Goal: Task Accomplishment & Management: Use online tool/utility

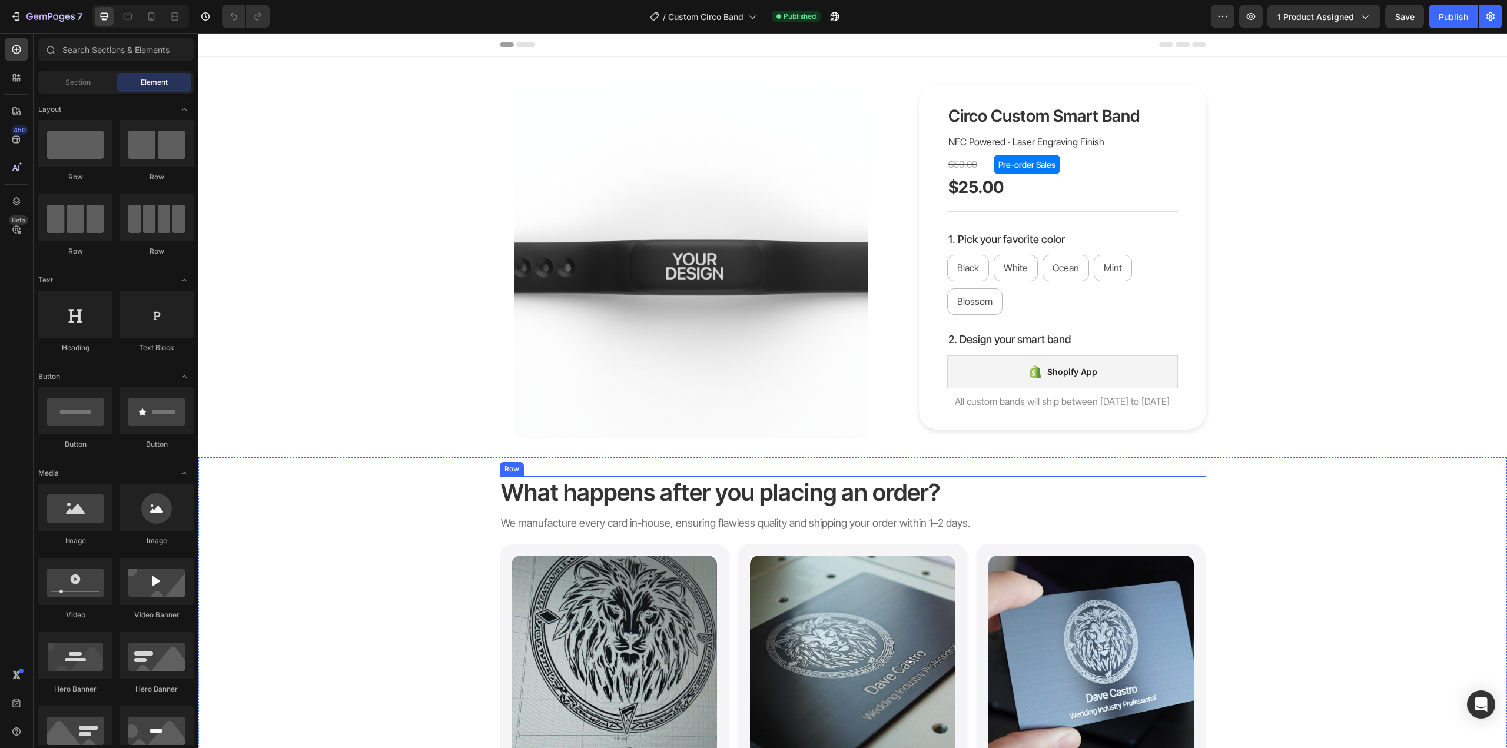
click at [1334, 482] on div "What happens after you placing an order? Heading We manufacture every card in-h…" at bounding box center [852, 668] width 1308 height 384
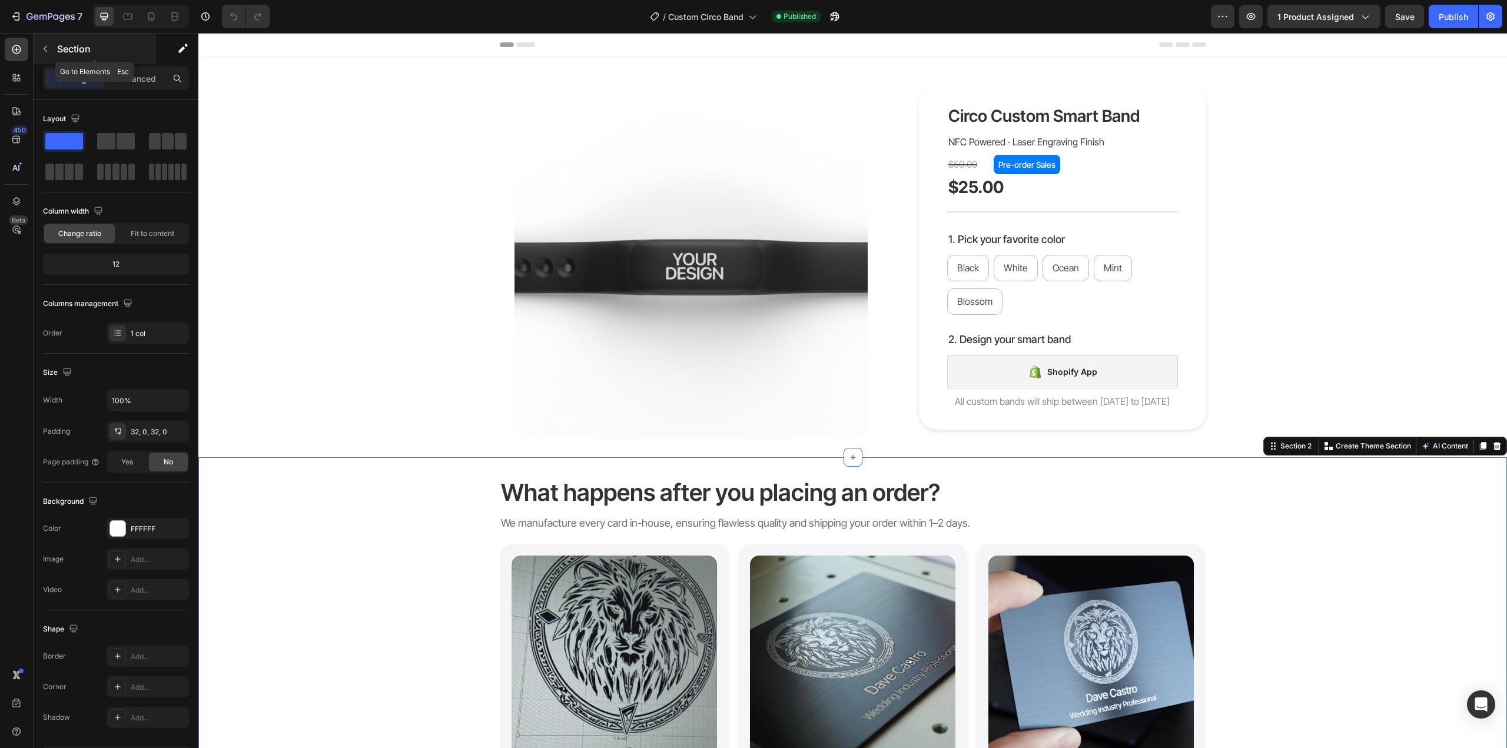
click at [47, 52] on icon "button" at bounding box center [45, 48] width 9 height 9
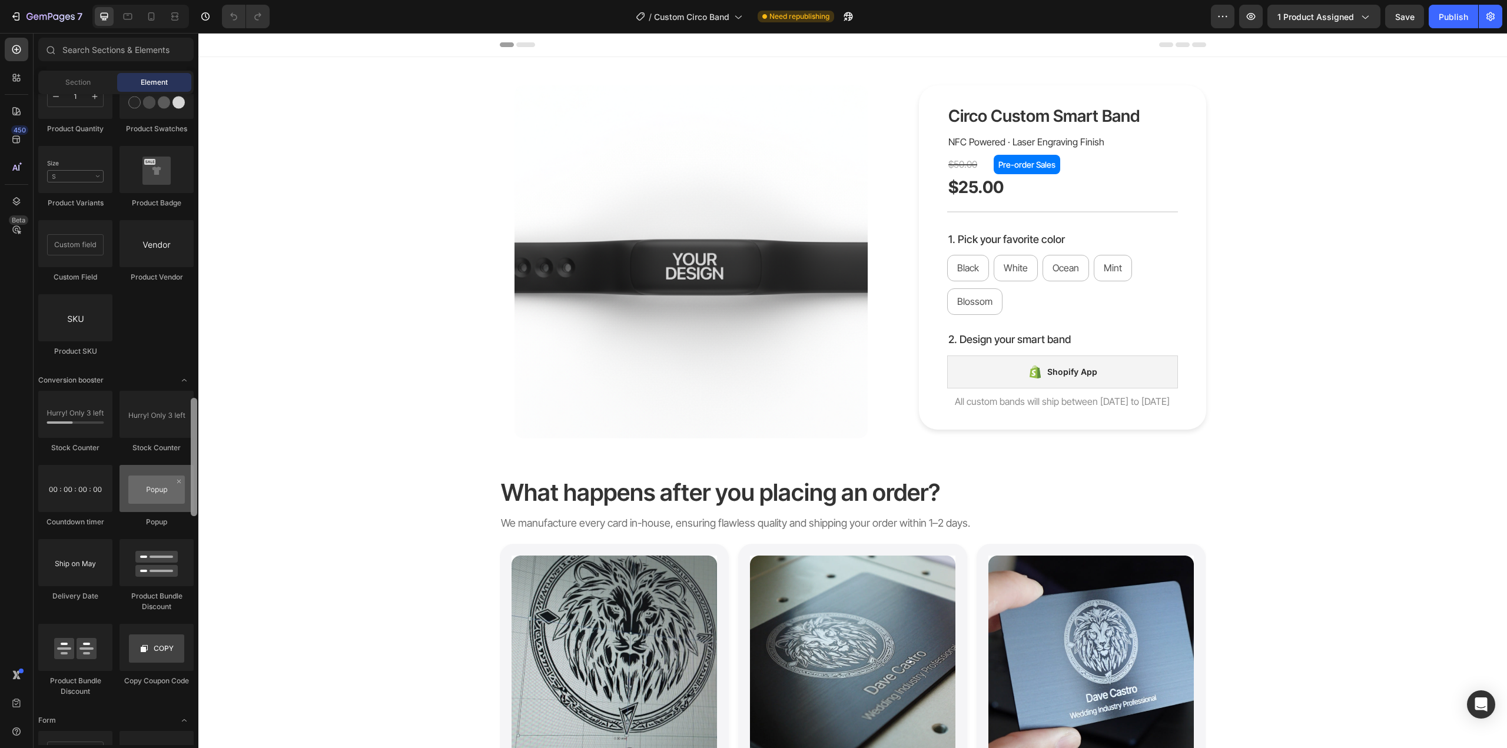
scroll to position [2147, 0]
drag, startPoint x: 195, startPoint y: 612, endPoint x: 183, endPoint y: 497, distance: 114.9
click at [183, 497] on div "Layout Row Row Row Row Text Heading Text Block Button Button Button Media Image…" at bounding box center [116, 419] width 165 height 651
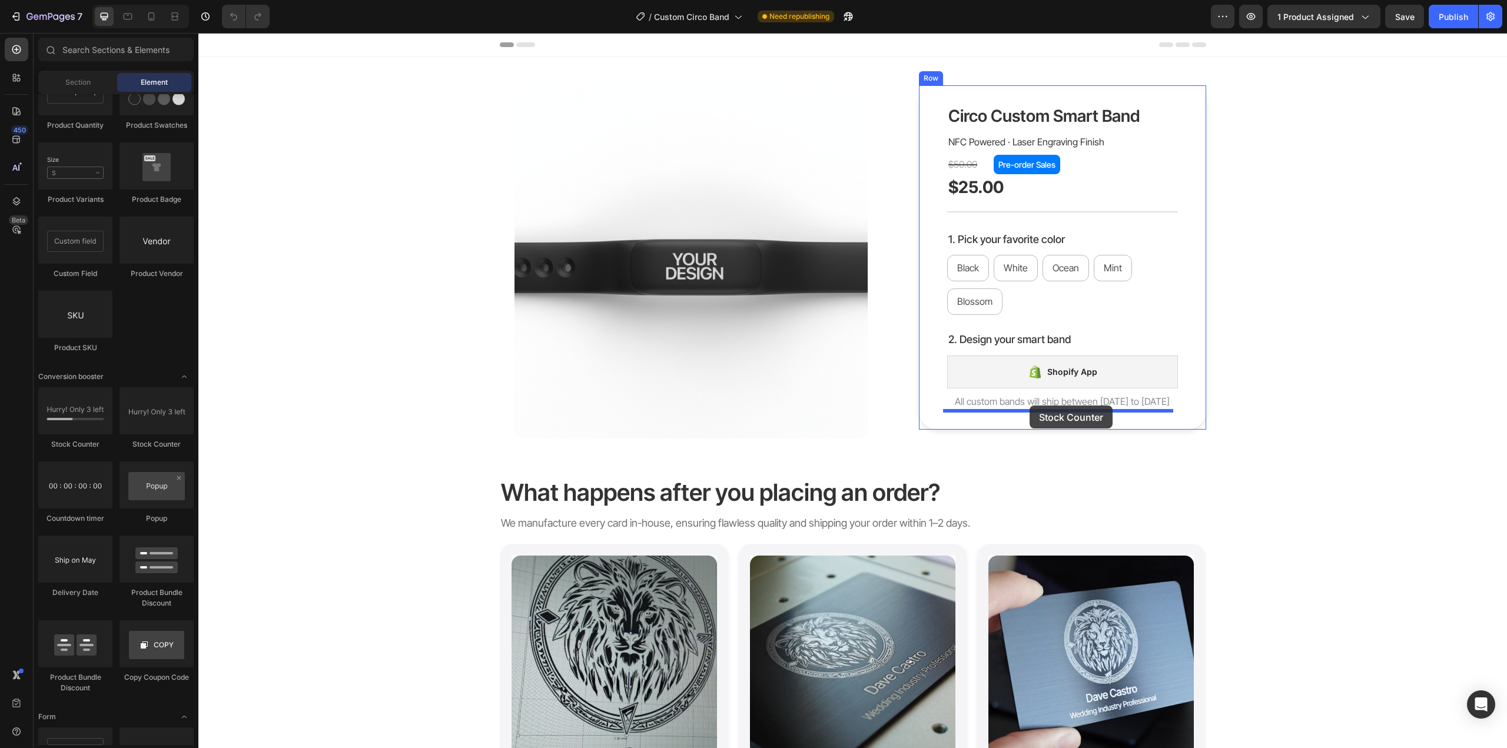
drag, startPoint x: 278, startPoint y: 461, endPoint x: 1029, endPoint y: 406, distance: 753.1
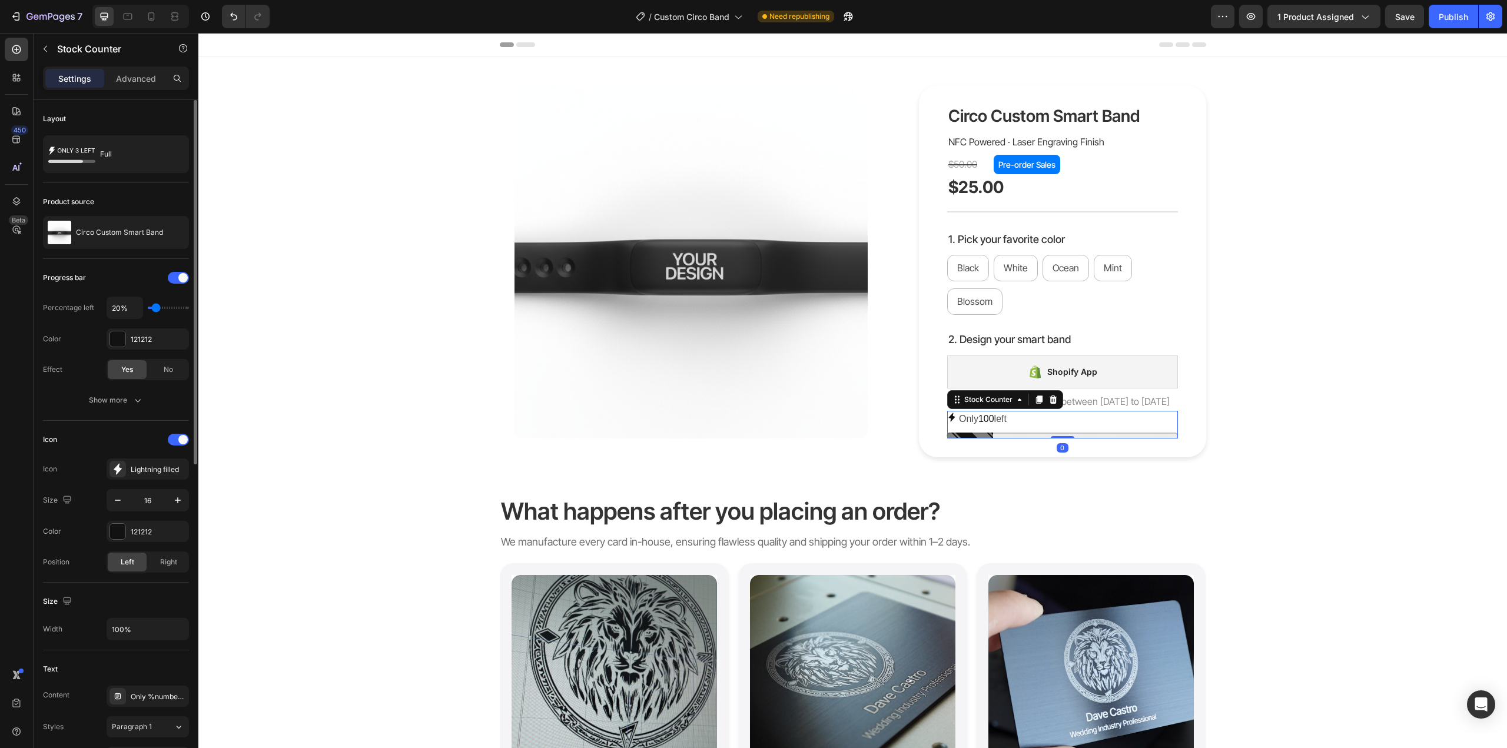
type input "10%"
drag, startPoint x: 155, startPoint y: 310, endPoint x: 136, endPoint y: 310, distance: 18.8
type input "10"
click at [148, 309] on input "range" at bounding box center [168, 308] width 41 height 2
click at [115, 307] on input "10%" at bounding box center [124, 307] width 35 height 21
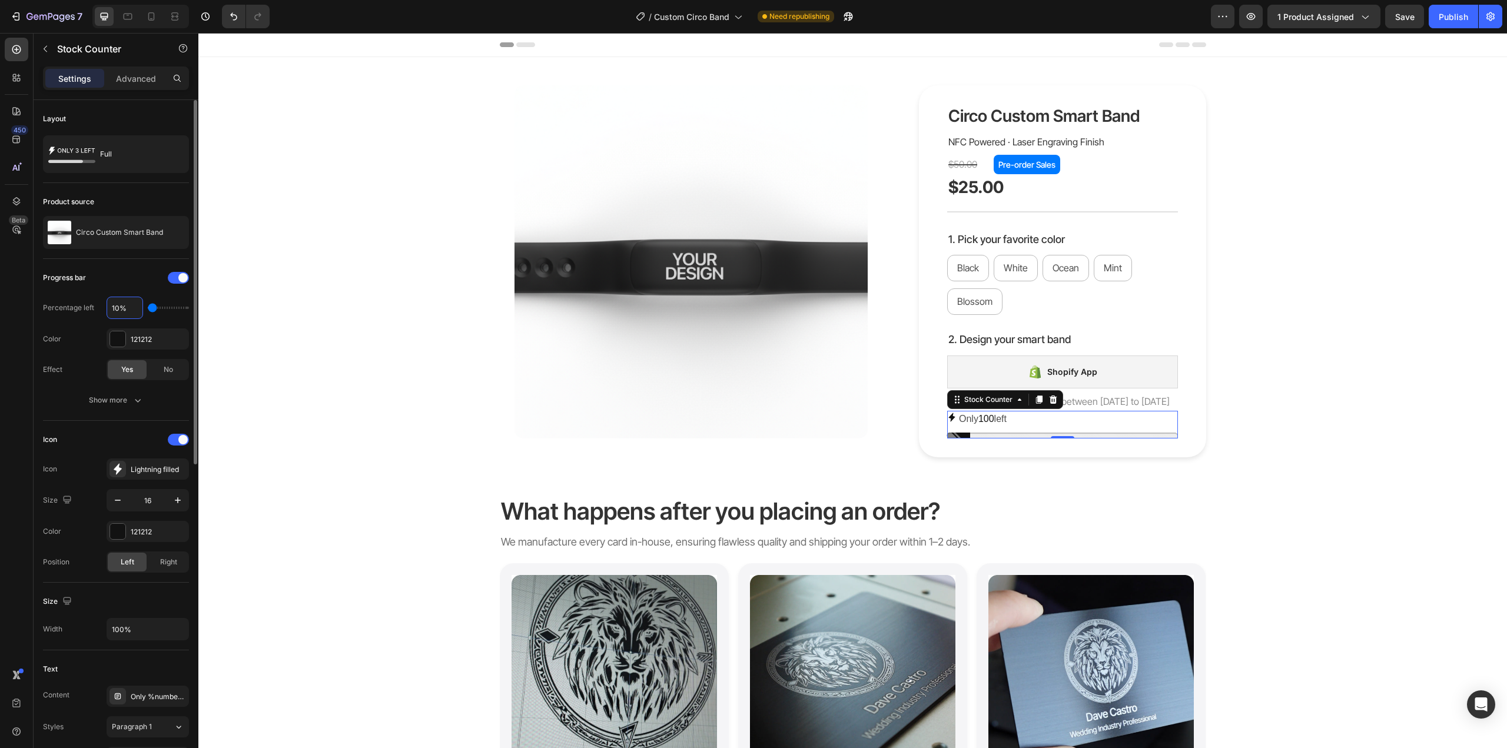
click at [115, 307] on input "10%" at bounding box center [124, 307] width 35 height 21
type input "10%"
click at [1291, 432] on div "Product Images Circo Custom Smart Band Product Title NFC Powered · Laser Engrav…" at bounding box center [852, 271] width 1291 height 372
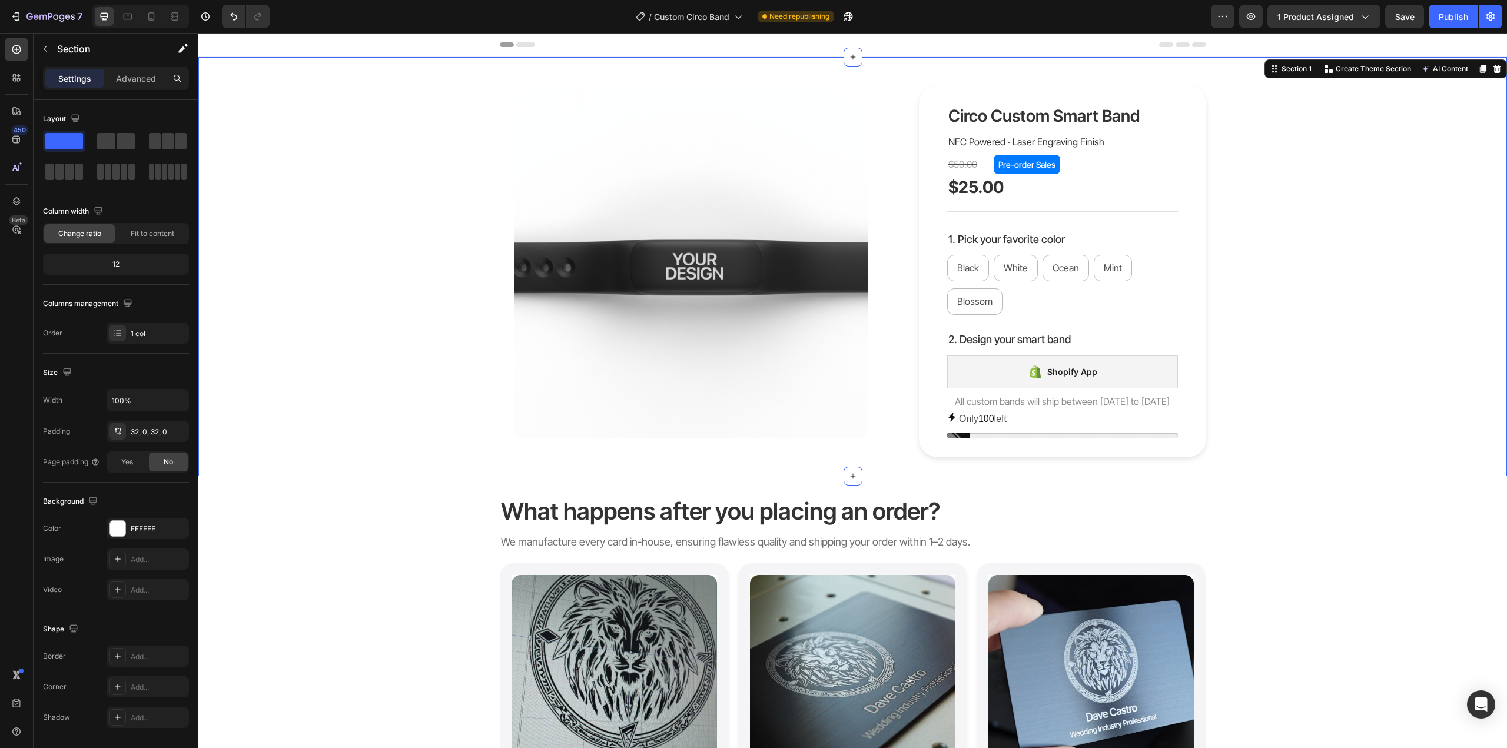
click at [1411, 388] on div "Product Images Circo Custom Smart Band Product Title NFC Powered · Laser Engrav…" at bounding box center [852, 271] width 1291 height 372
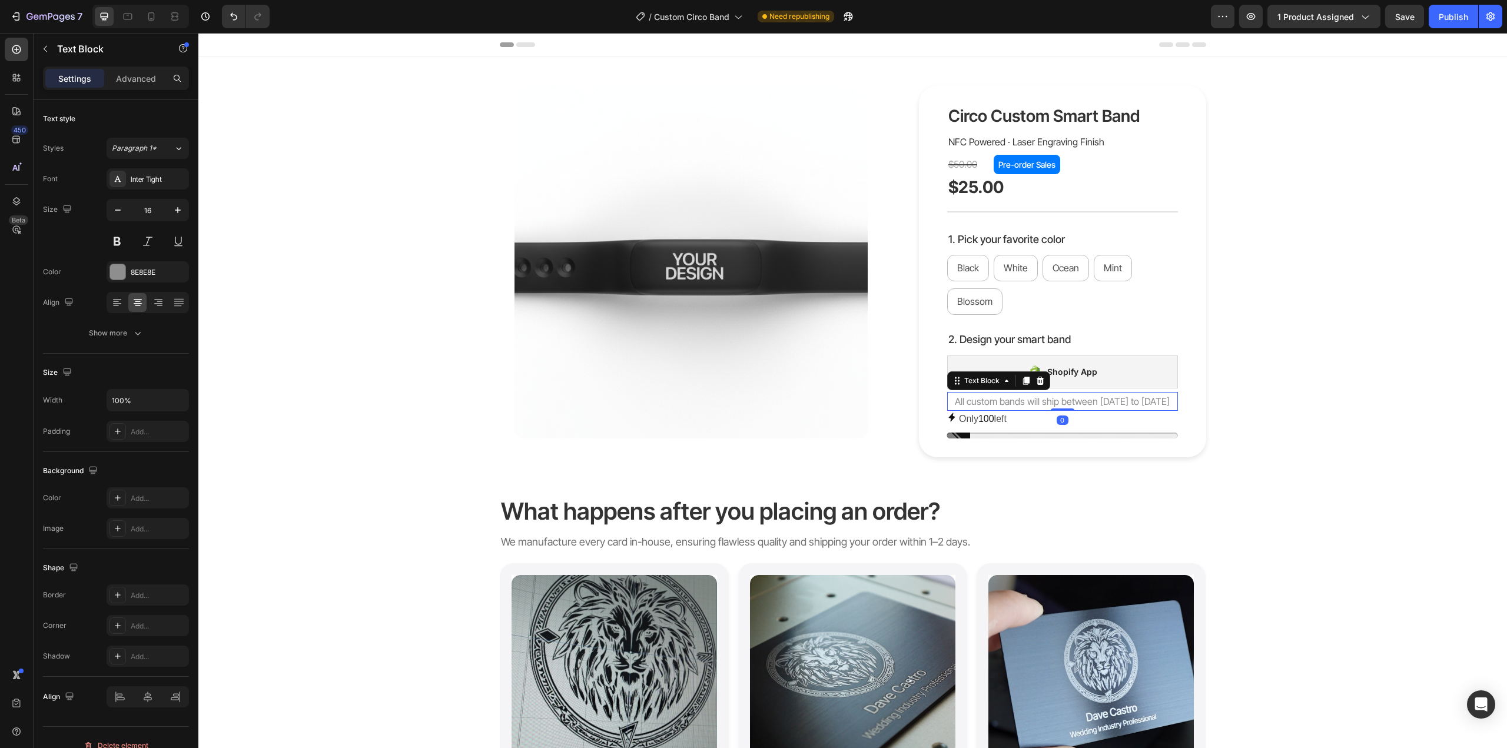
click at [1097, 404] on p "All custom bands will ship between [DATE] to [DATE]" at bounding box center [1062, 401] width 228 height 17
click at [136, 80] on p "Advanced" at bounding box center [136, 78] width 40 height 12
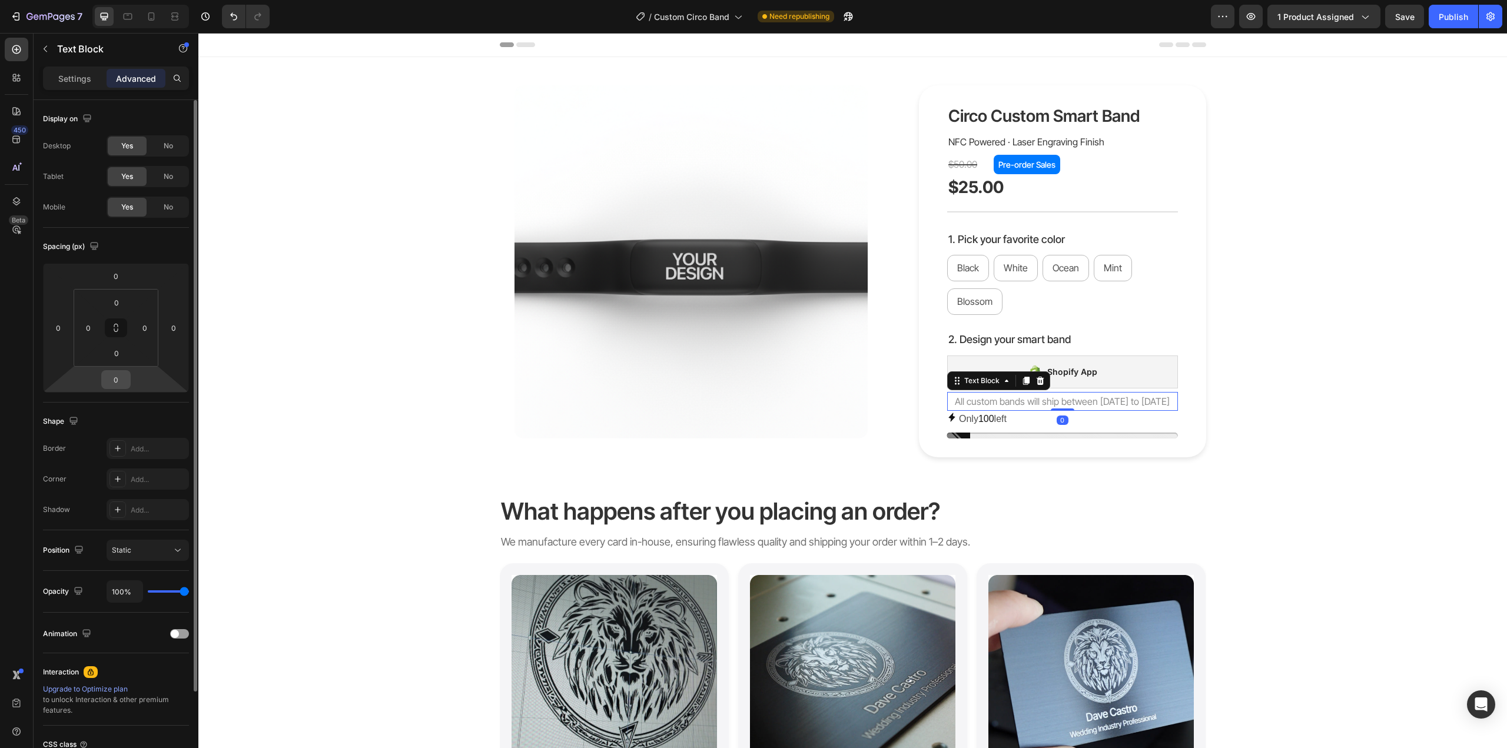
click at [124, 371] on input "0" at bounding box center [116, 380] width 24 height 18
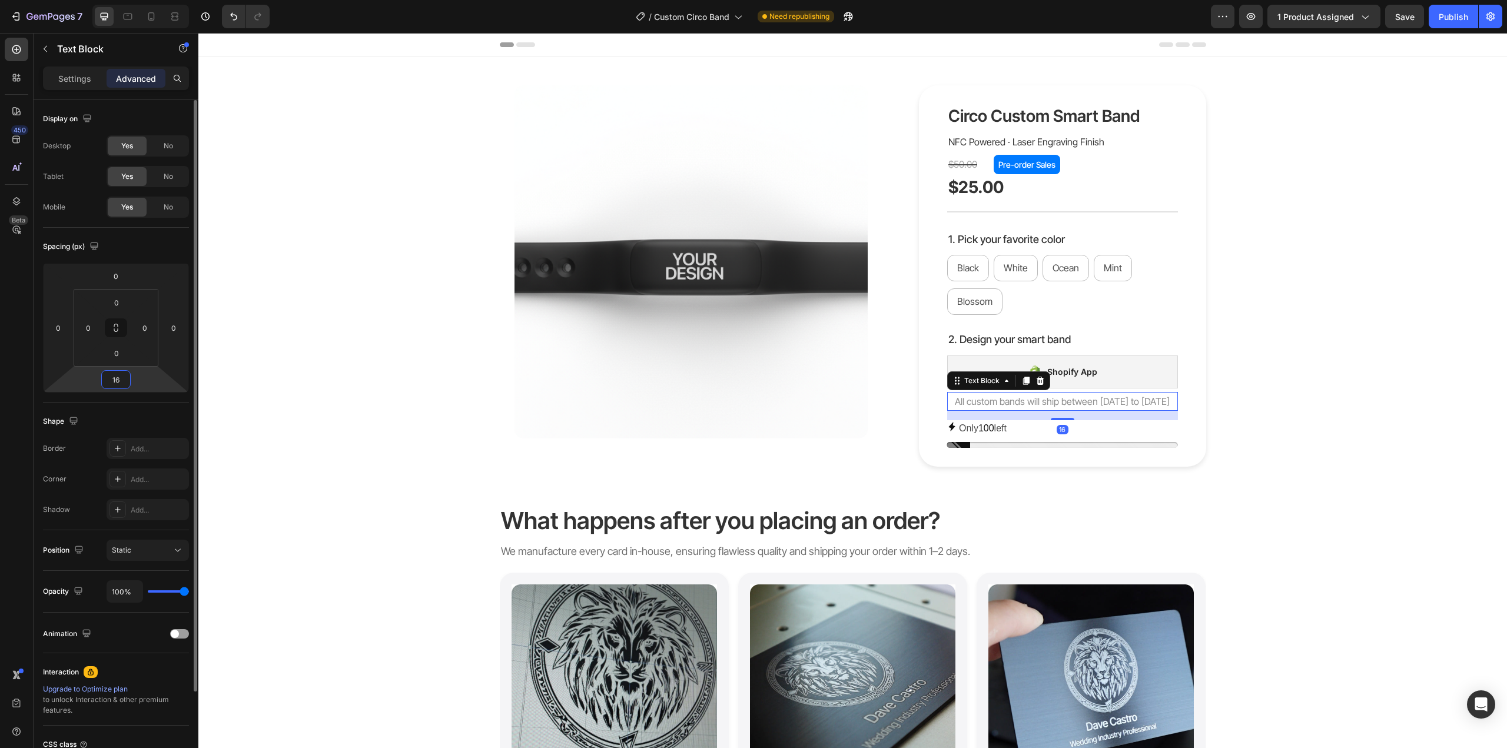
type input "16"
click at [1012, 431] on div "Only 100 left" at bounding box center [1062, 428] width 231 height 17
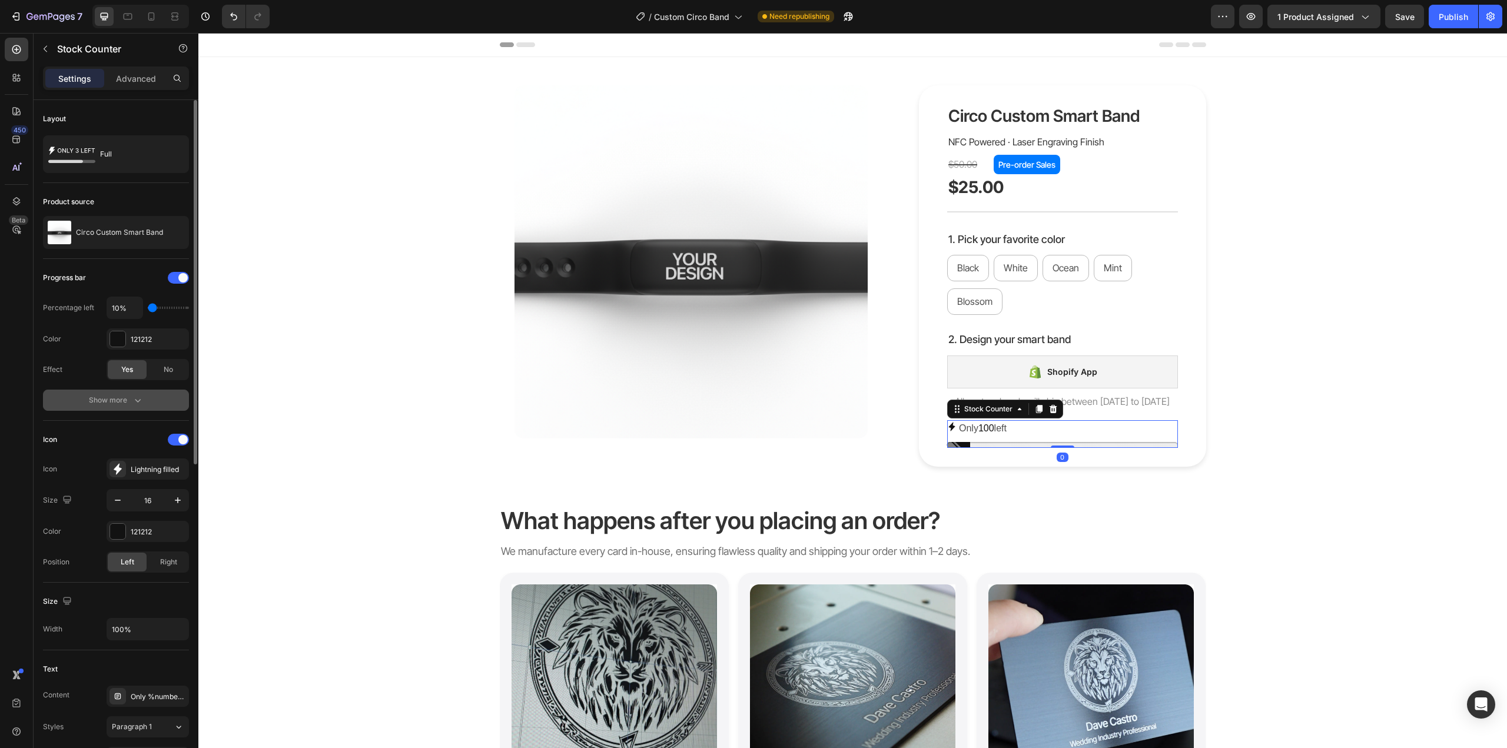
click at [138, 392] on button "Show more" at bounding box center [116, 400] width 146 height 21
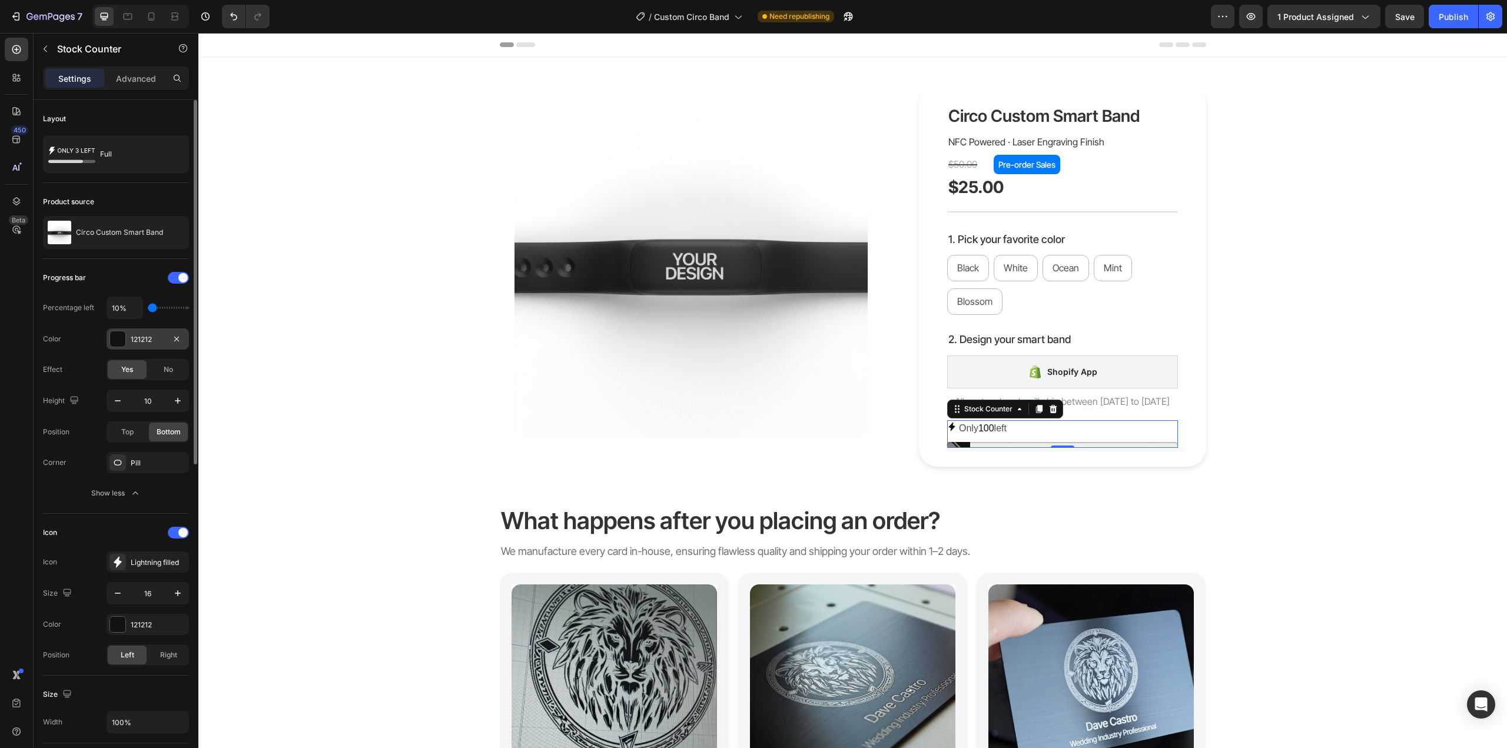
click at [120, 341] on div at bounding box center [117, 338] width 15 height 15
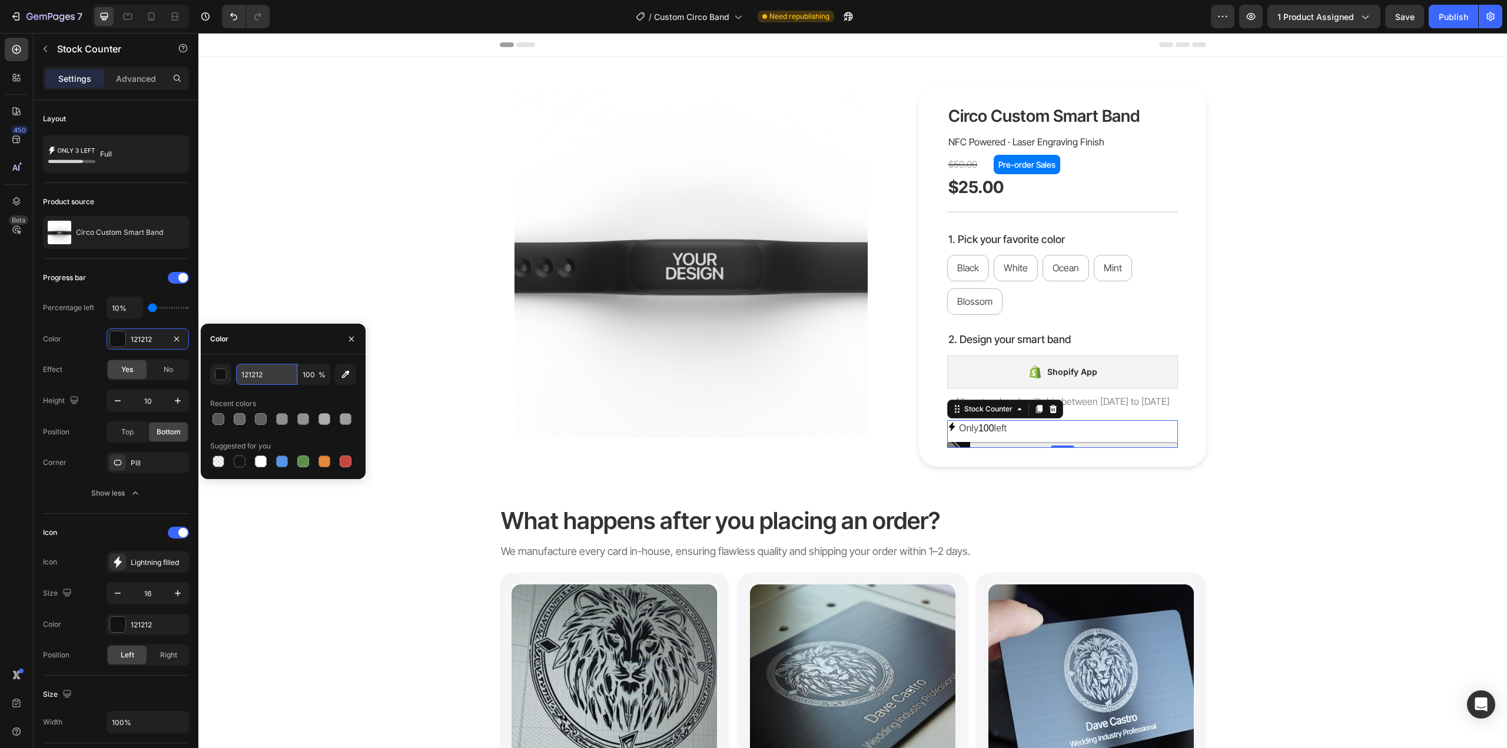
click at [248, 364] on input "121212" at bounding box center [266, 374] width 61 height 21
type input "333333"
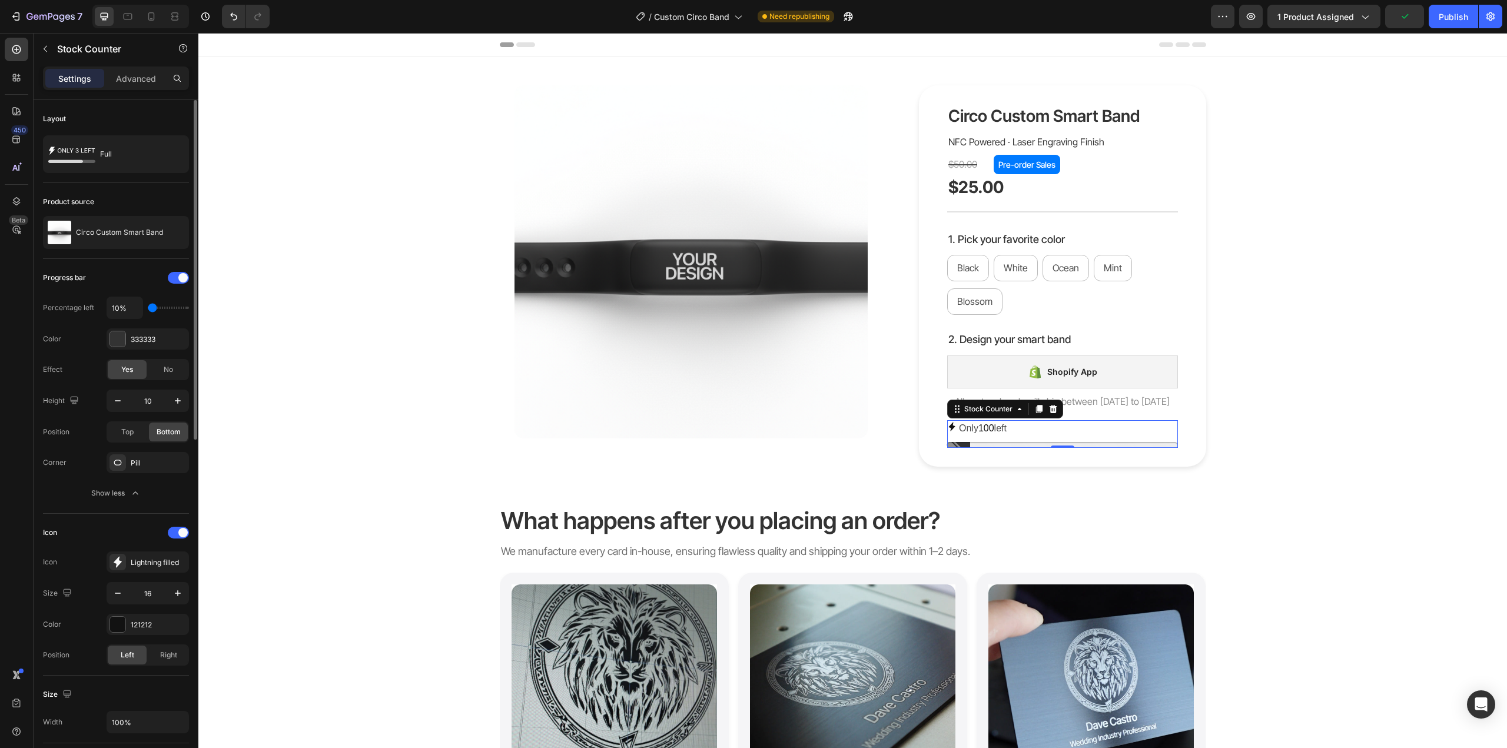
type input "20%"
type input "20"
type input "30%"
type input "30"
type input "20%"
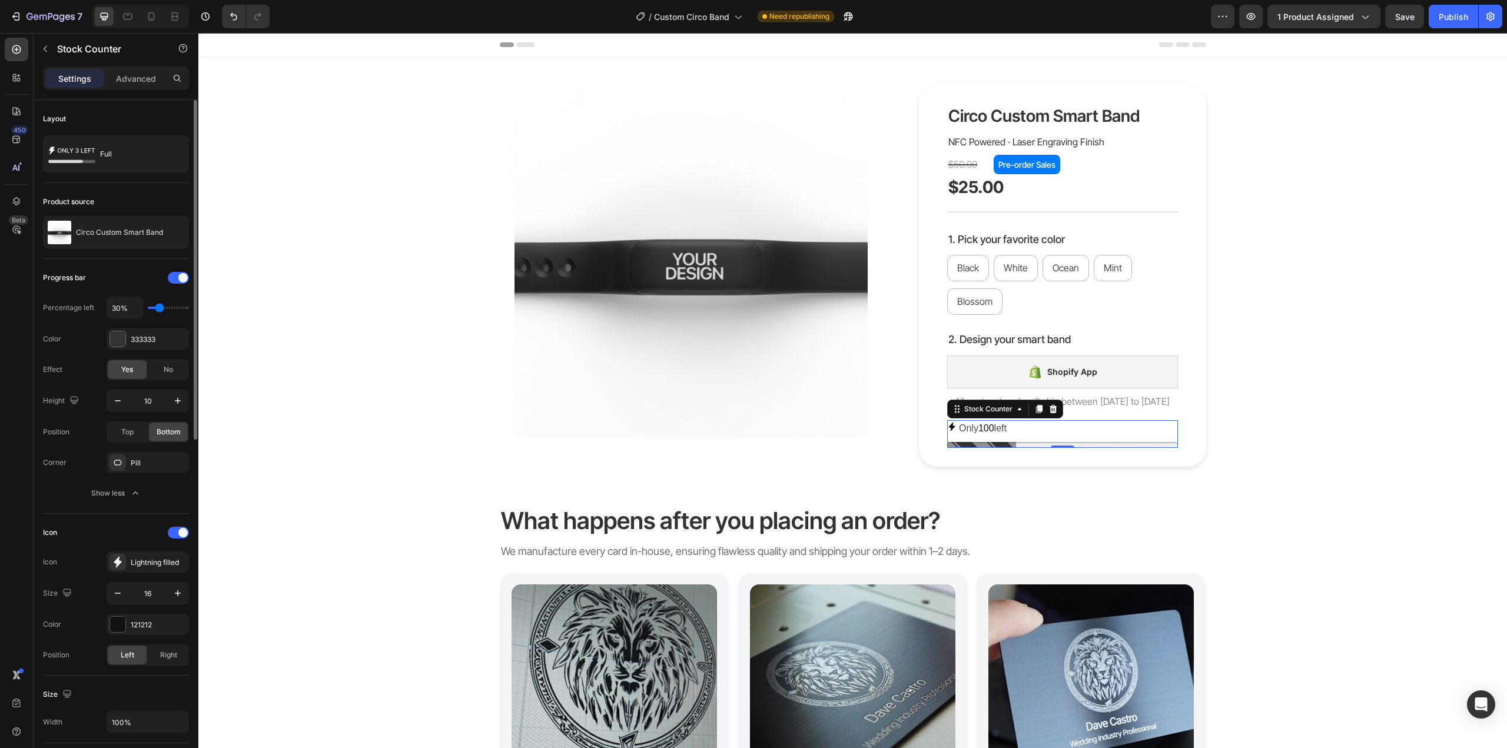
type input "20"
type input "10%"
type input "10"
type input "20%"
type input "20"
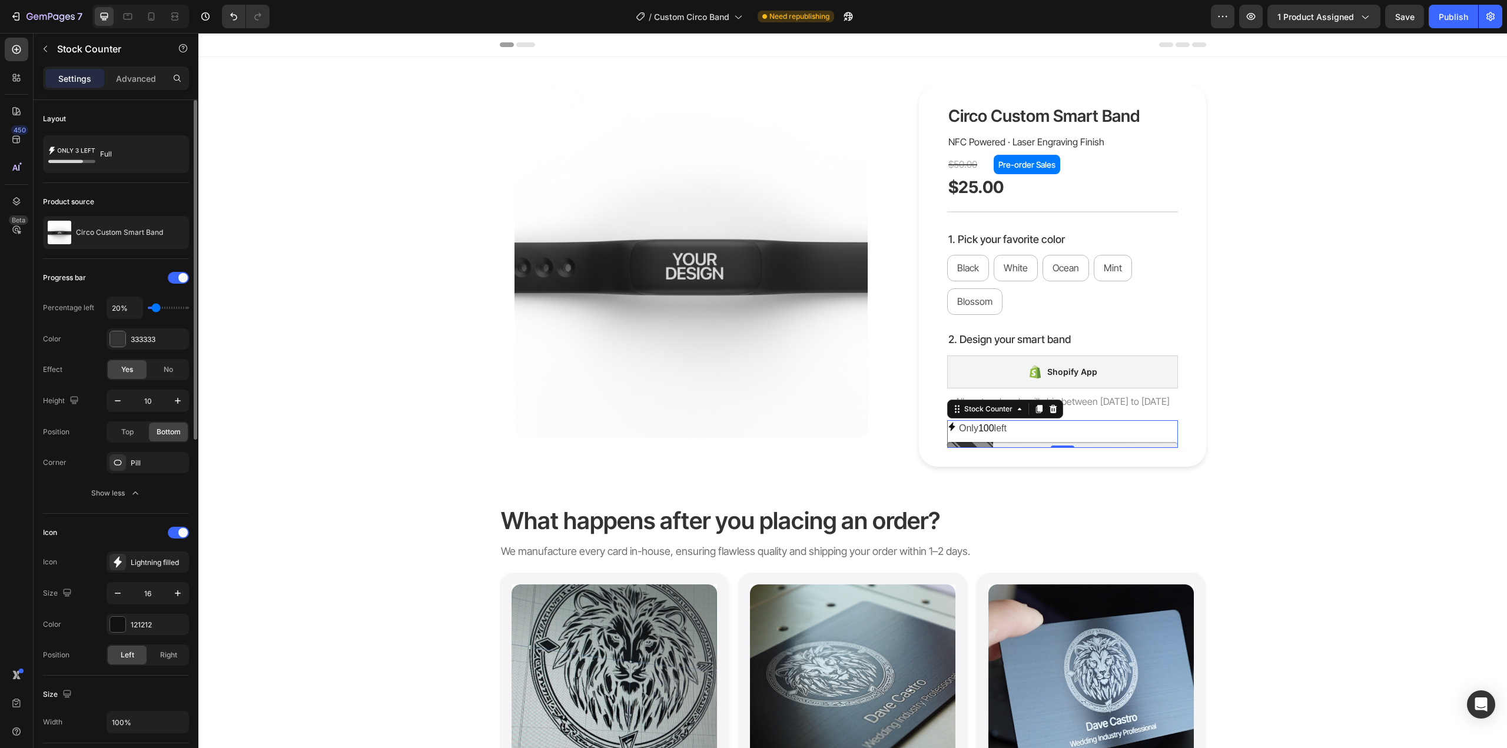
click at [155, 307] on input "range" at bounding box center [168, 308] width 41 height 2
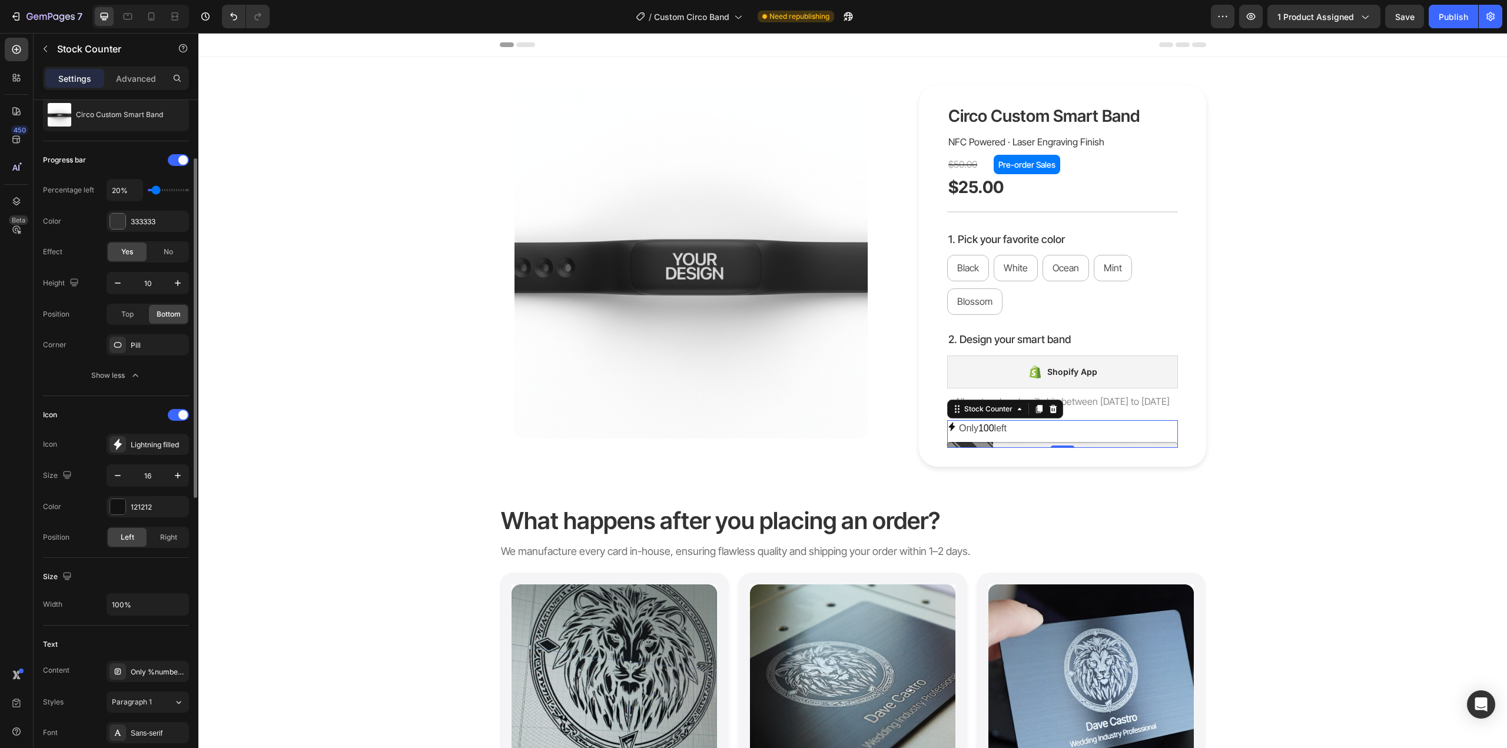
scroll to position [235, 0]
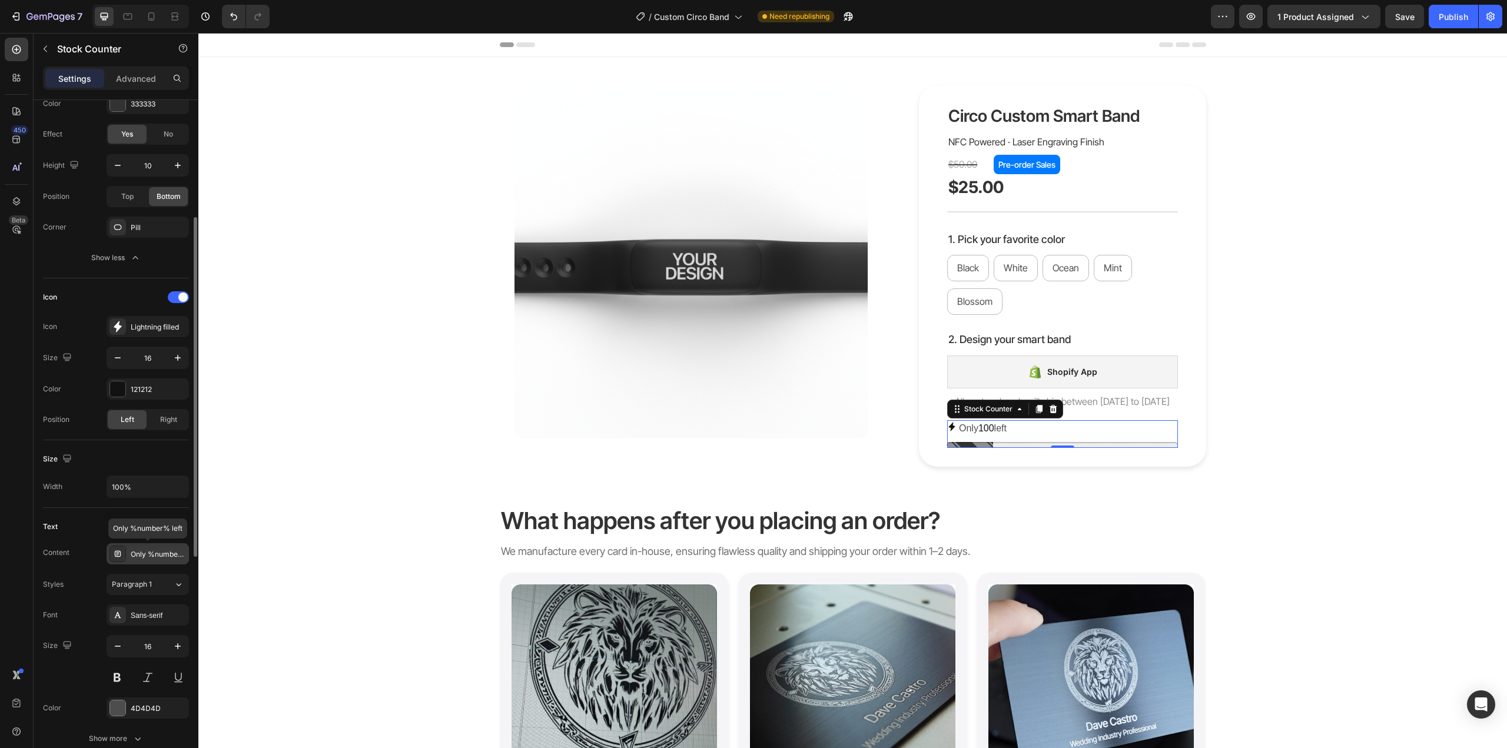
click at [144, 560] on div "Only %number% left" at bounding box center [148, 553] width 82 height 21
click at [155, 615] on div "Sans-serif" at bounding box center [158, 615] width 55 height 11
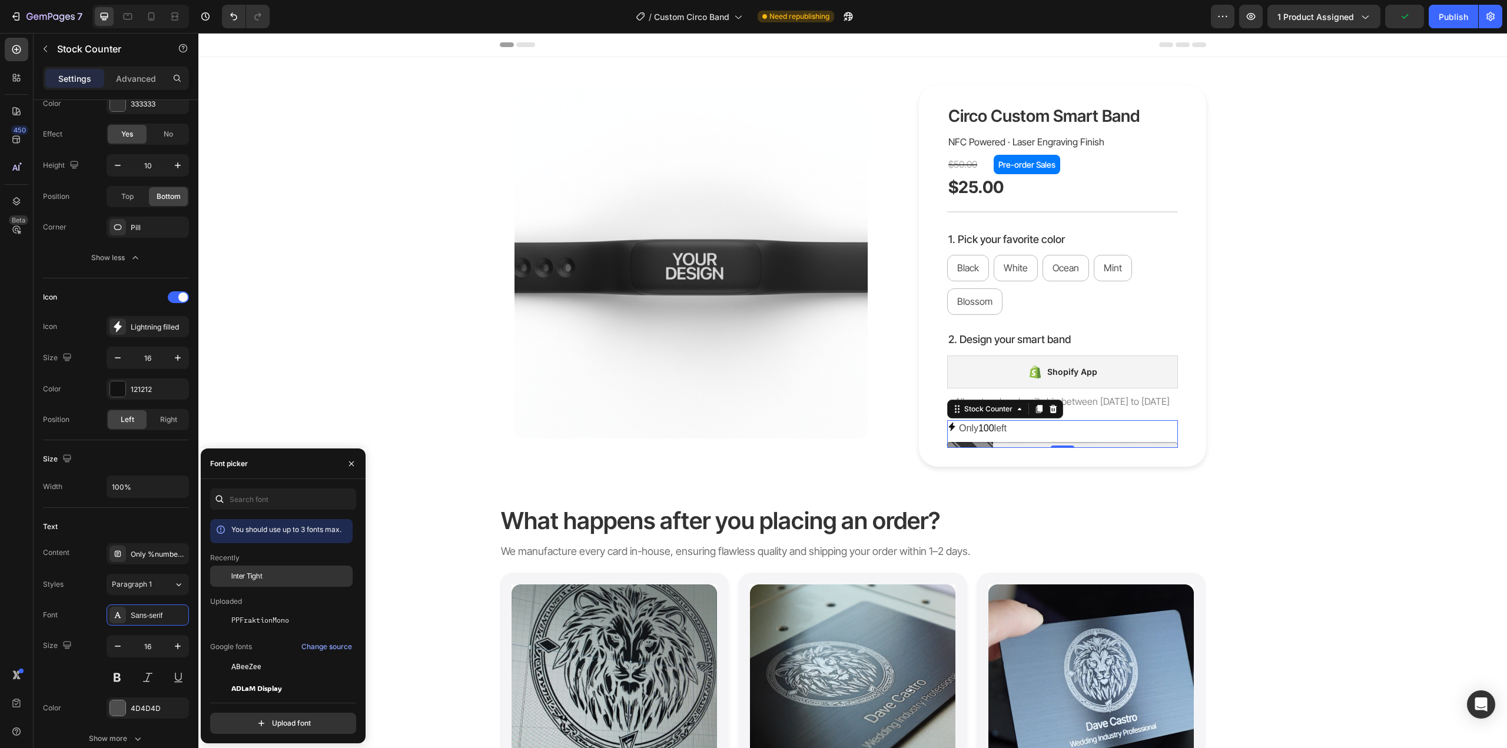
click at [228, 574] on div at bounding box center [220, 576] width 21 height 21
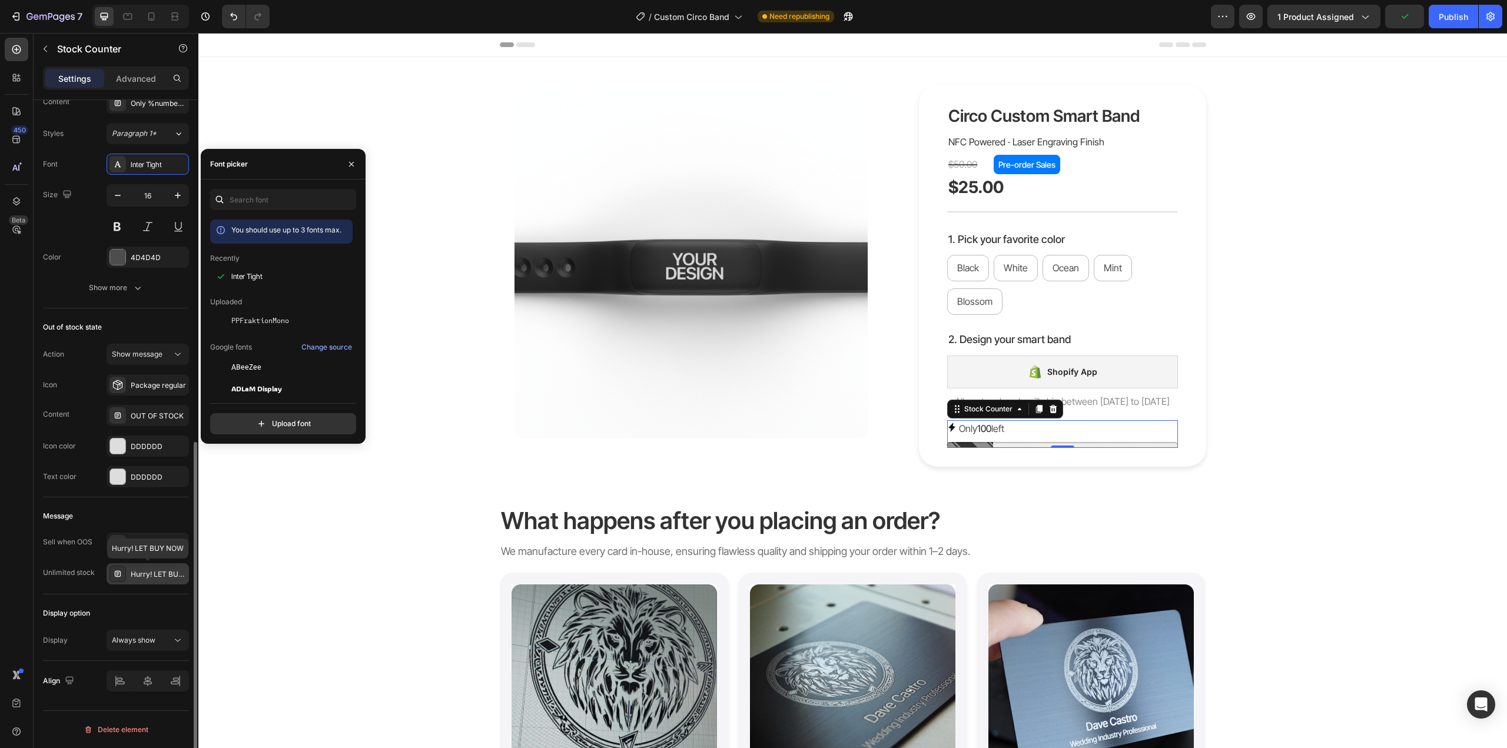
scroll to position [569, 0]
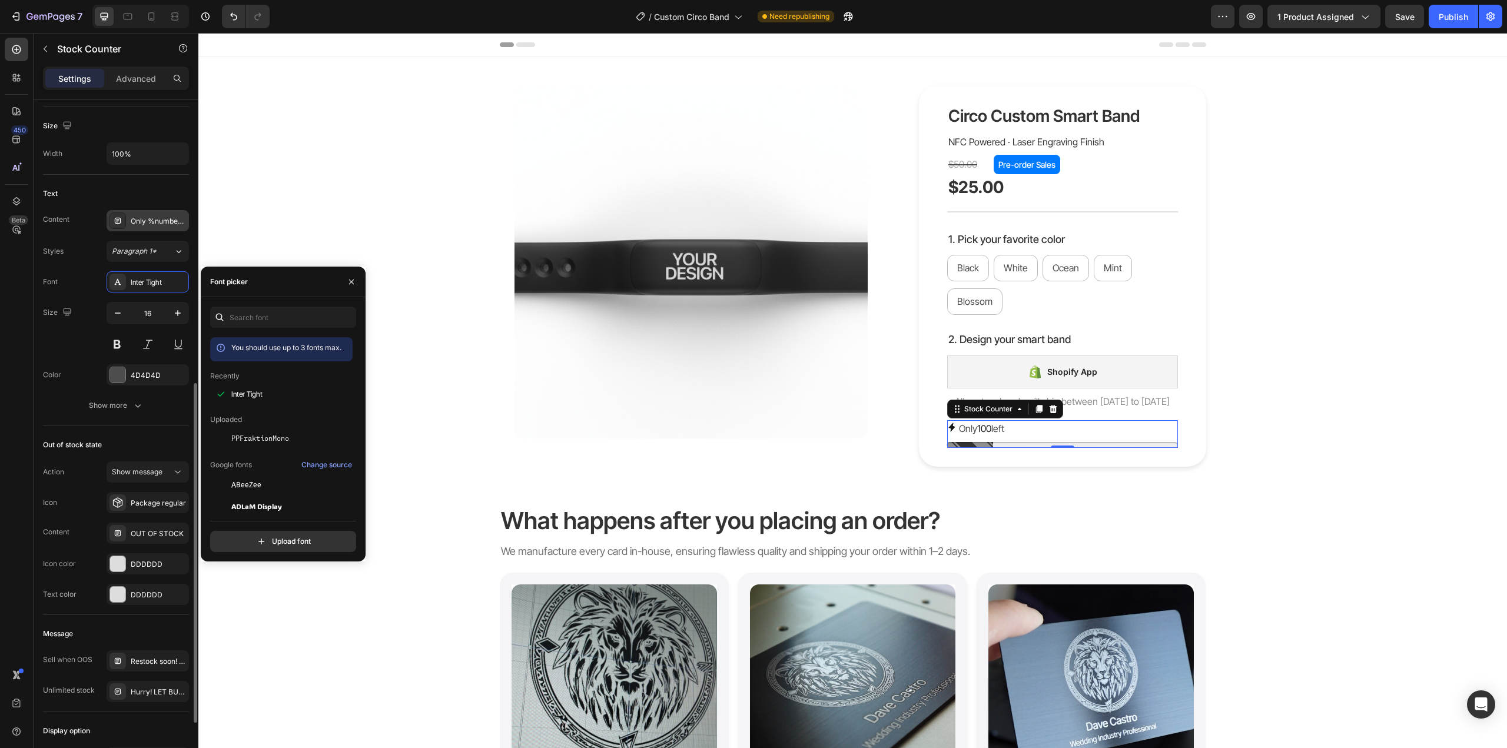
click at [162, 219] on div "Only %number% left" at bounding box center [158, 221] width 55 height 11
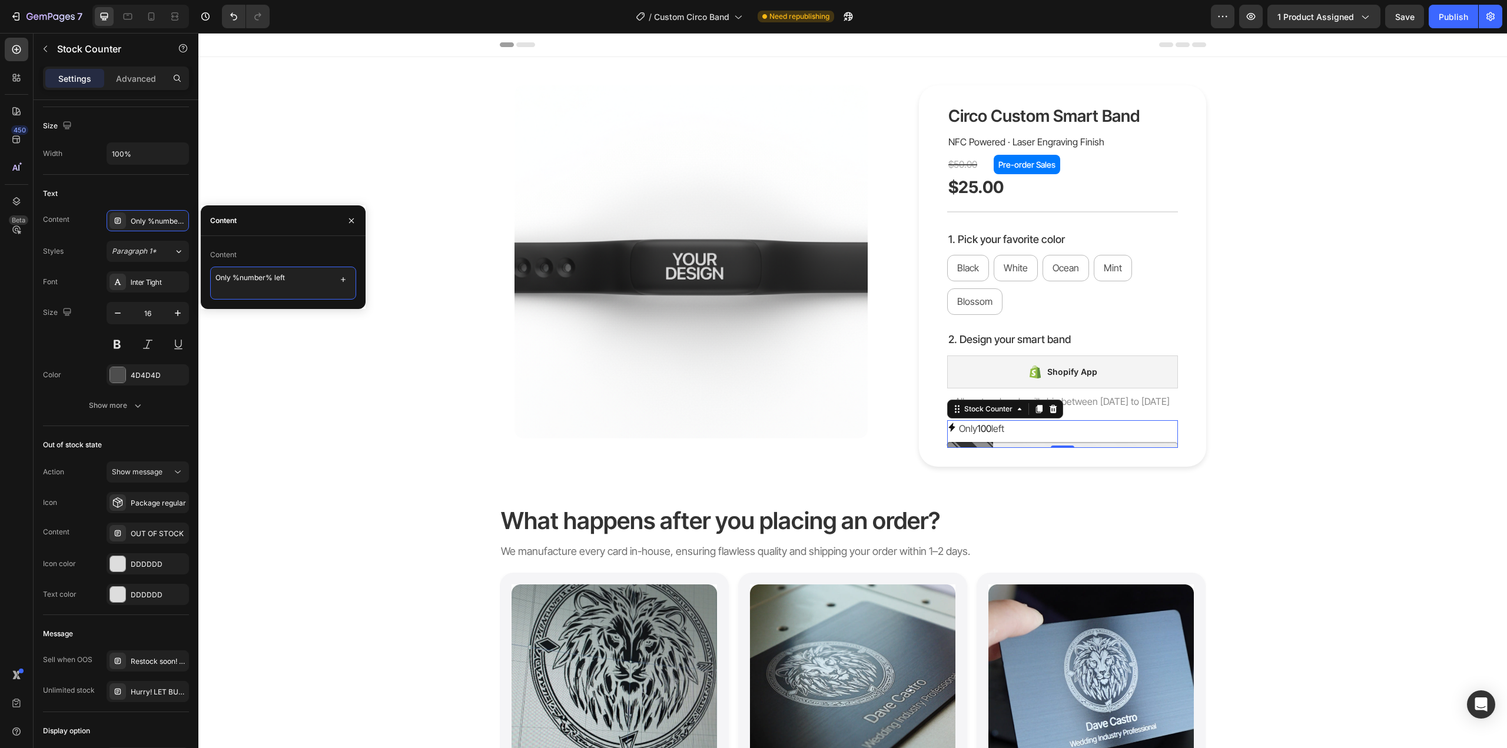
click at [278, 283] on textarea "Only %number% left" at bounding box center [283, 283] width 146 height 33
click at [267, 280] on textarea "Only %number% left" at bounding box center [283, 283] width 146 height 33
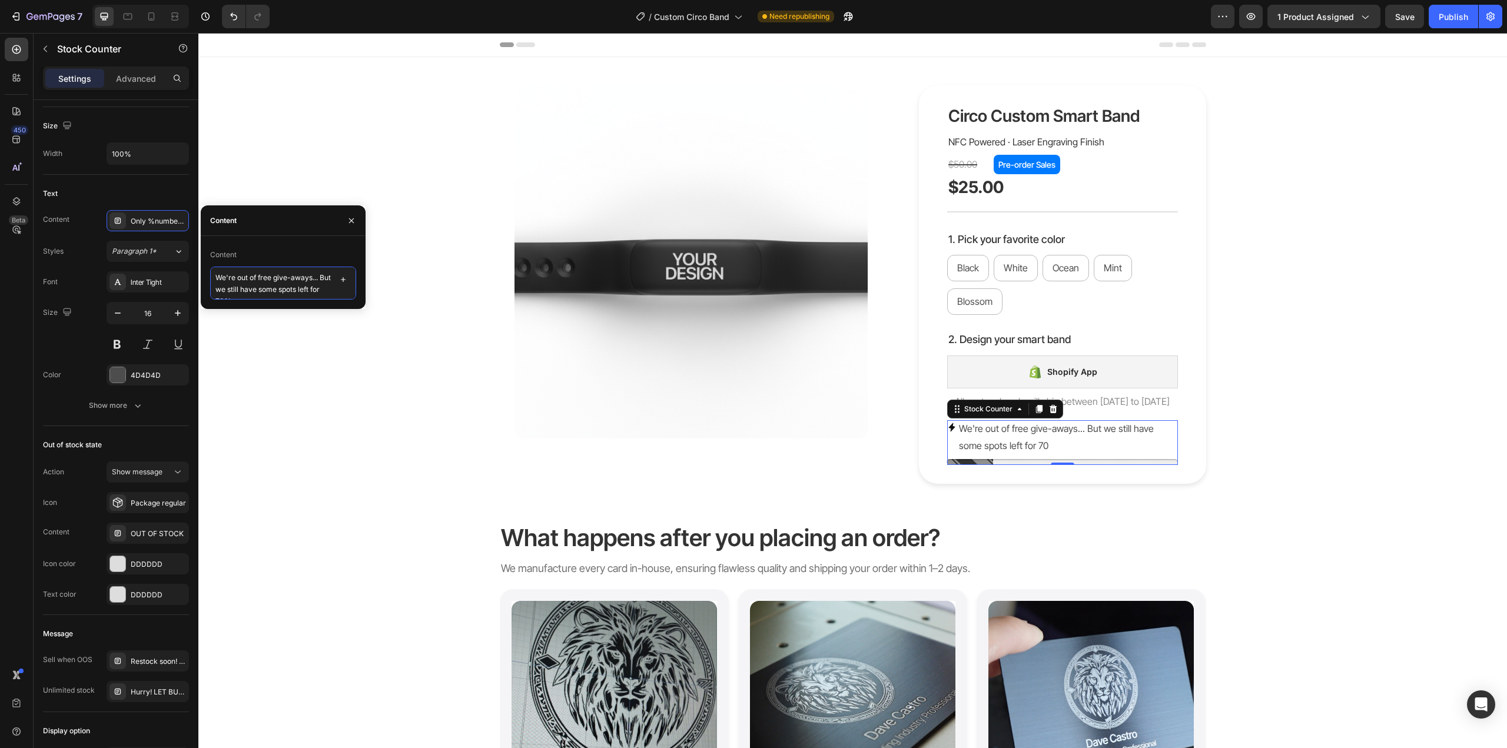
scroll to position [5, 0]
type textarea "We're out of free give-aways... But we still have some spots left for 70% off d…"
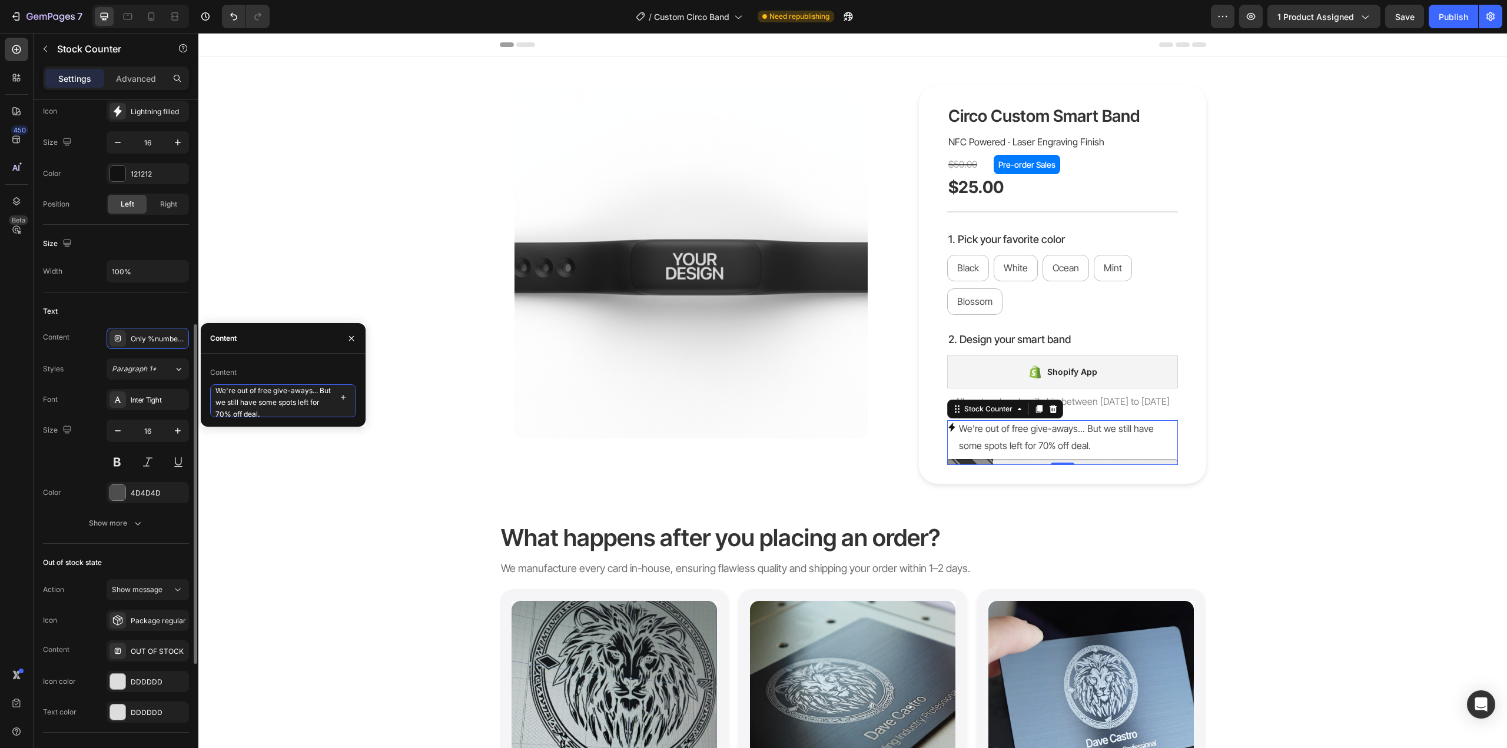
scroll to position [333, 0]
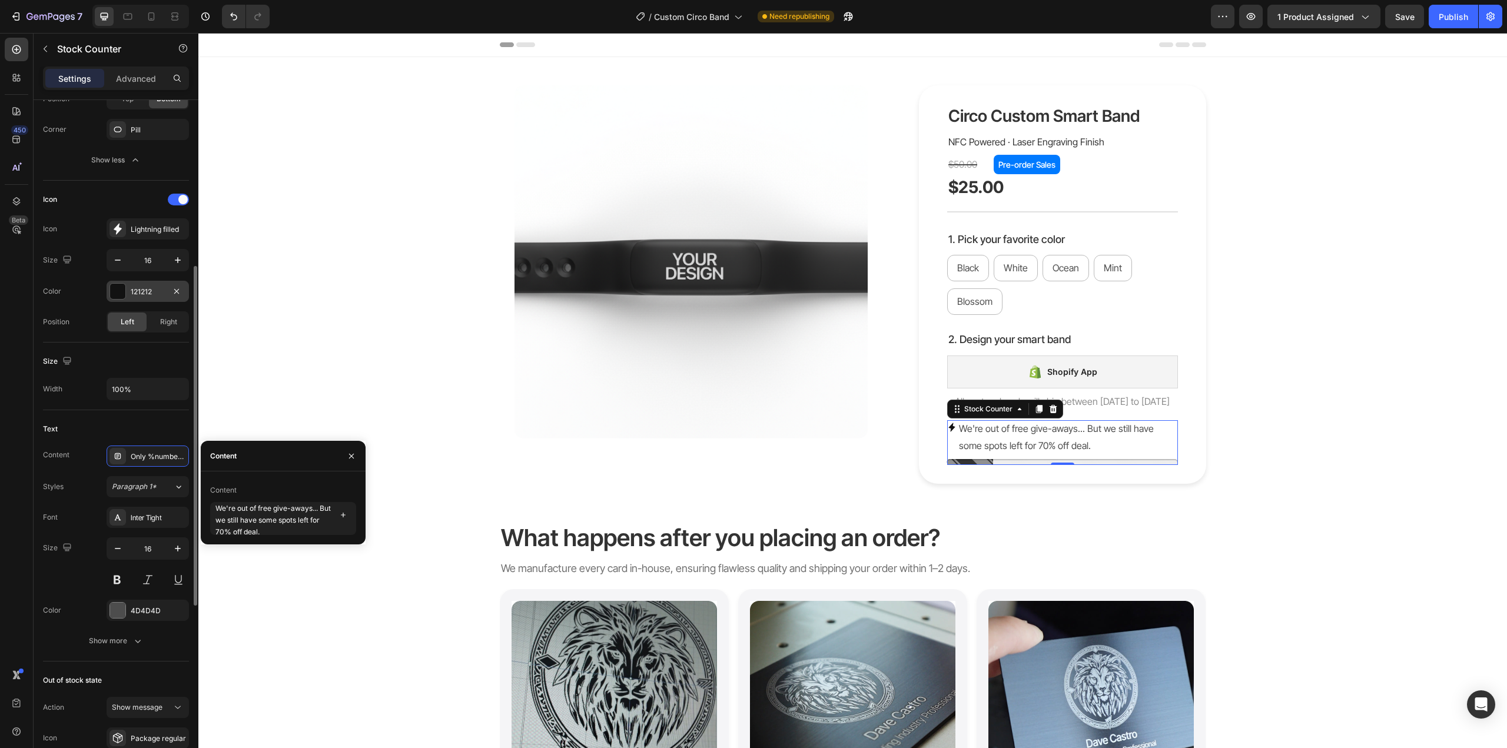
click at [115, 291] on div at bounding box center [117, 291] width 15 height 15
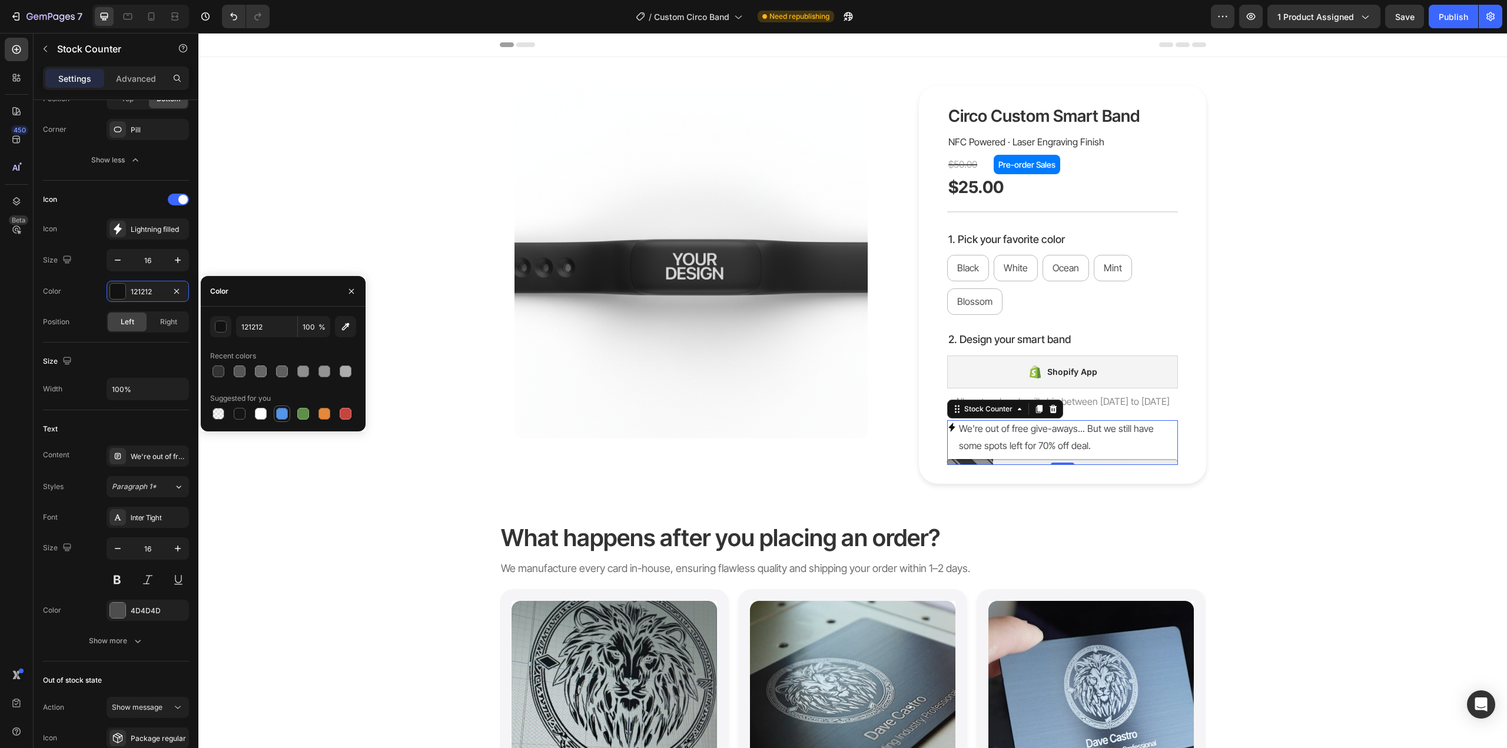
click at [283, 414] on div at bounding box center [282, 414] width 12 height 12
click at [235, 413] on div at bounding box center [240, 414] width 12 height 12
type input "151515"
click at [151, 229] on div "Lightning filled" at bounding box center [158, 229] width 55 height 11
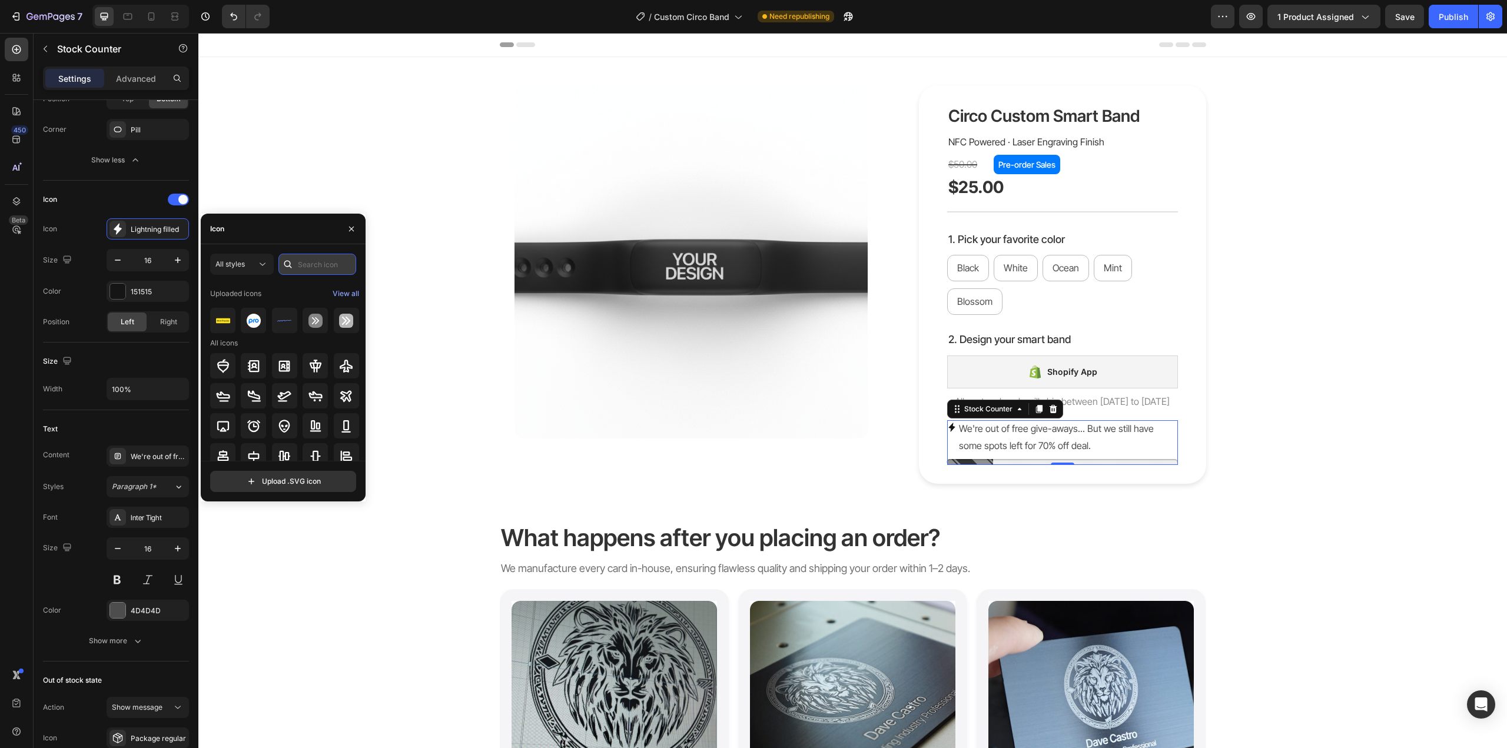
click at [305, 272] on input "text" at bounding box center [317, 264] width 78 height 21
type input "info"
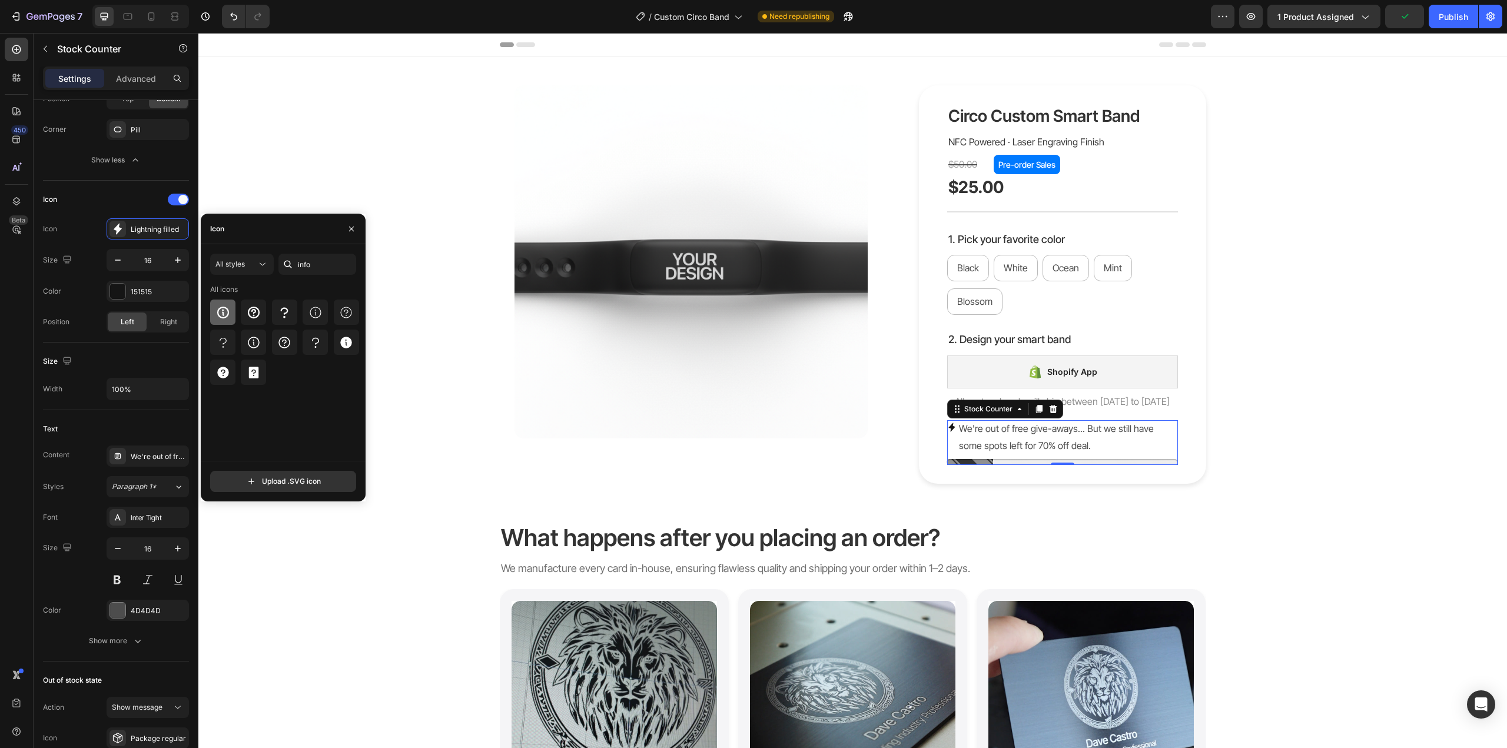
click at [227, 310] on icon at bounding box center [223, 312] width 14 height 14
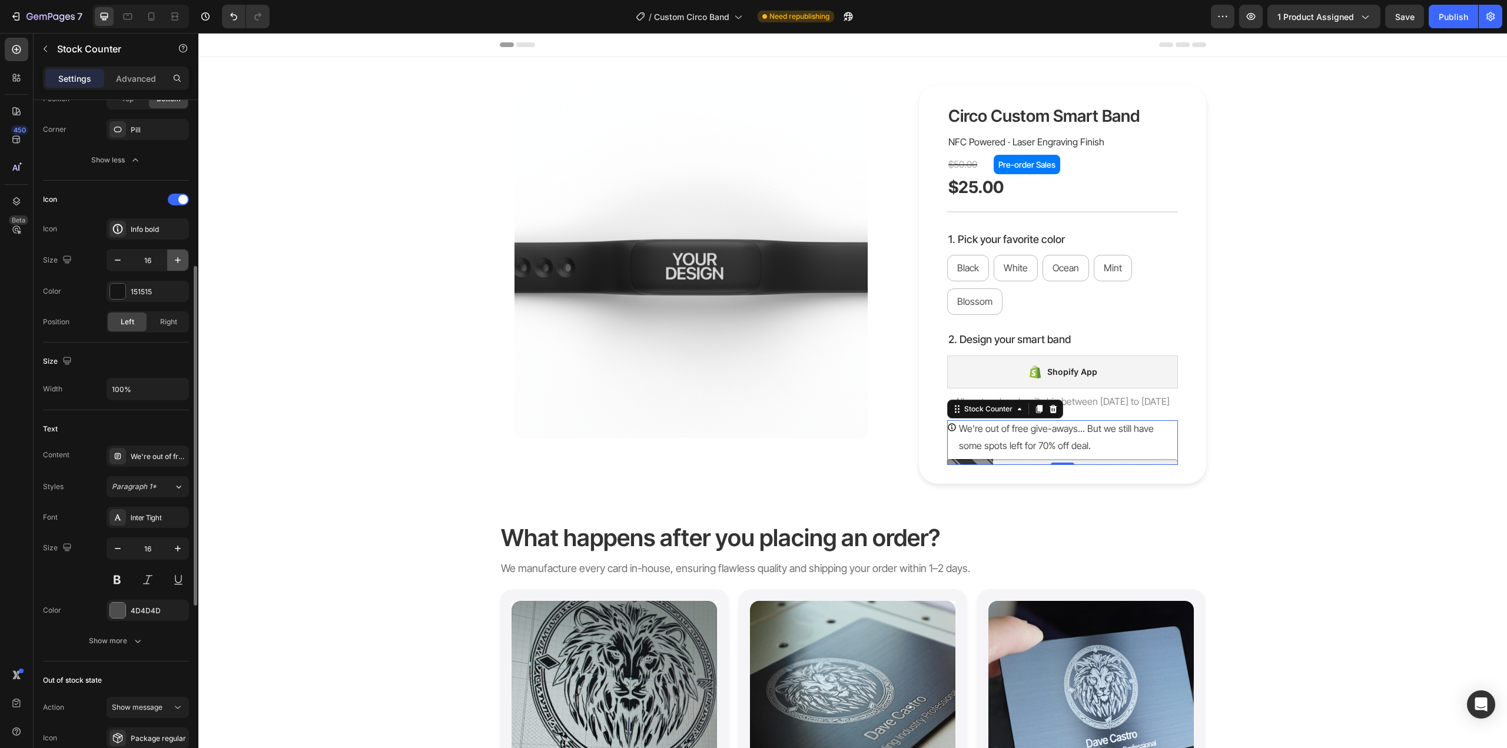
click at [174, 264] on icon "button" at bounding box center [178, 260] width 12 height 12
click at [115, 257] on icon "button" at bounding box center [118, 260] width 12 height 12
type input "16"
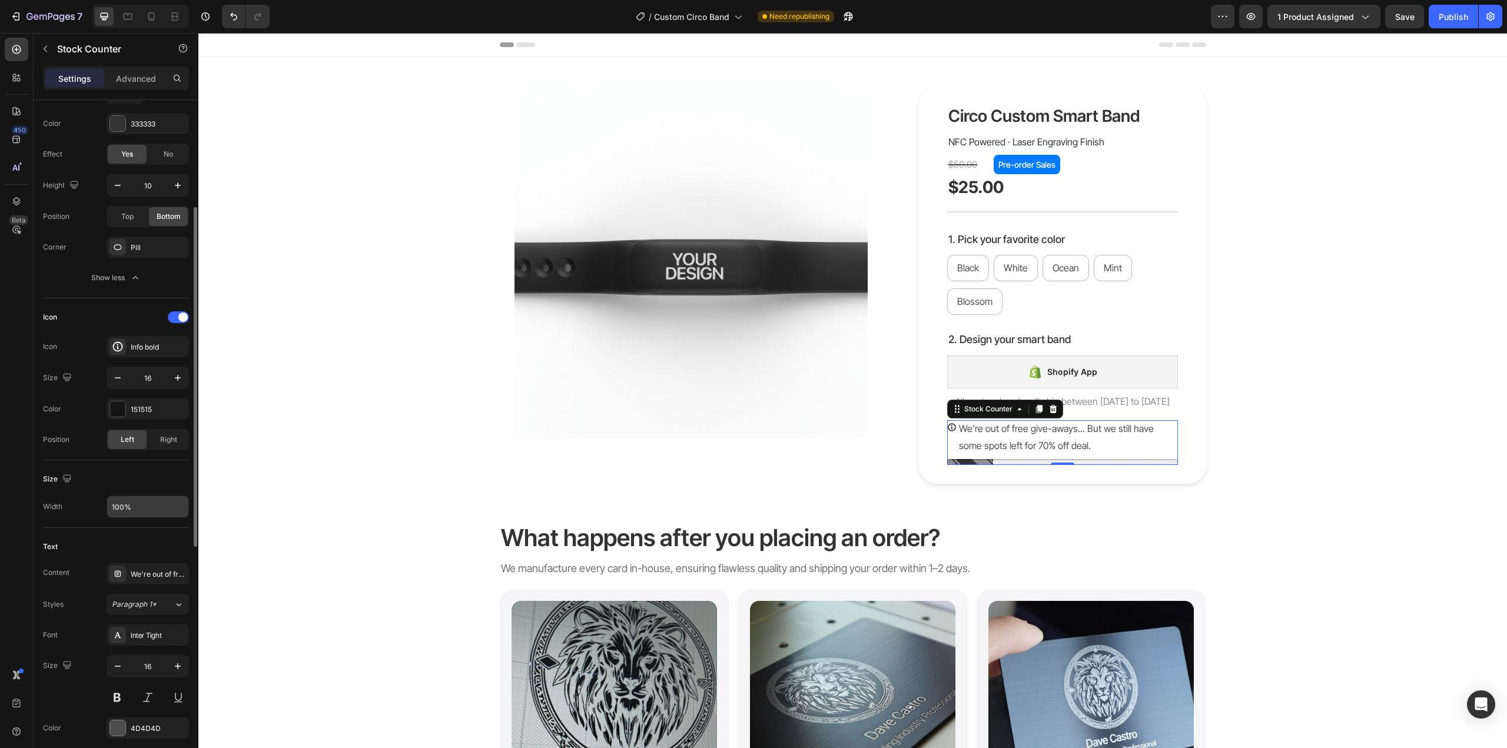
scroll to position [98, 0]
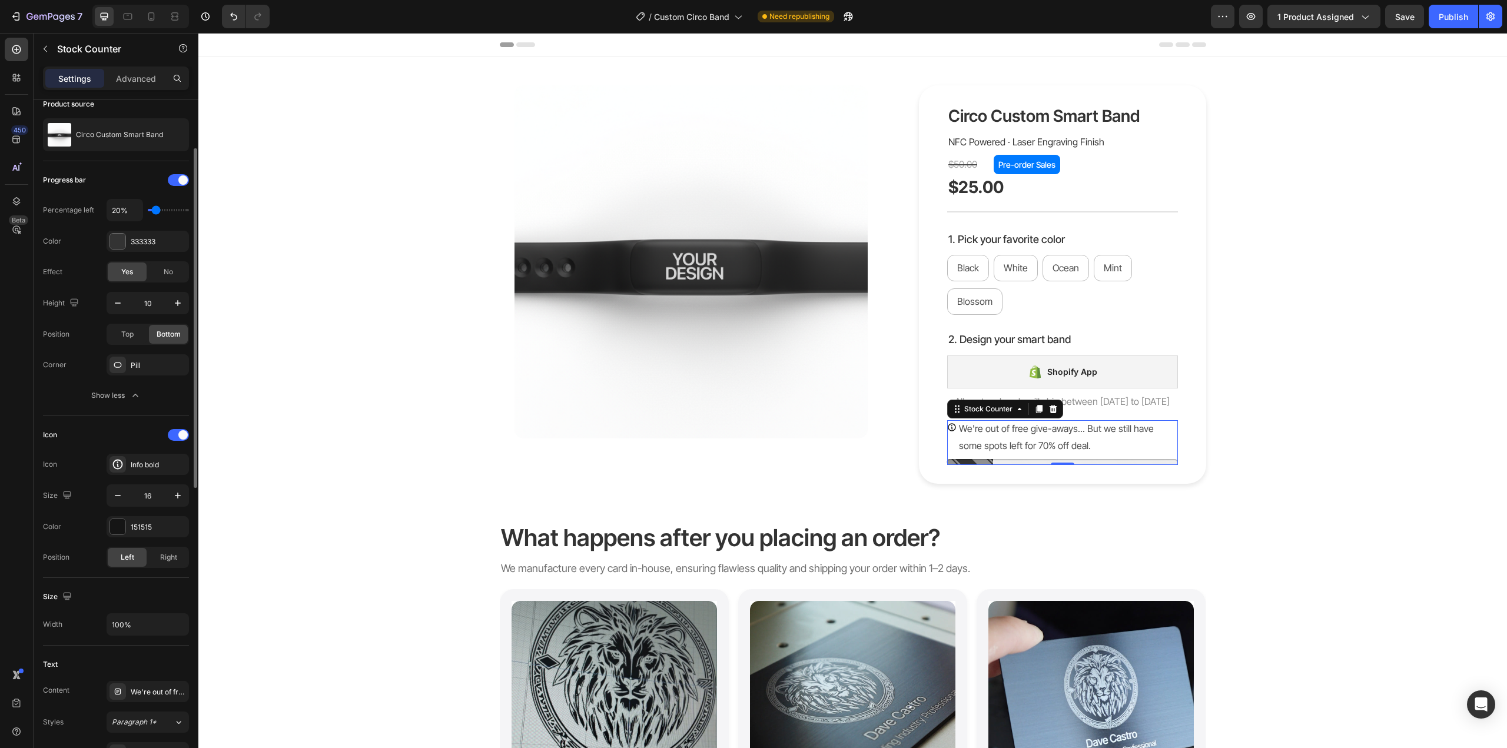
type input "10%"
type input "10"
type input "20%"
type input "20"
type input "10%"
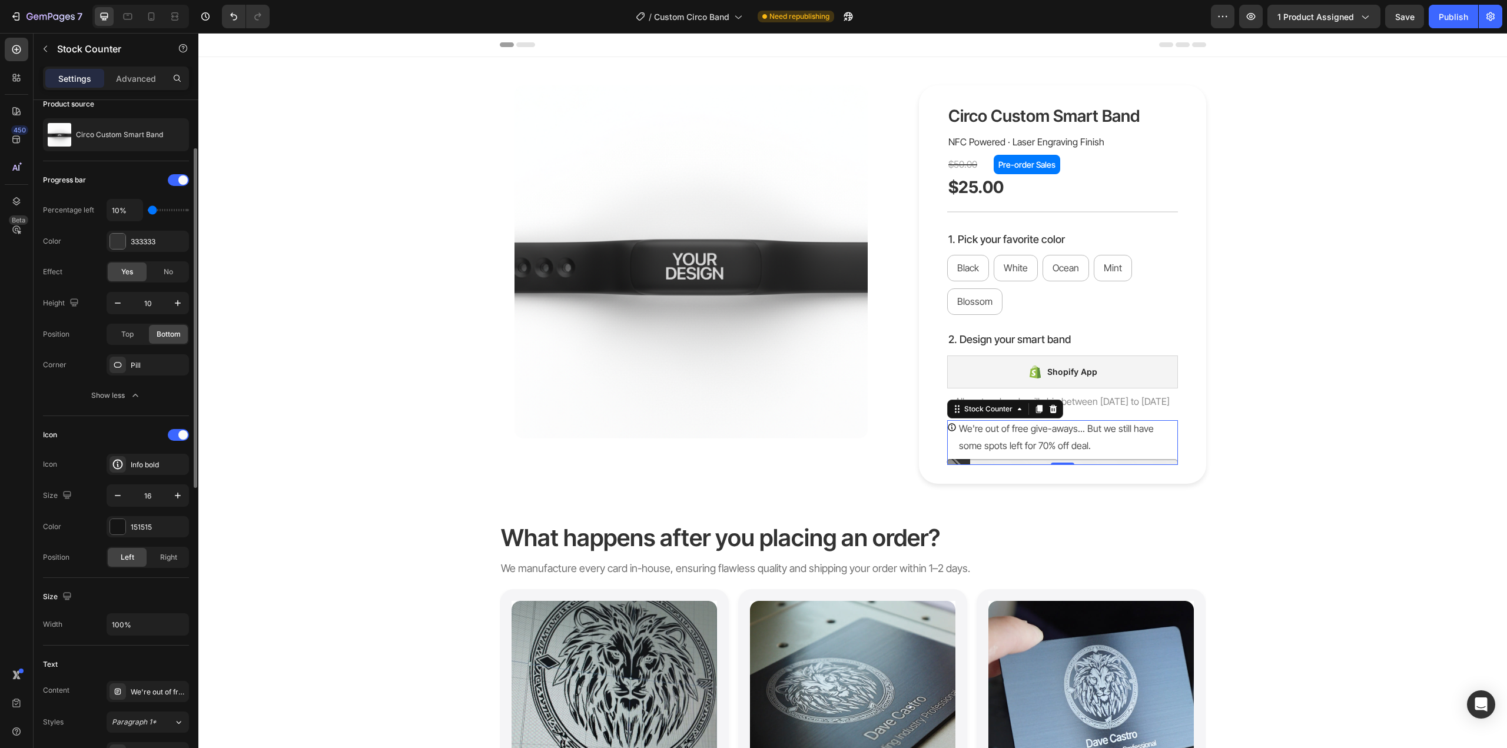
drag, startPoint x: 159, startPoint y: 209, endPoint x: 151, endPoint y: 211, distance: 8.4
type input "10"
click at [151, 211] on input "range" at bounding box center [168, 210] width 41 height 2
click at [1062, 431] on p "We're out of free give-aways... But we still have some spots left for 70% off d…" at bounding box center [1068, 437] width 219 height 34
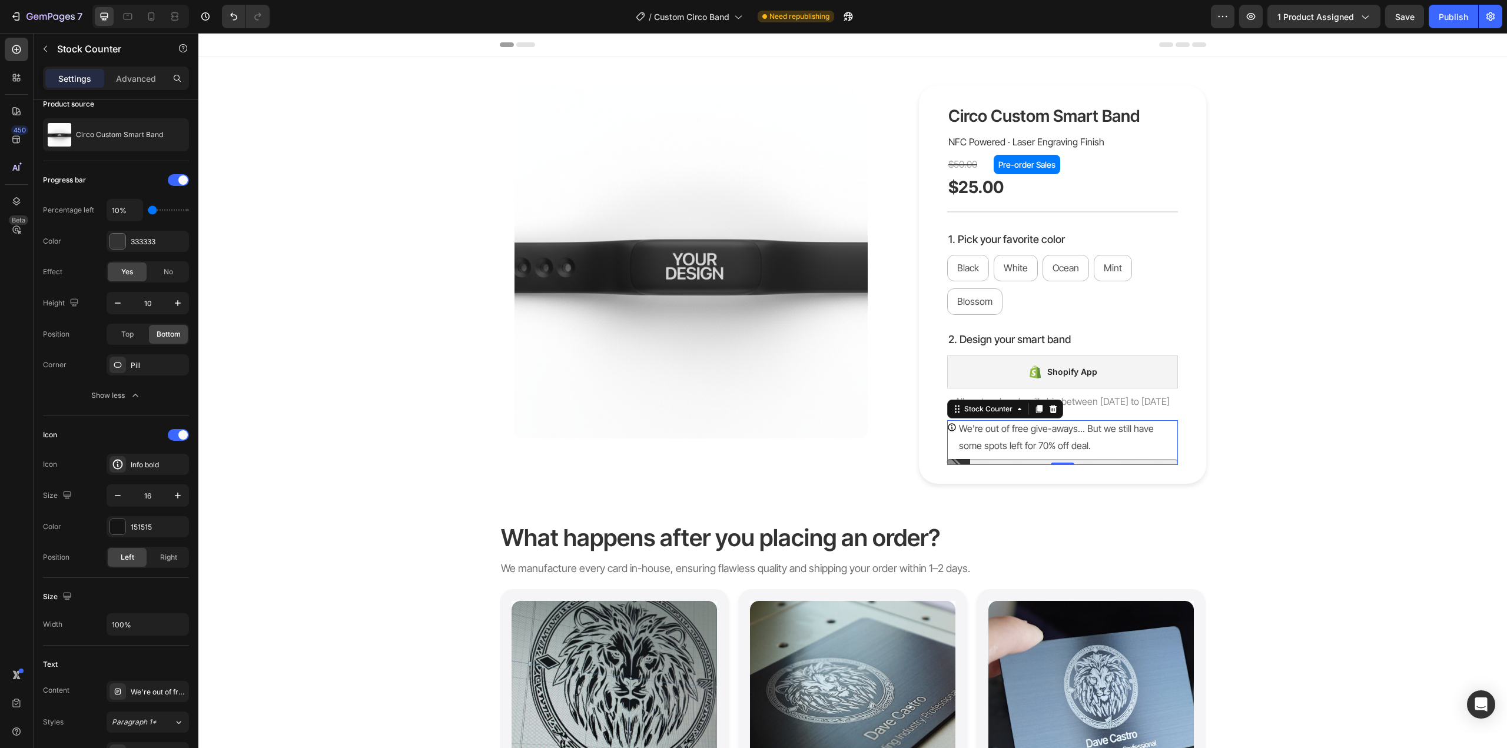
click at [1062, 431] on p "We're out of free give-aways... But we still have some spots left for 70% off d…" at bounding box center [1068, 437] width 219 height 34
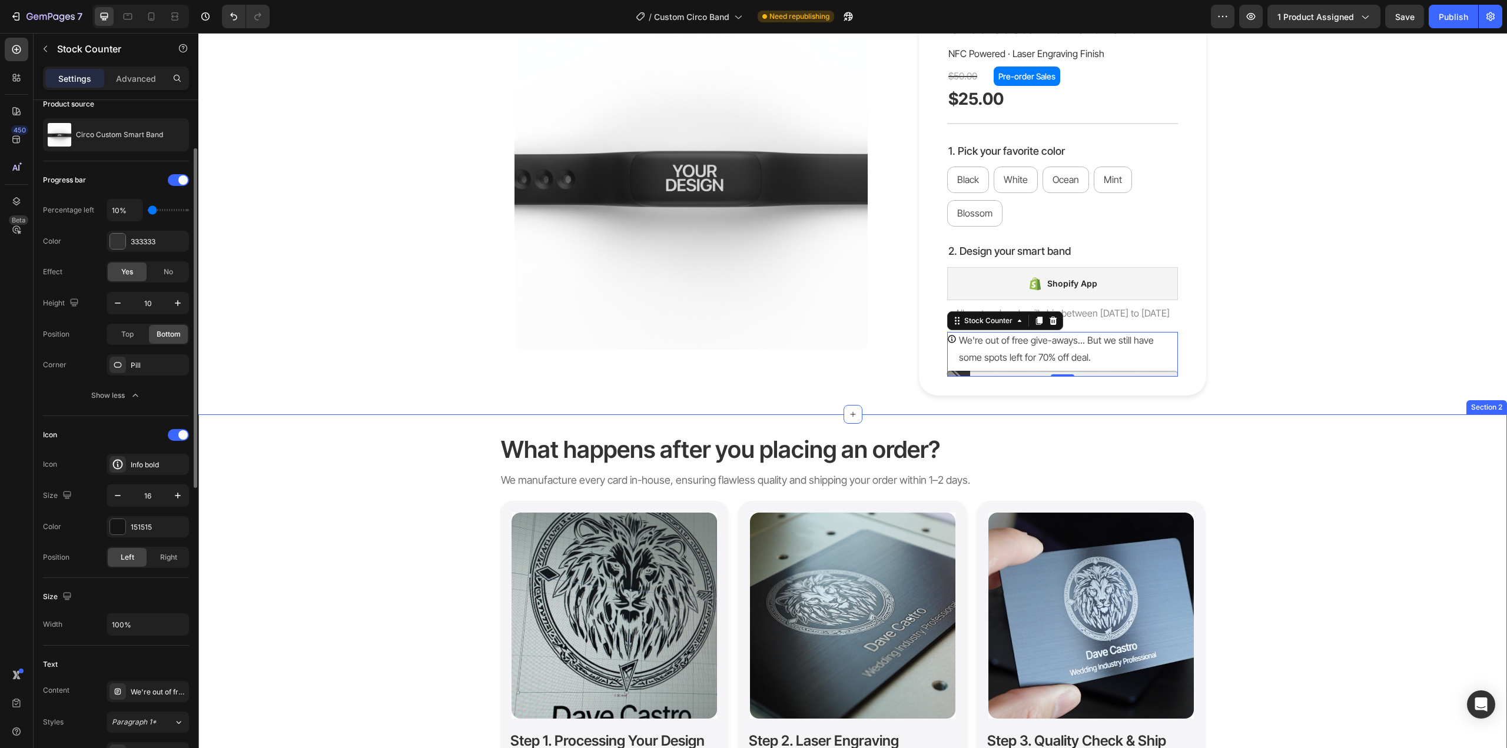
scroll to position [118, 0]
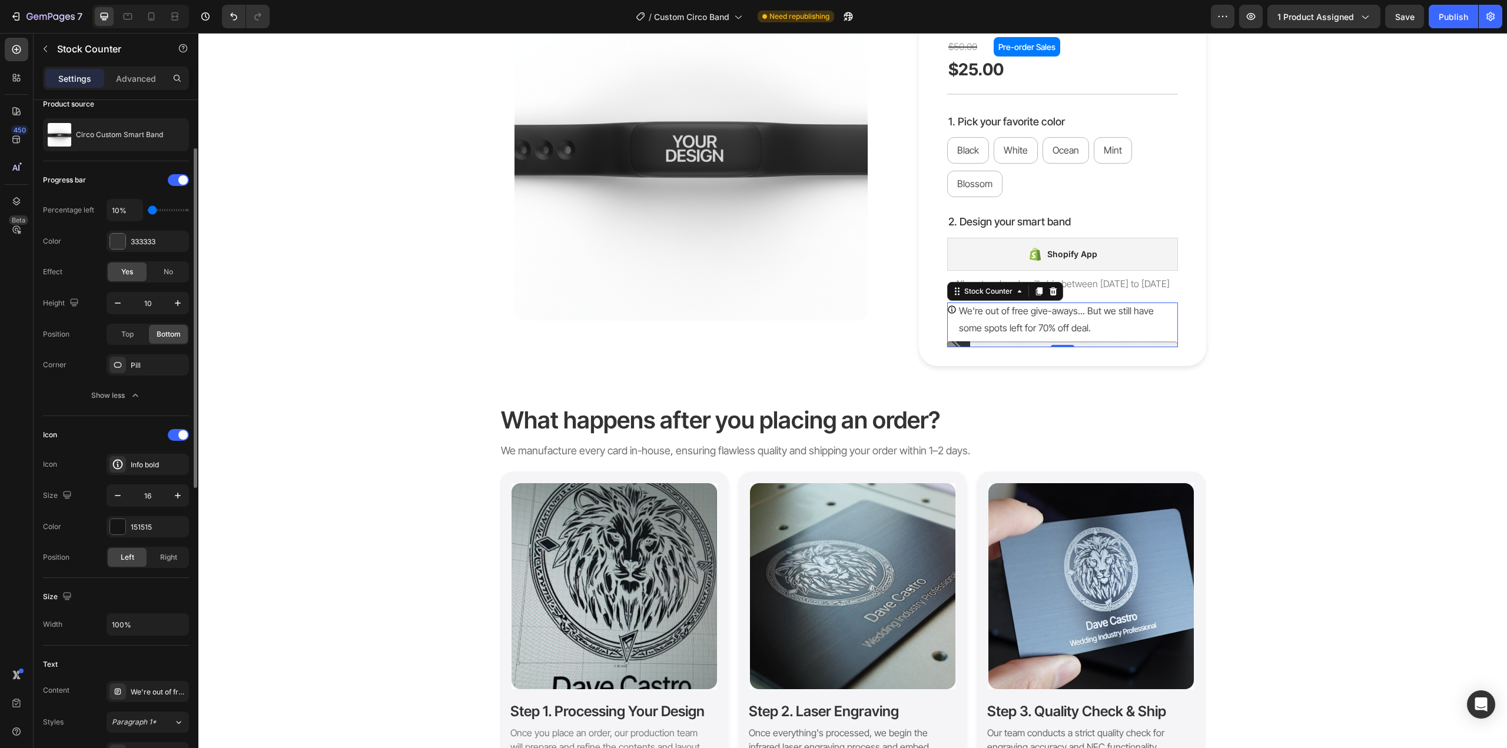
click at [144, 686] on div "We're out of free give-aways... But we still have some spots left for 70% off d…" at bounding box center [148, 691] width 82 height 21
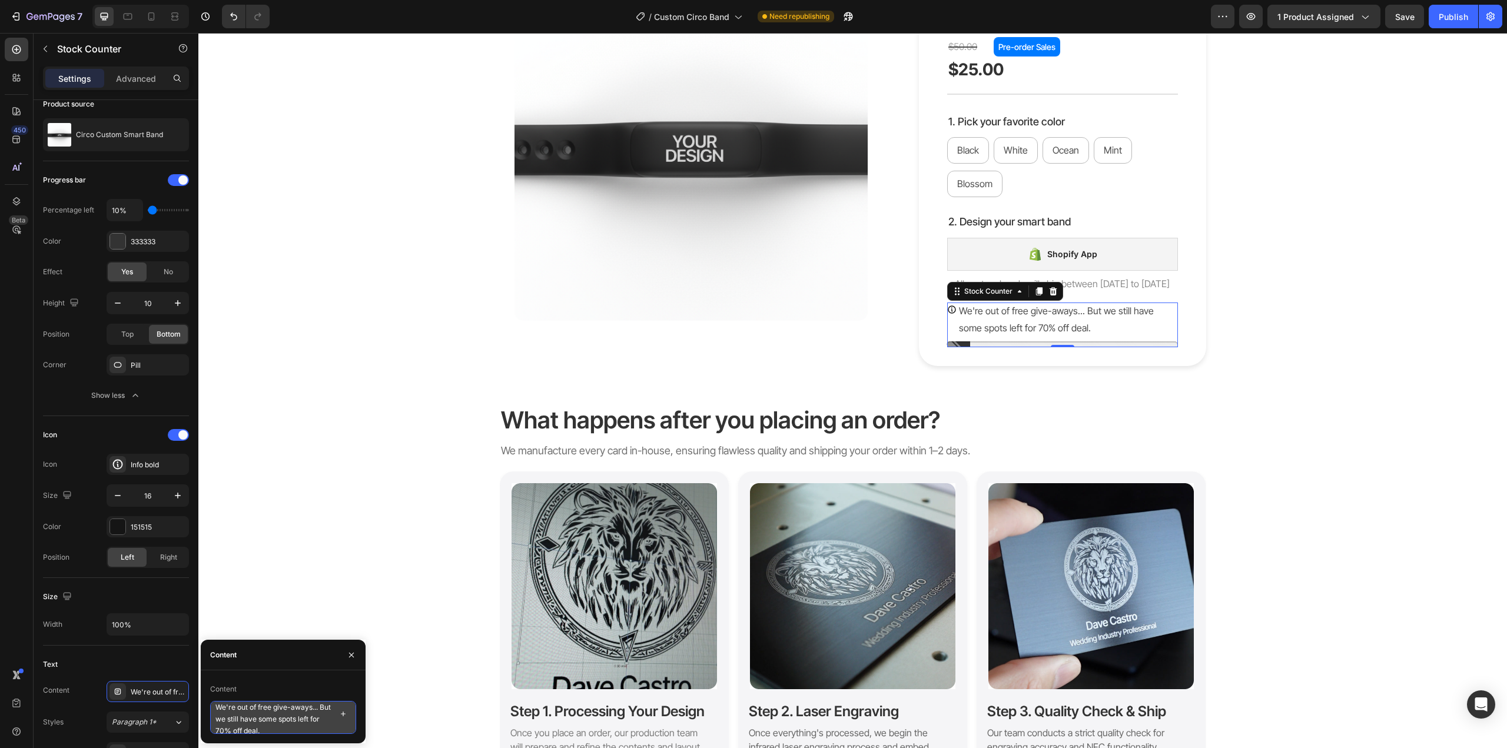
click at [286, 708] on textarea "We're out of free give-aways... But we still have some spots left for 70% off d…" at bounding box center [283, 717] width 146 height 33
drag, startPoint x: 291, startPoint y: 728, endPoint x: 291, endPoint y: 720, distance: 8.2
click at [291, 720] on textarea "We're out of free give-aways... But we still have some spots left for 70% off d…" at bounding box center [283, 717] width 146 height 33
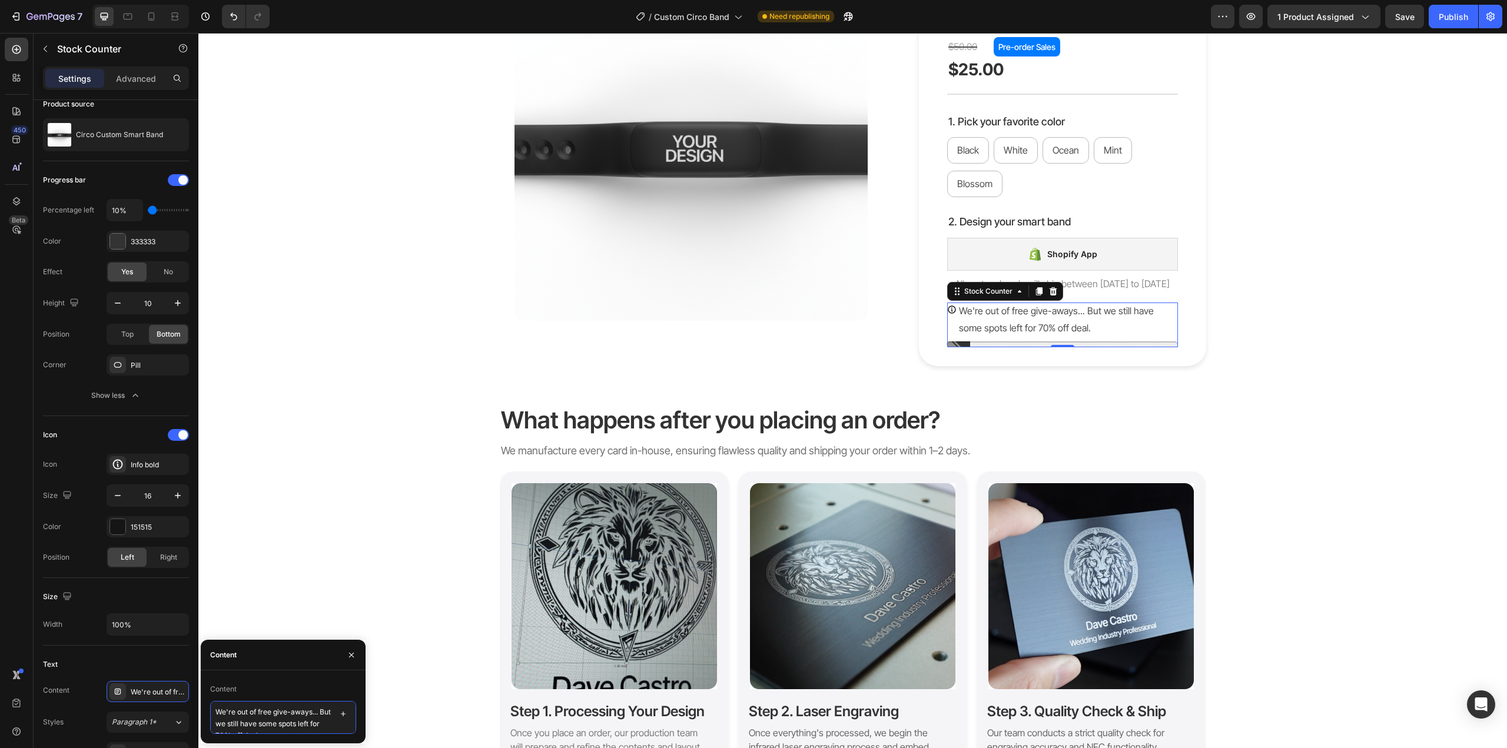
drag, startPoint x: 288, startPoint y: 720, endPoint x: 214, endPoint y: 722, distance: 74.8
click at [214, 722] on textarea "We're out of free give-aways... But we still have some spots left for 70% off d…" at bounding box center [283, 717] width 146 height 33
click at [318, 716] on textarea "We're out of free give-aways... 70%-OFF deal is still available." at bounding box center [283, 717] width 146 height 33
type textarea "We're out of free give-aways. 70%-OFF deal is still available."
click at [388, 597] on div "What happens after you placing an order? Heading We manufacture every card in-h…" at bounding box center [852, 596] width 1308 height 384
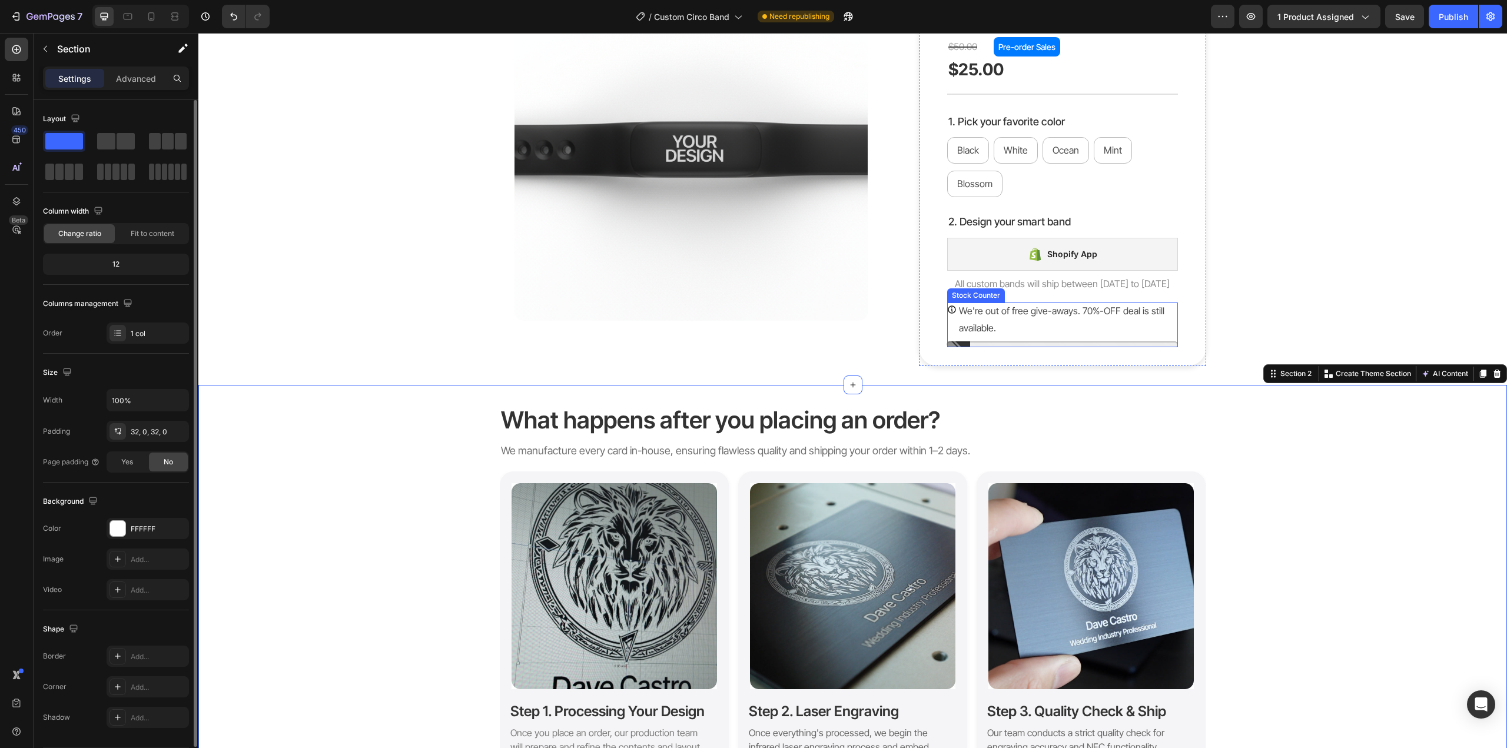
click at [1094, 320] on p "We're out of free give-aways. 70%-OFF deal is still available." at bounding box center [1068, 320] width 219 height 34
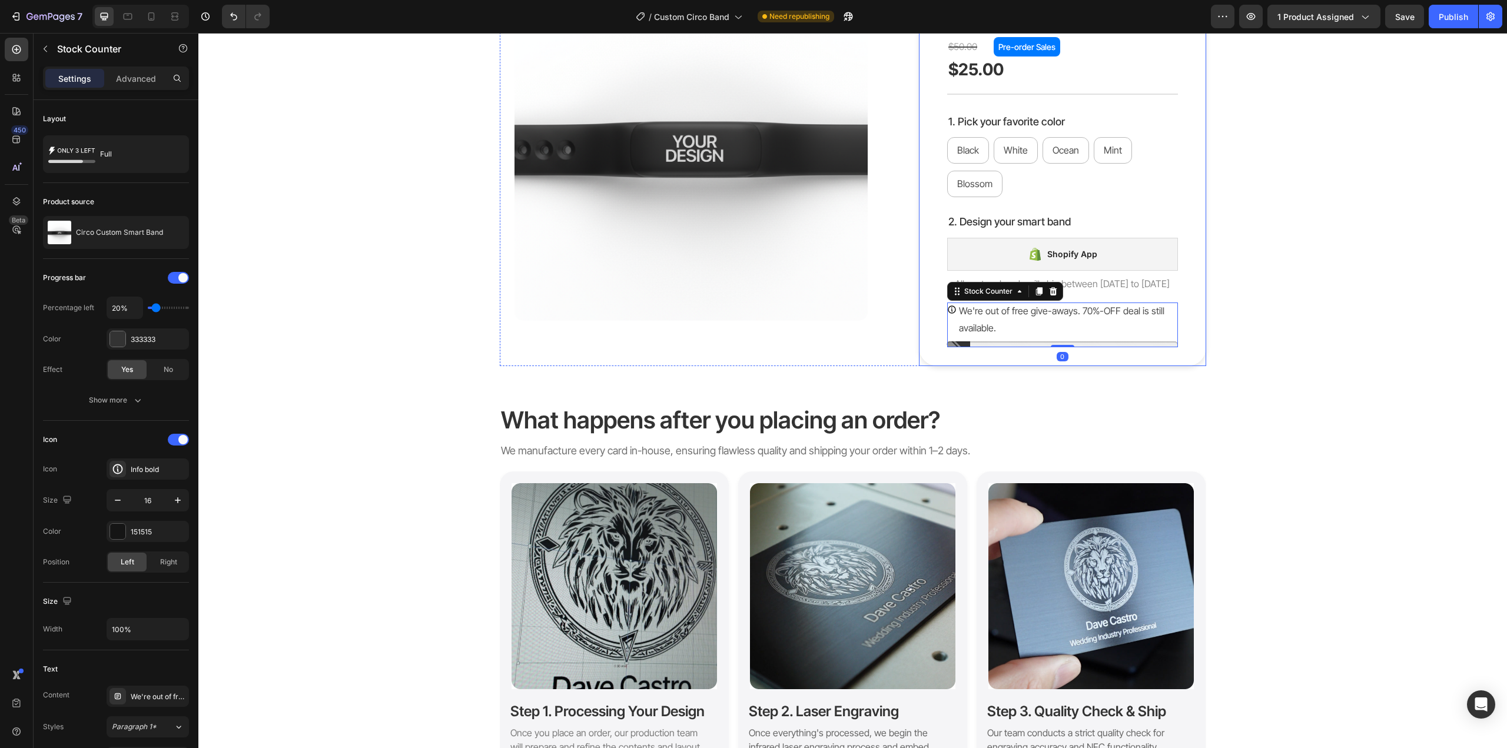
click at [1220, 361] on div "Product Images Circo Custom Smart Band Product Title NFC Powered · Laser Engrav…" at bounding box center [852, 167] width 1291 height 398
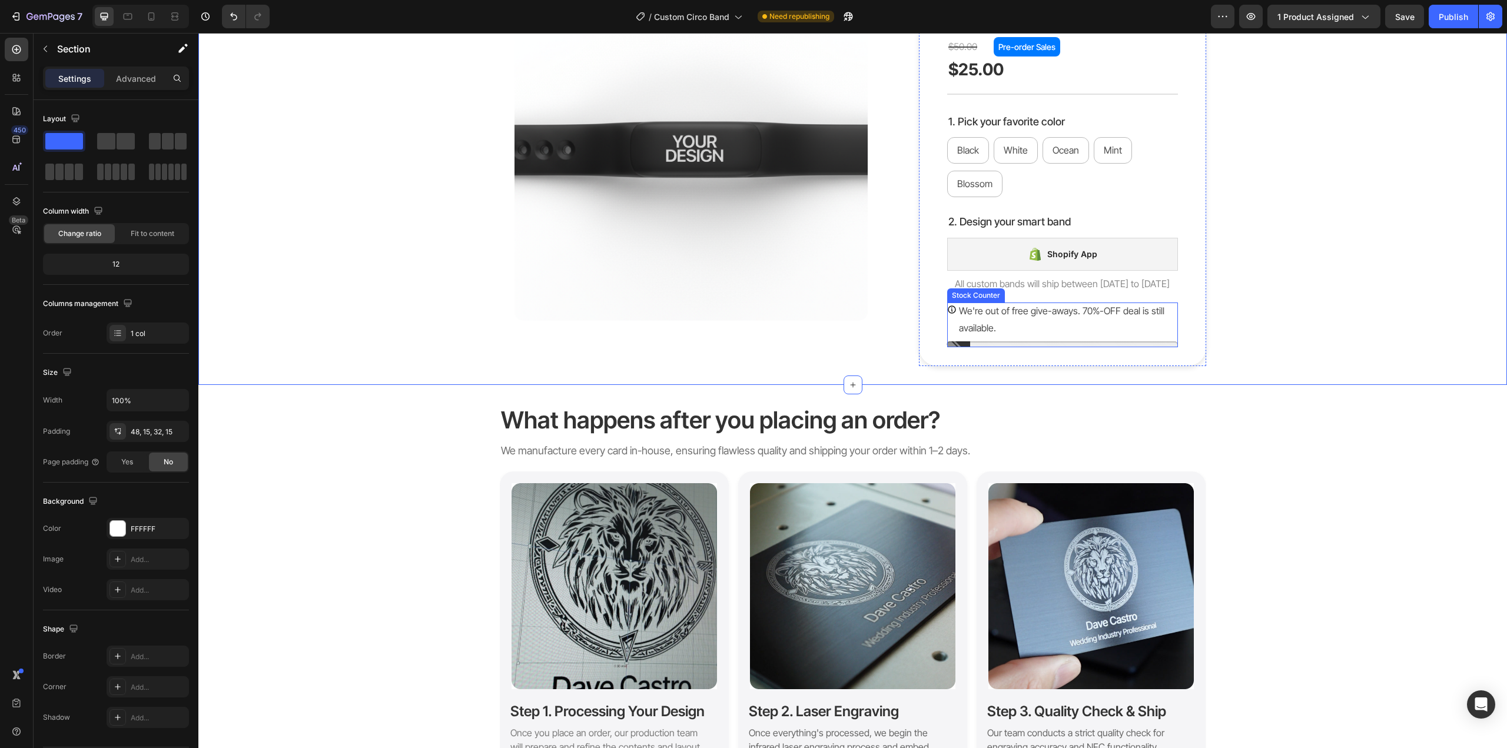
click at [1125, 321] on p "We're out of free give-aways. 70%-OFF deal is still available." at bounding box center [1068, 320] width 219 height 34
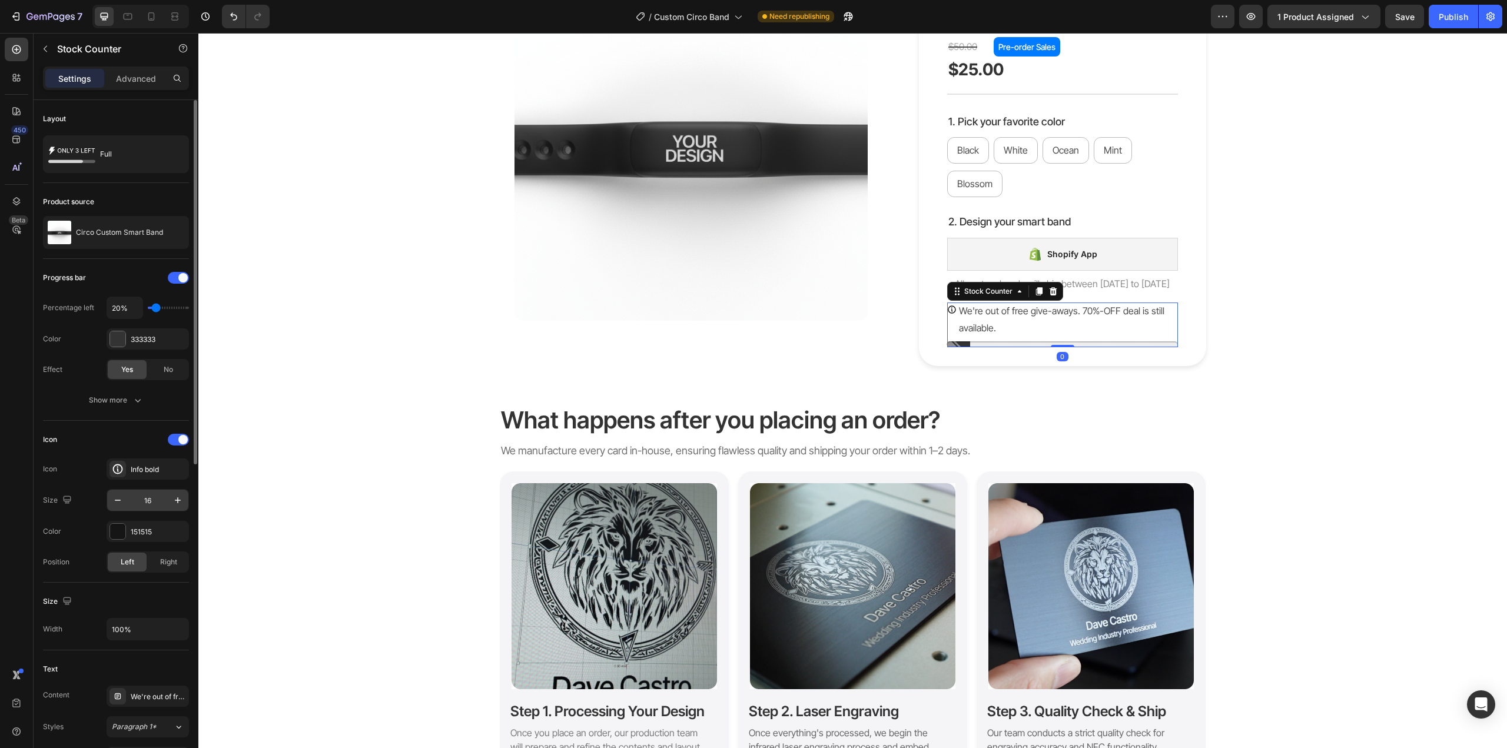
scroll to position [59, 0]
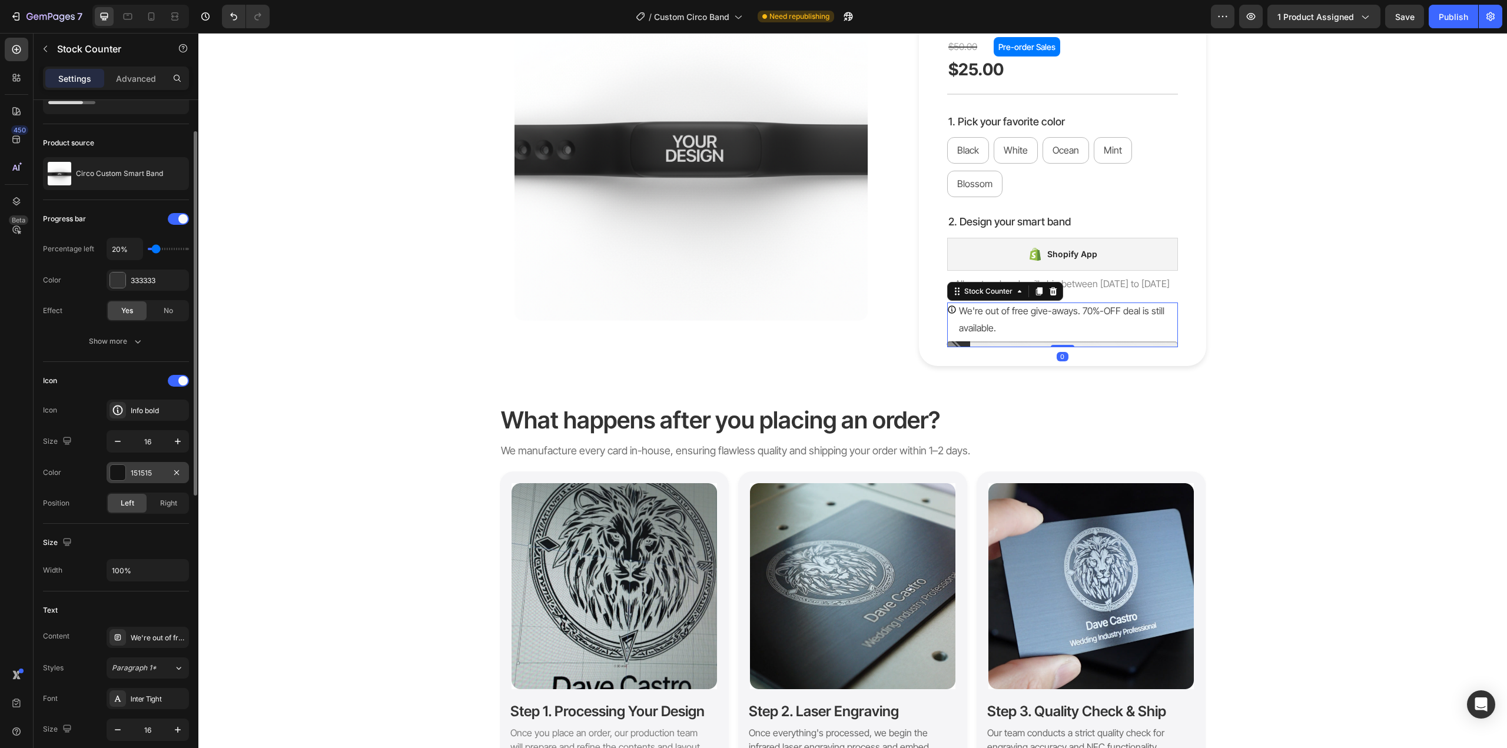
click at [121, 470] on div at bounding box center [117, 472] width 15 height 15
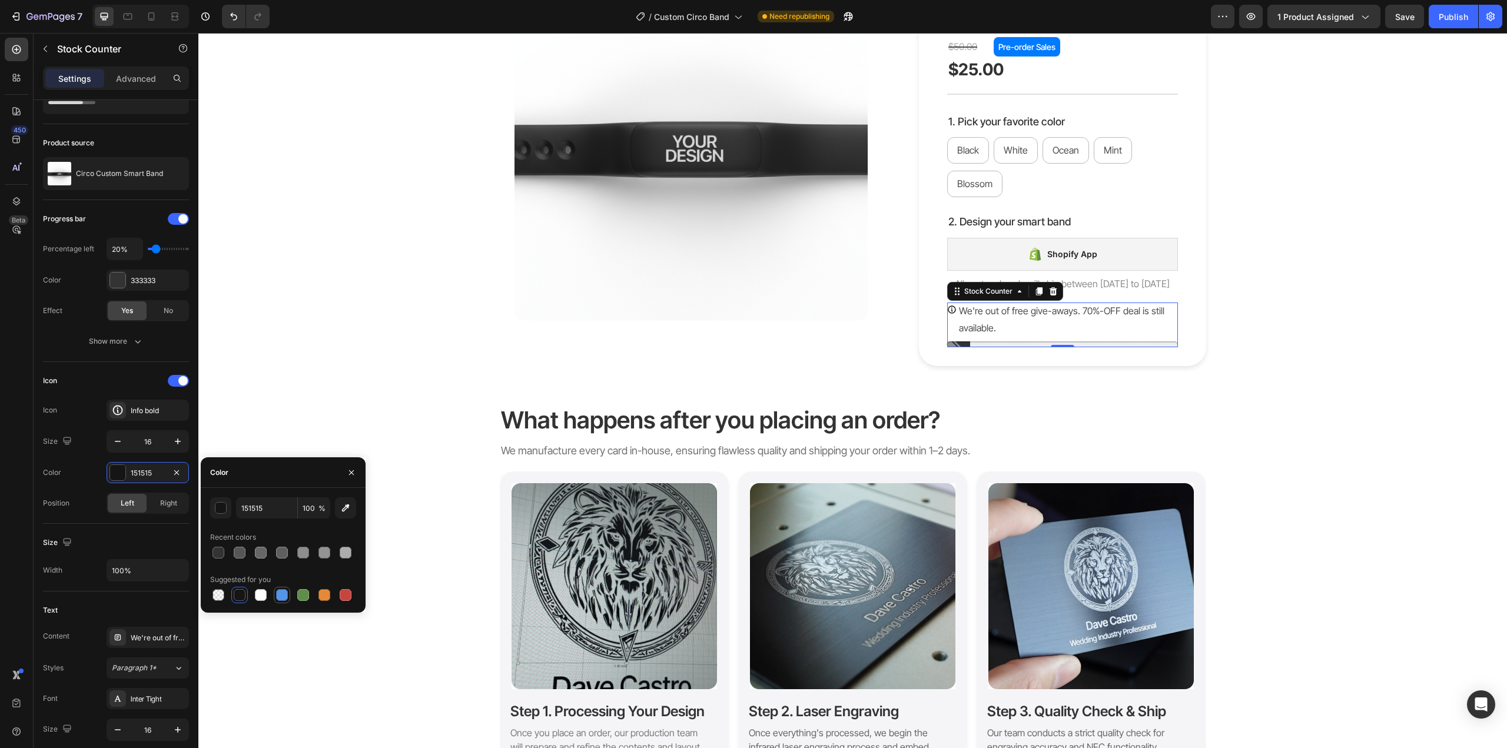
click at [284, 594] on div at bounding box center [282, 595] width 12 height 12
type input "151515"
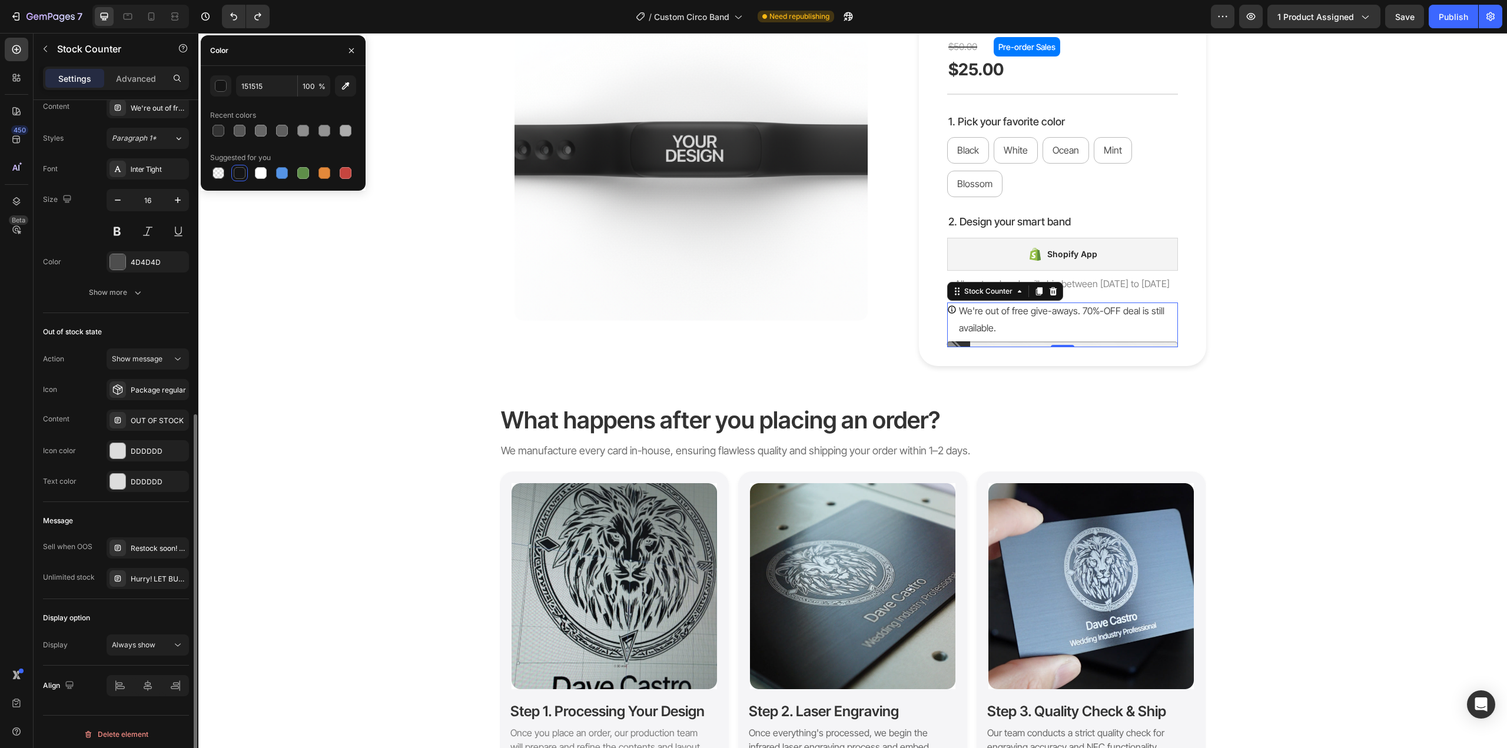
scroll to position [593, 0]
click at [162, 636] on div "Always show" at bounding box center [142, 640] width 60 height 11
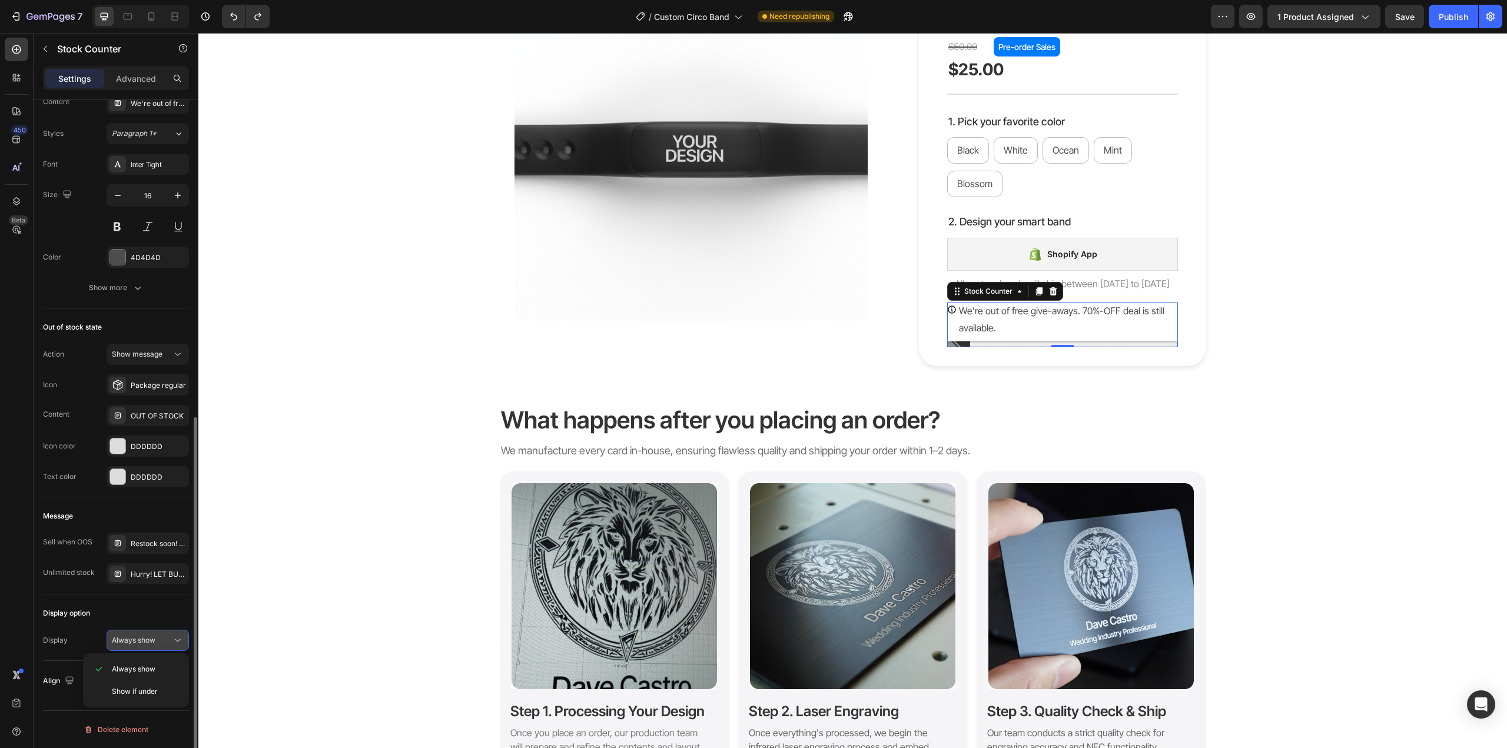
click at [162, 636] on div "Always show" at bounding box center [142, 640] width 60 height 11
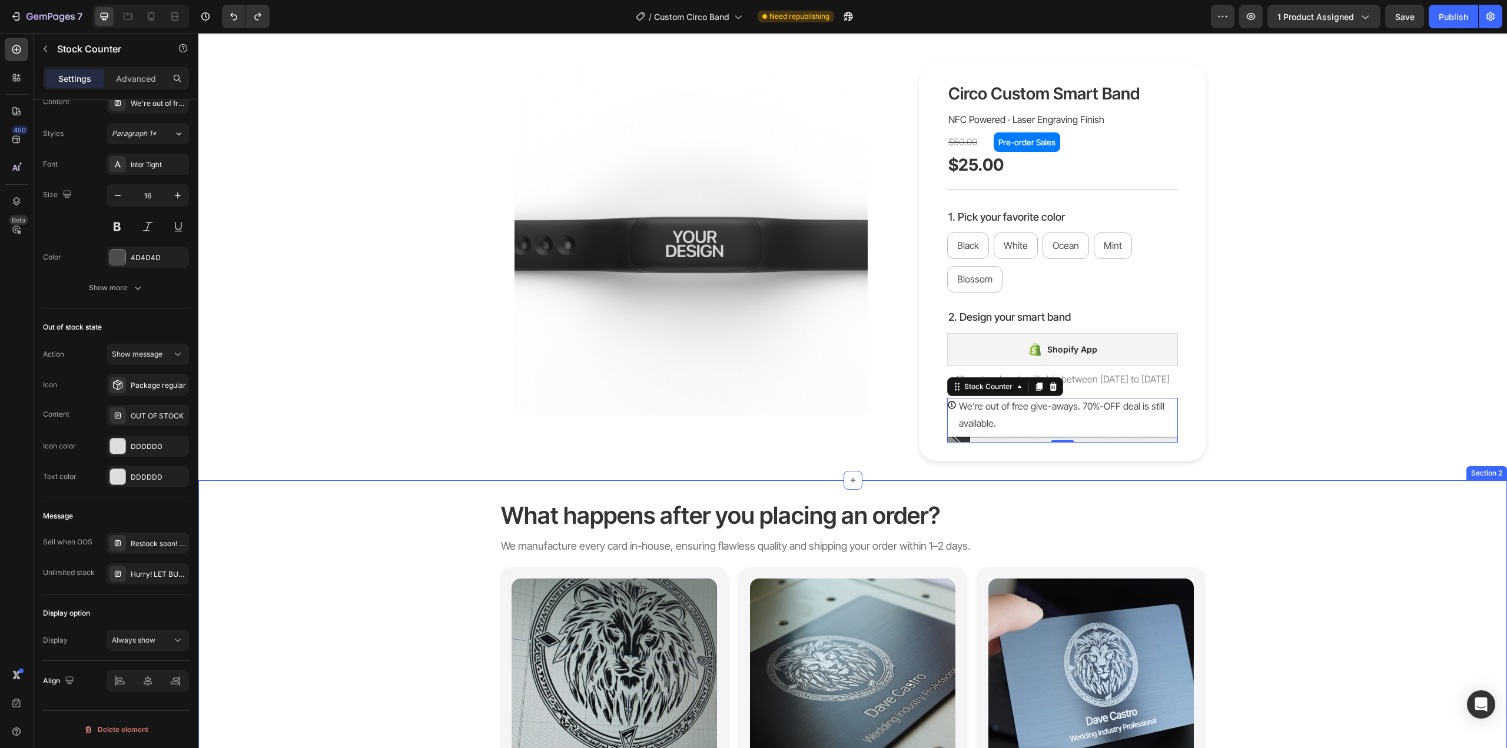
scroll to position [0, 0]
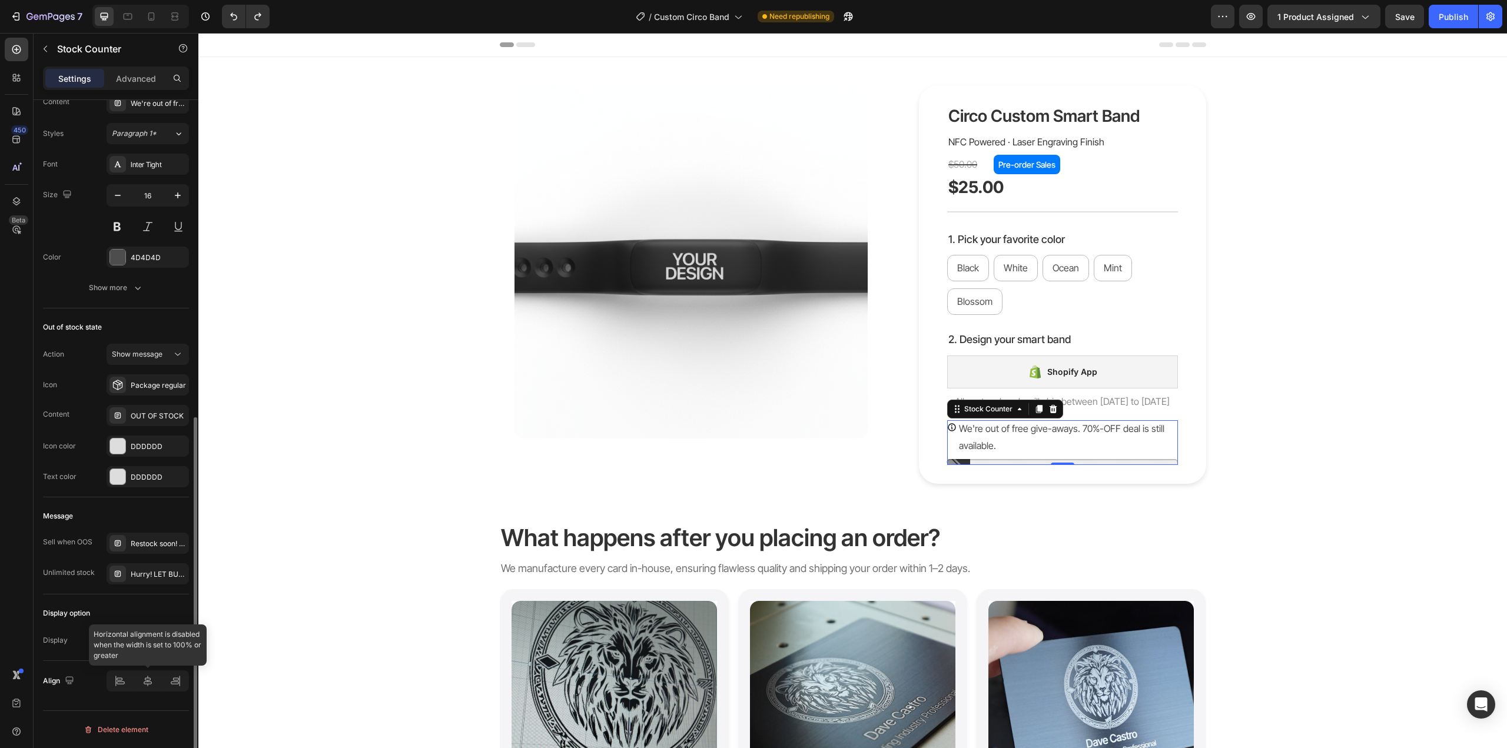
click at [145, 686] on div at bounding box center [148, 680] width 82 height 21
click at [682, 483] on div "Product Images" at bounding box center [701, 284] width 402 height 398
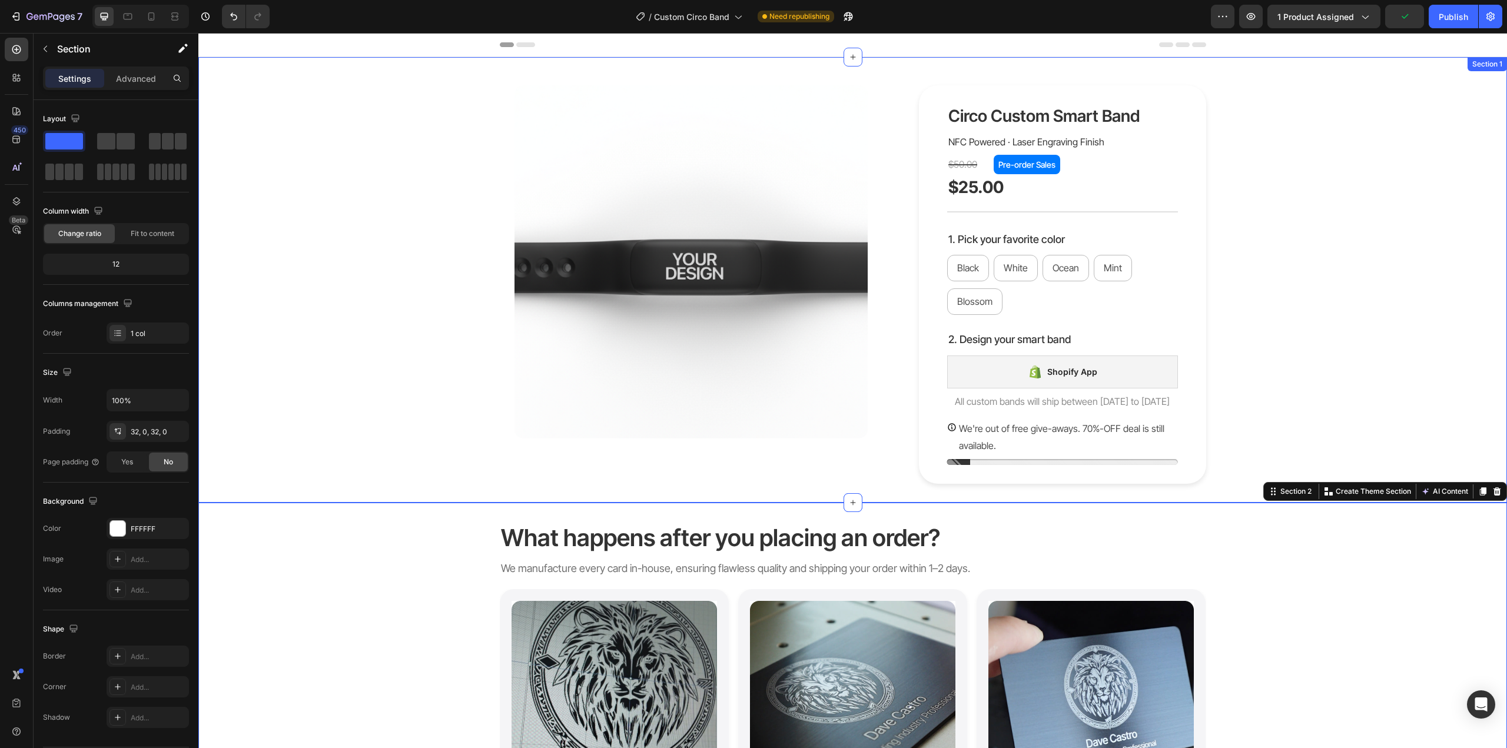
click at [1280, 376] on div "Product Images Circo Custom Smart Band Product Title NFC Powered · Laser Engrav…" at bounding box center [852, 284] width 1291 height 398
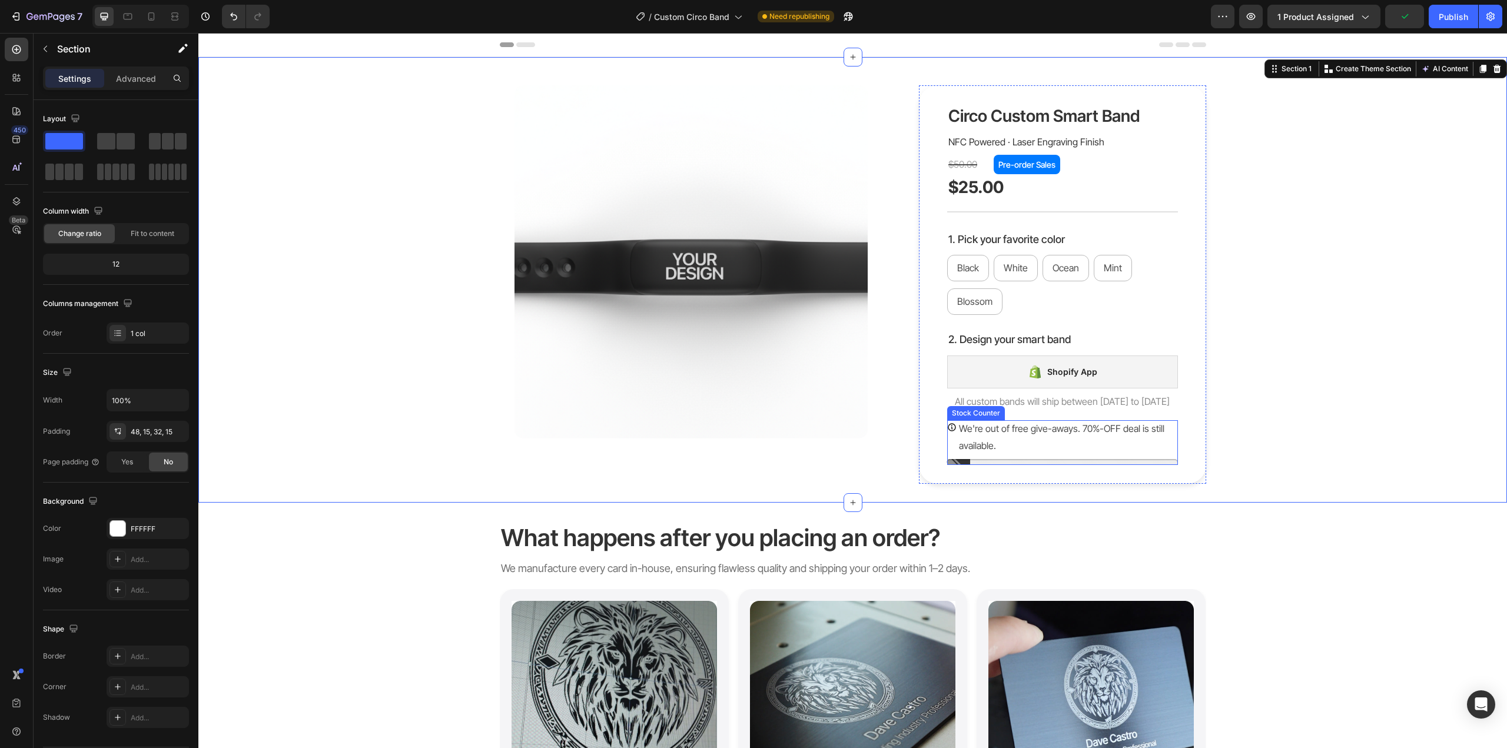
click at [1141, 440] on p "We're out of free give-aways. 70%-OFF deal is still available." at bounding box center [1068, 437] width 219 height 34
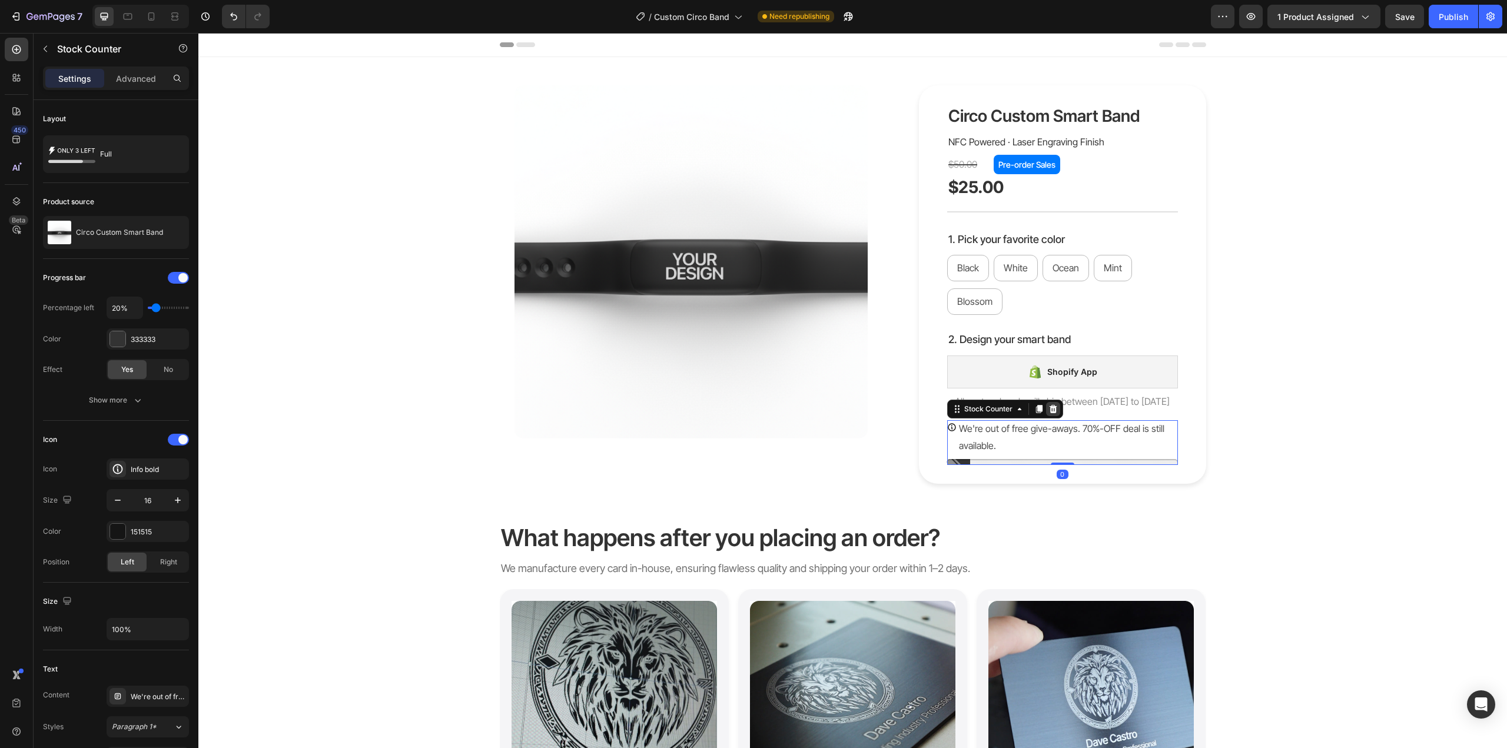
click at [1049, 413] on icon at bounding box center [1053, 409] width 8 height 8
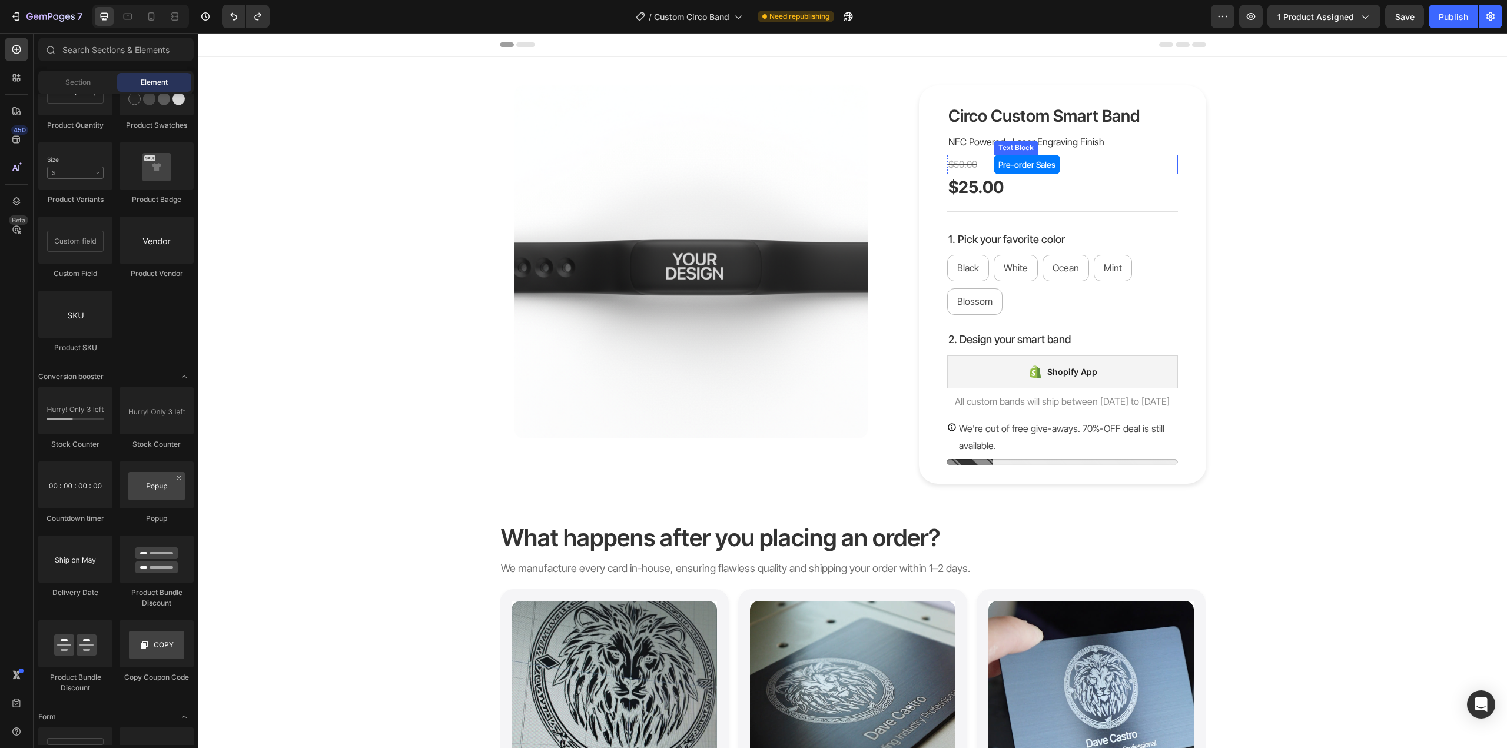
click at [1029, 165] on p "Pre-order Sales" at bounding box center [1026, 164] width 57 height 15
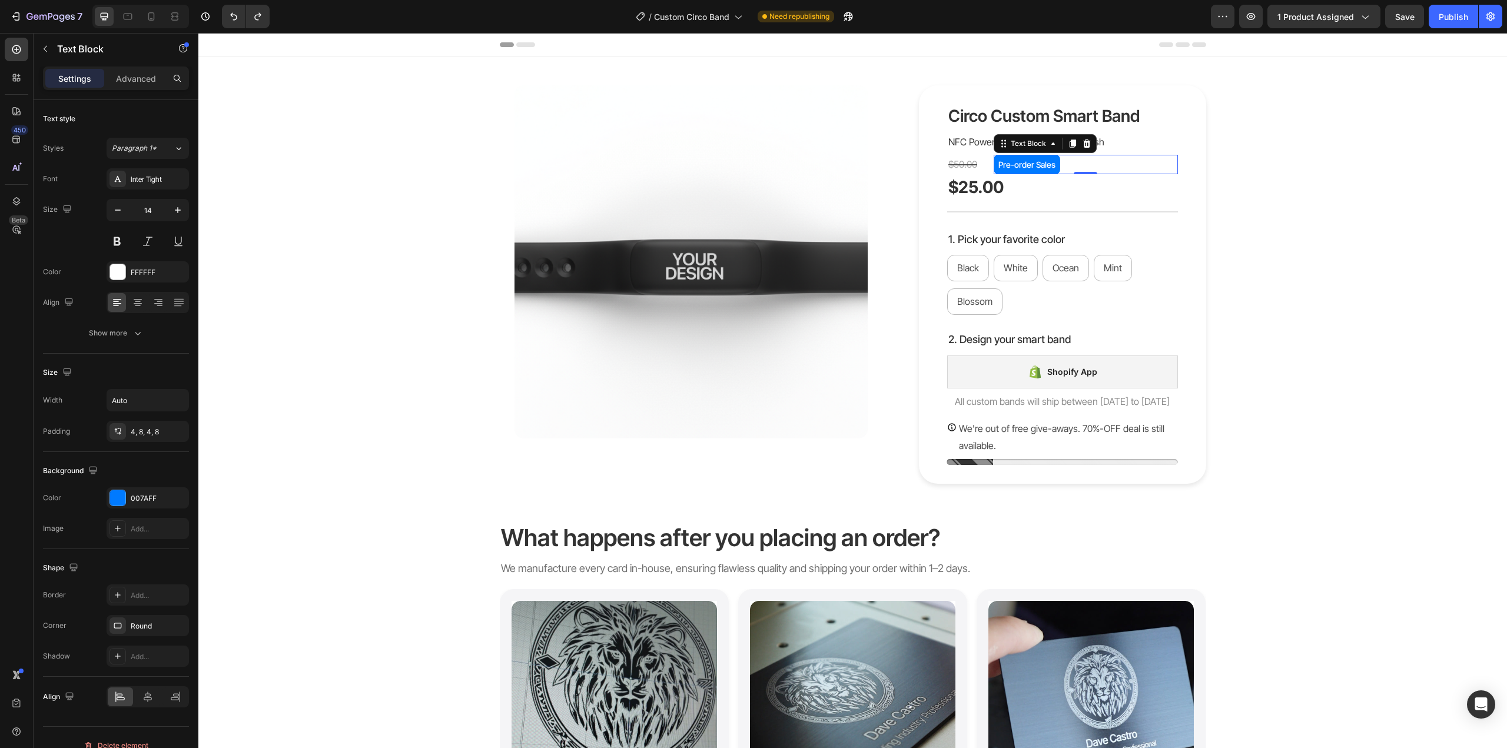
click at [1029, 165] on p "Pre-order Sales" at bounding box center [1026, 164] width 57 height 15
click at [1018, 163] on p "Pre-order Sales" at bounding box center [1026, 164] width 57 height 15
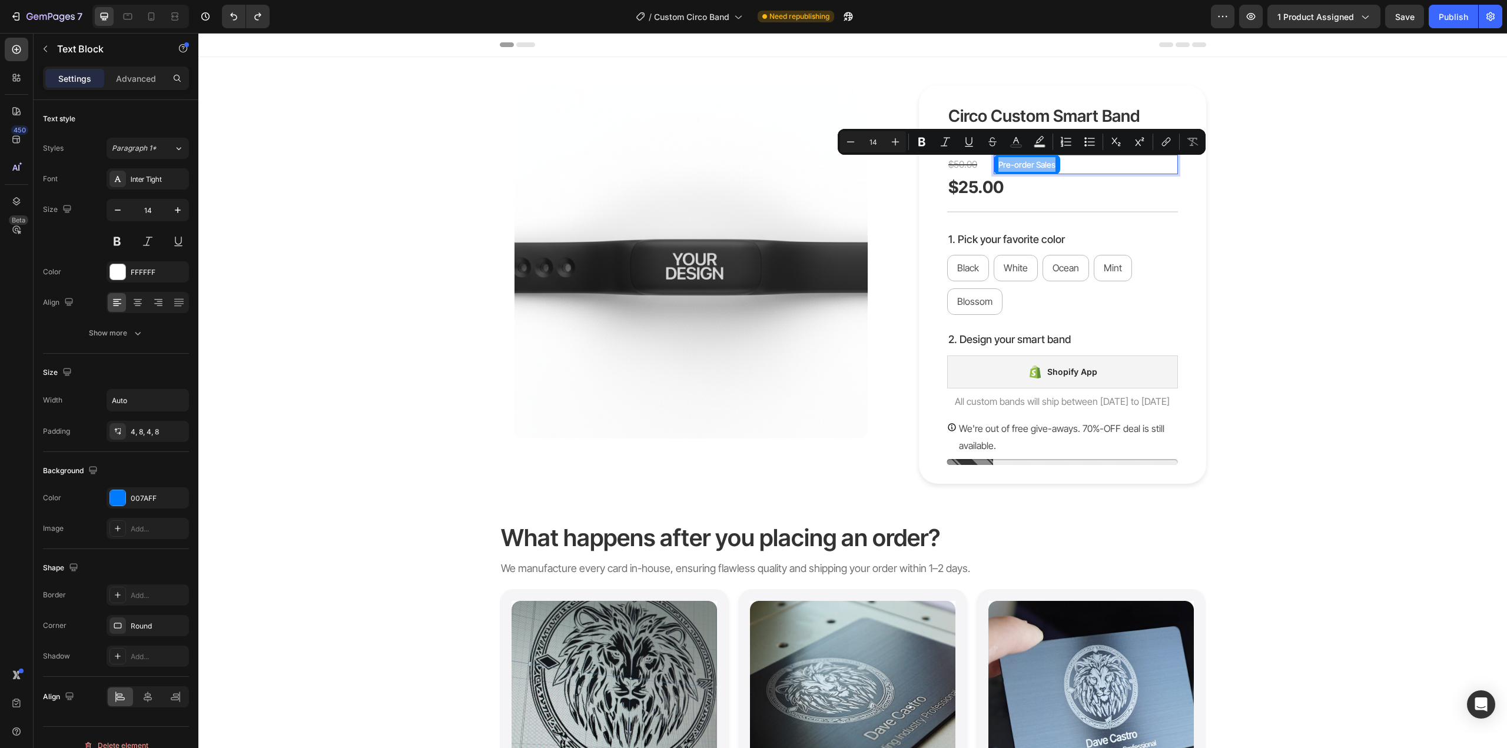
click at [1008, 164] on p "Pre-order Sales" at bounding box center [1026, 164] width 57 height 15
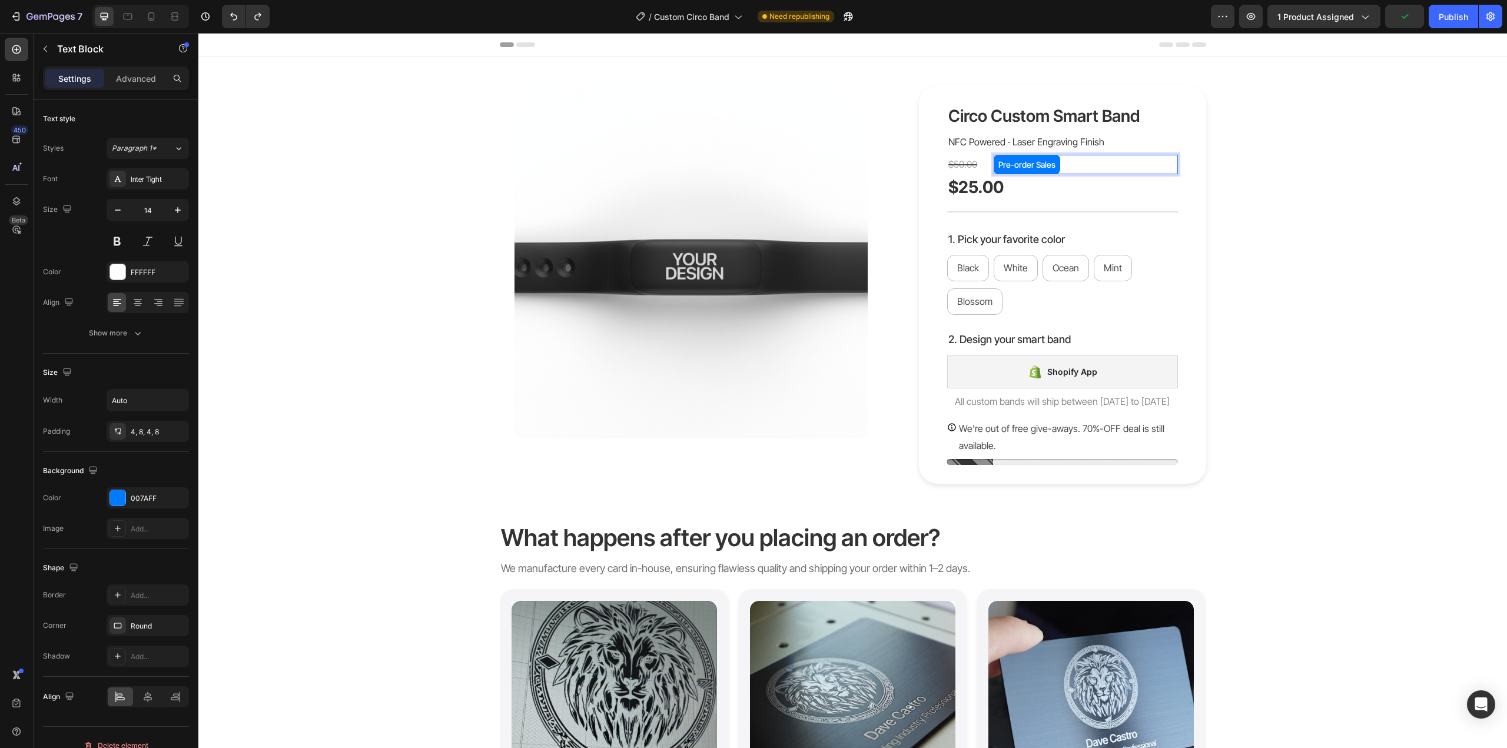
click at [998, 165] on p "Pre-order Sales" at bounding box center [1026, 164] width 57 height 15
click at [1038, 166] on p "Limited Pre-order Sale" at bounding box center [1039, 164] width 82 height 15
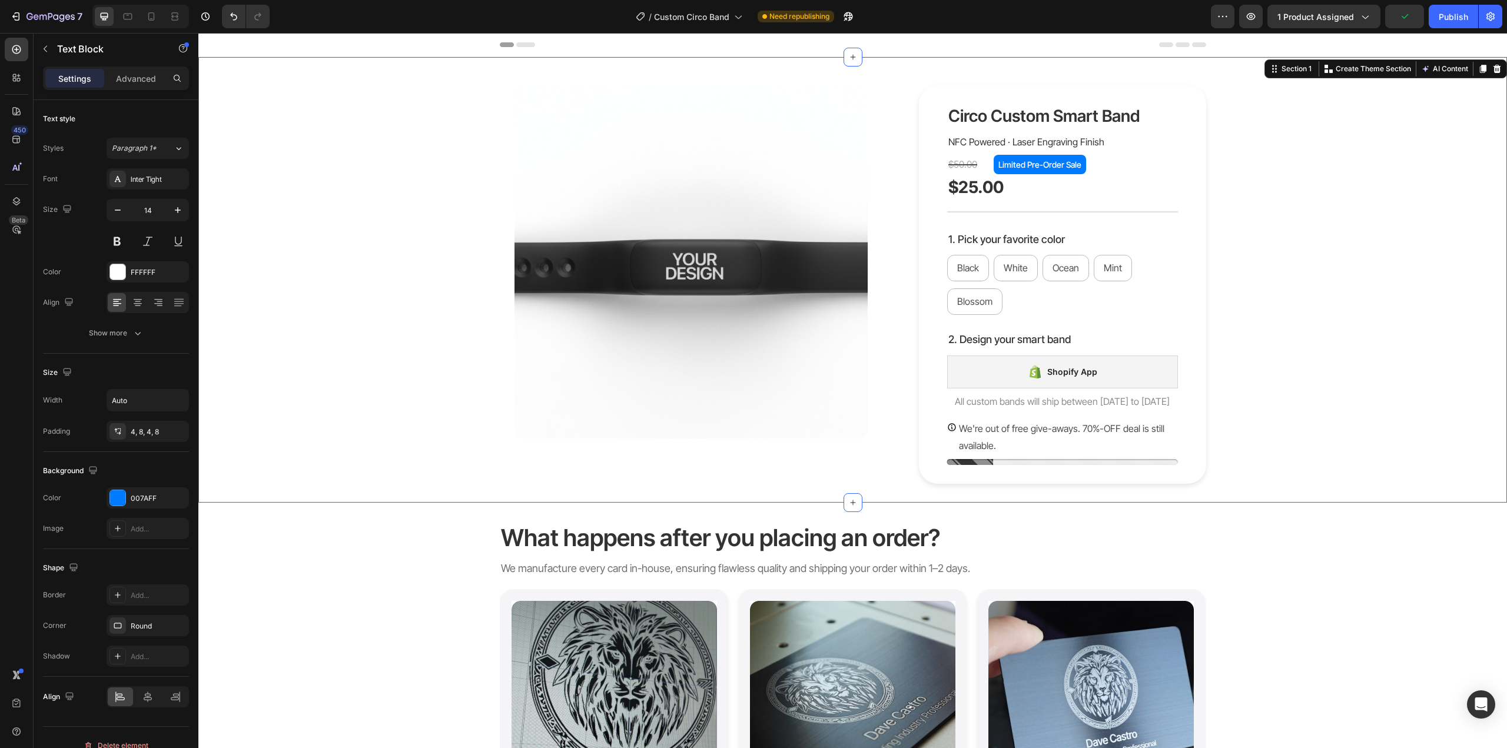
click at [1281, 152] on div "Product Images Circo Custom Smart Band Product Title NFC Powered · Laser Engrav…" at bounding box center [852, 284] width 1291 height 398
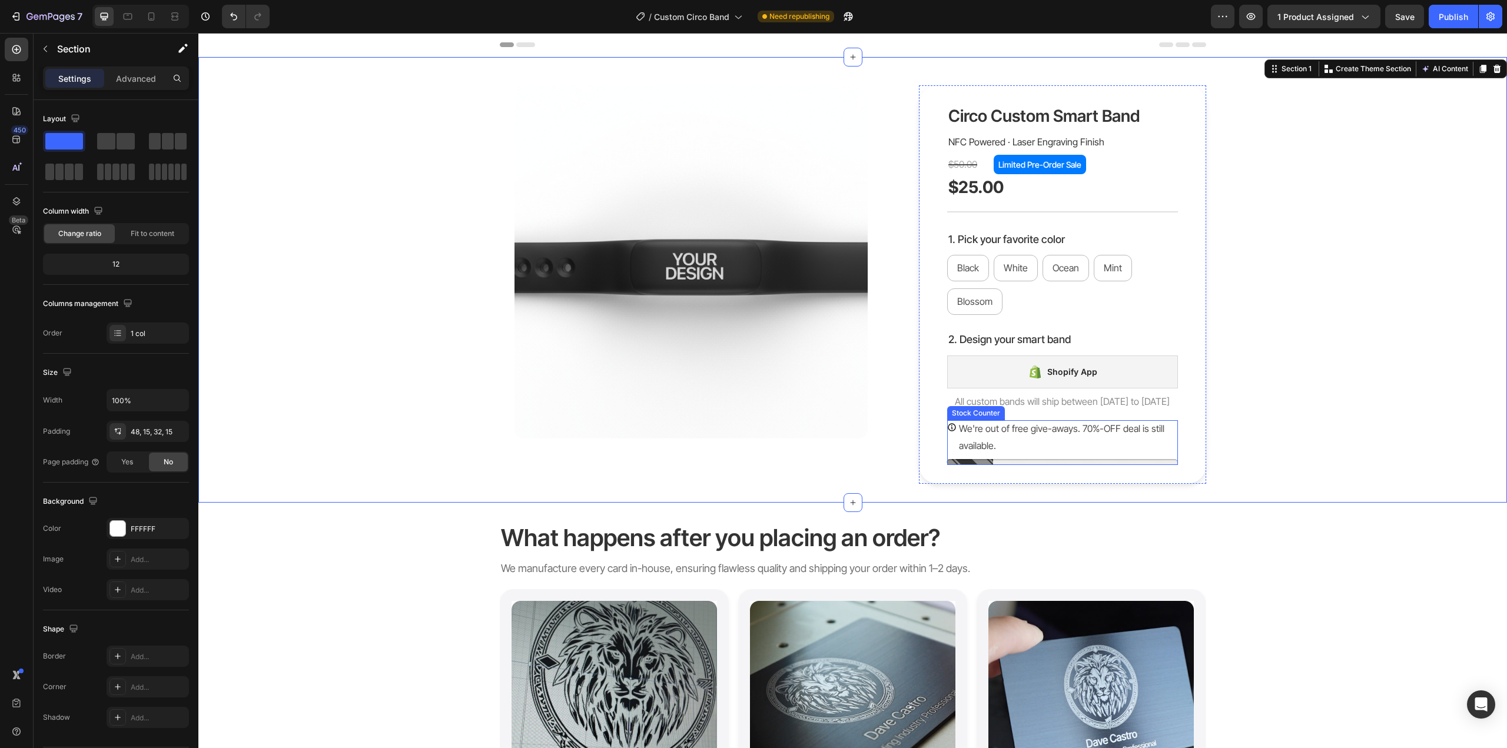
click at [1051, 434] on p "We're out of free give-aways. 70%-OFF deal is still available." at bounding box center [1068, 437] width 219 height 34
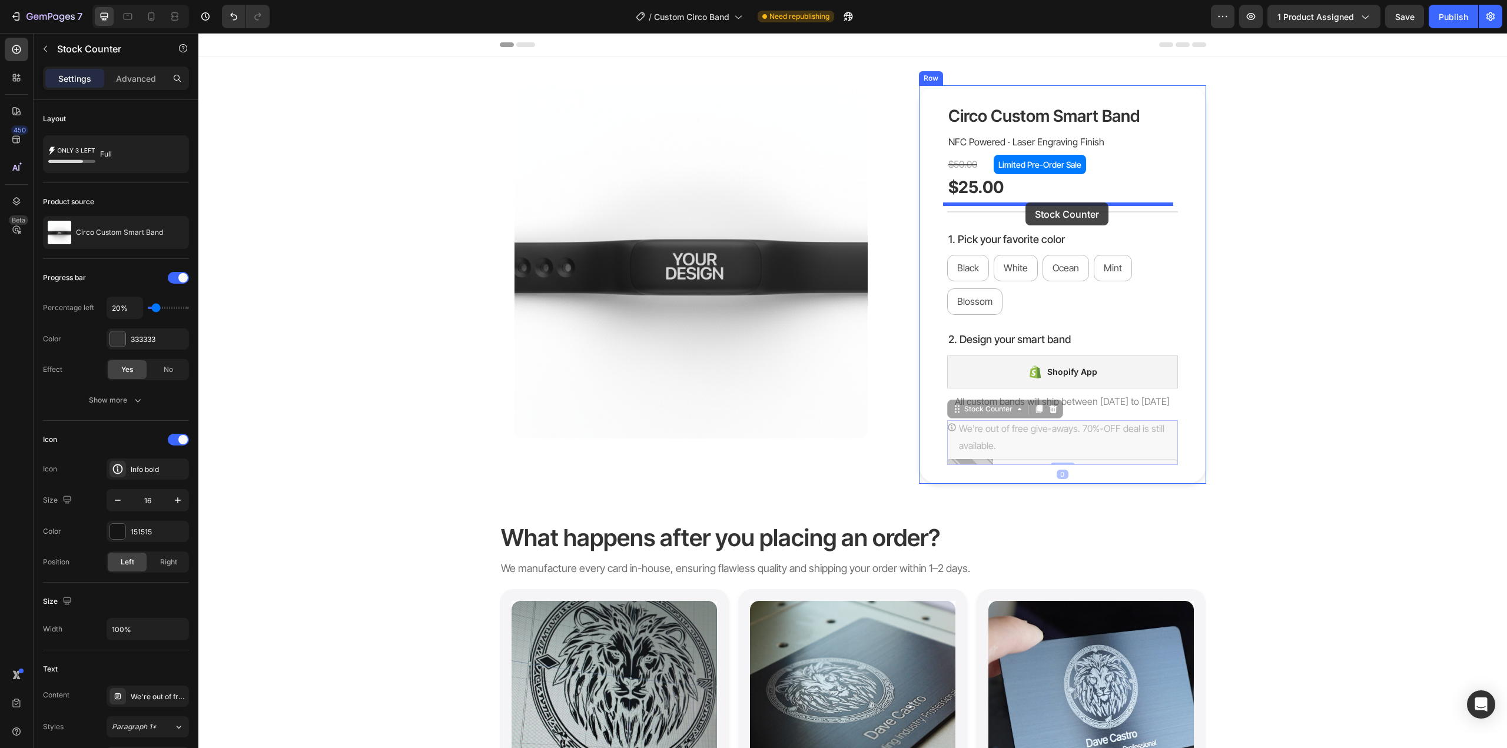
drag, startPoint x: 1066, startPoint y: 443, endPoint x: 1025, endPoint y: 202, distance: 243.6
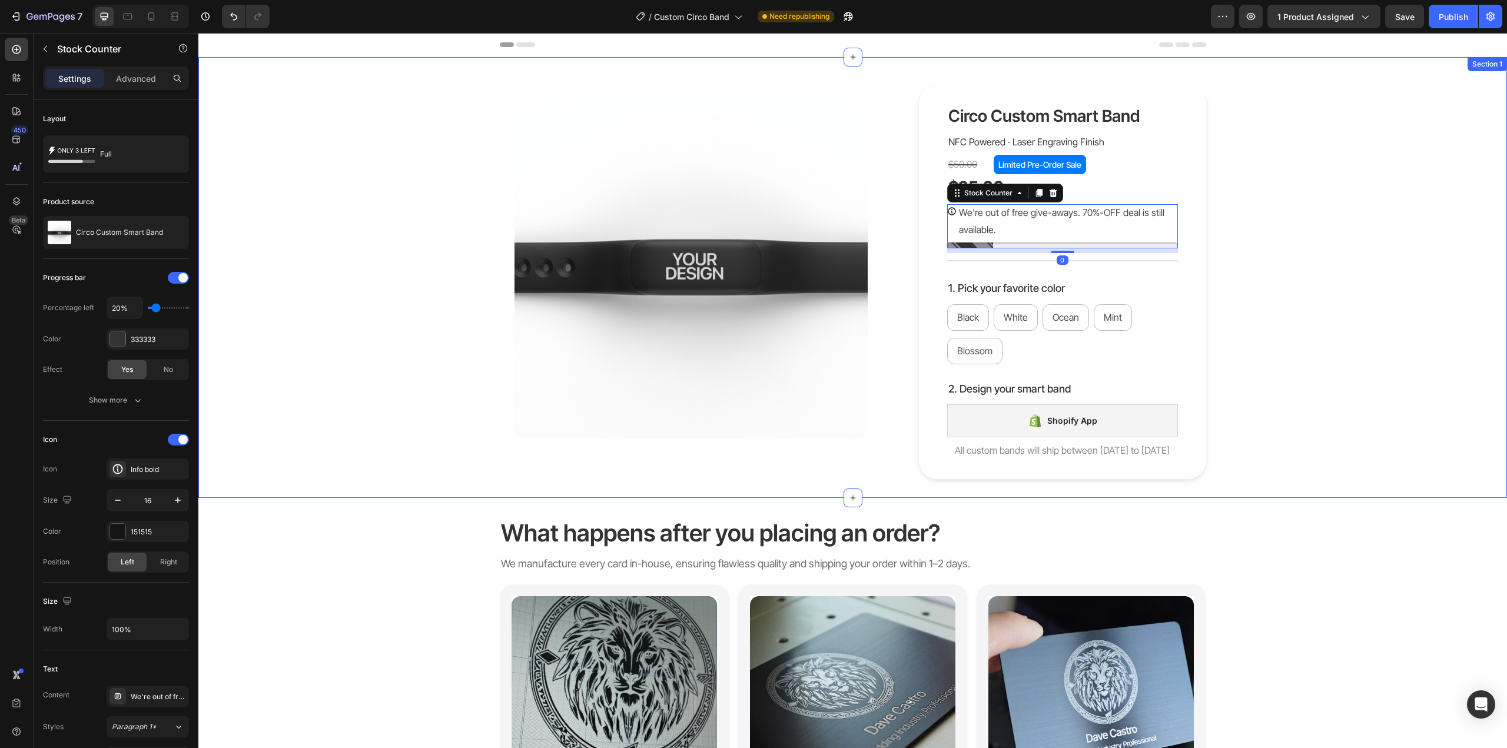
click at [1301, 249] on div "Product Images Circo Custom Smart Band Product Title NFC Powered · Laser Engrav…" at bounding box center [852, 282] width 1291 height 394
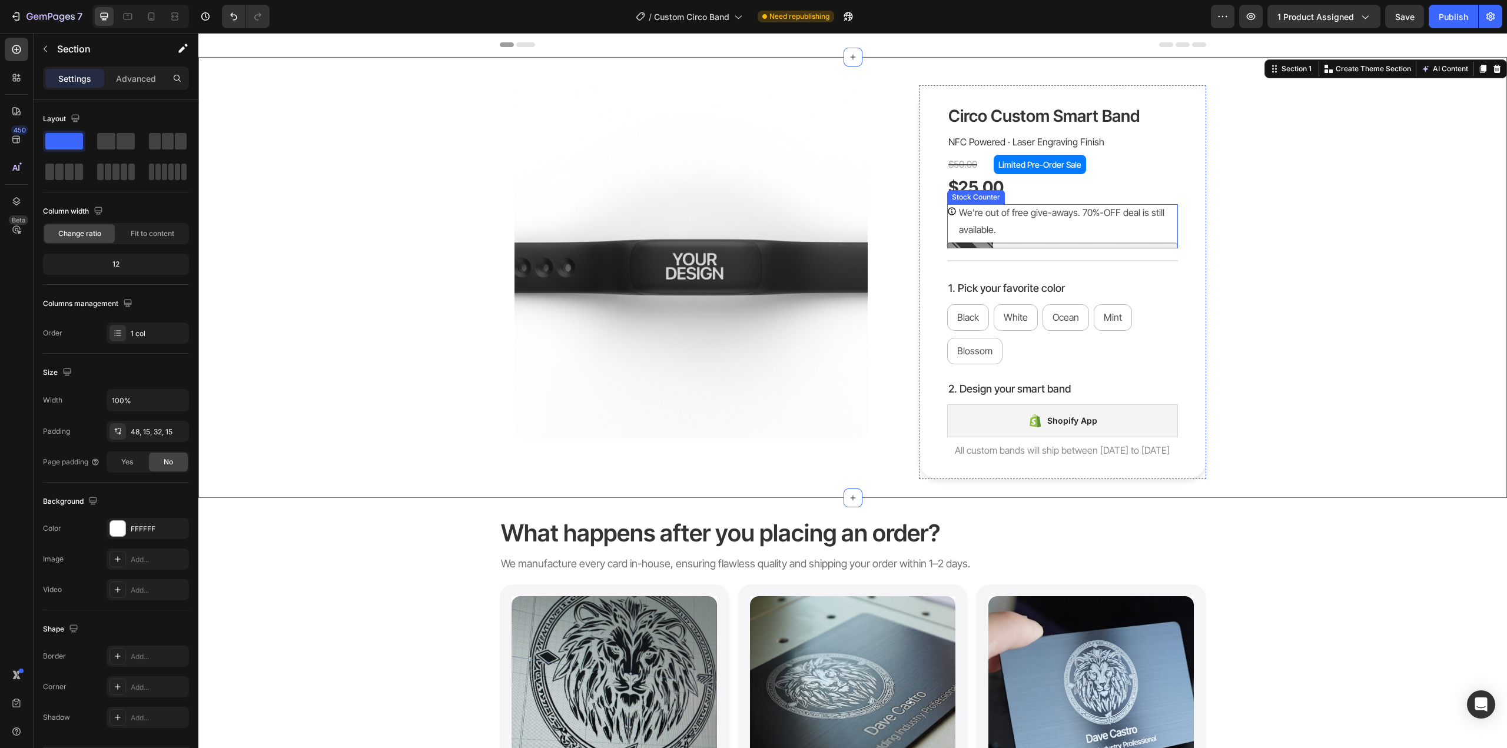
click at [1068, 224] on p "We're out of free give-aways. 70%-OFF deal is still available." at bounding box center [1068, 221] width 219 height 34
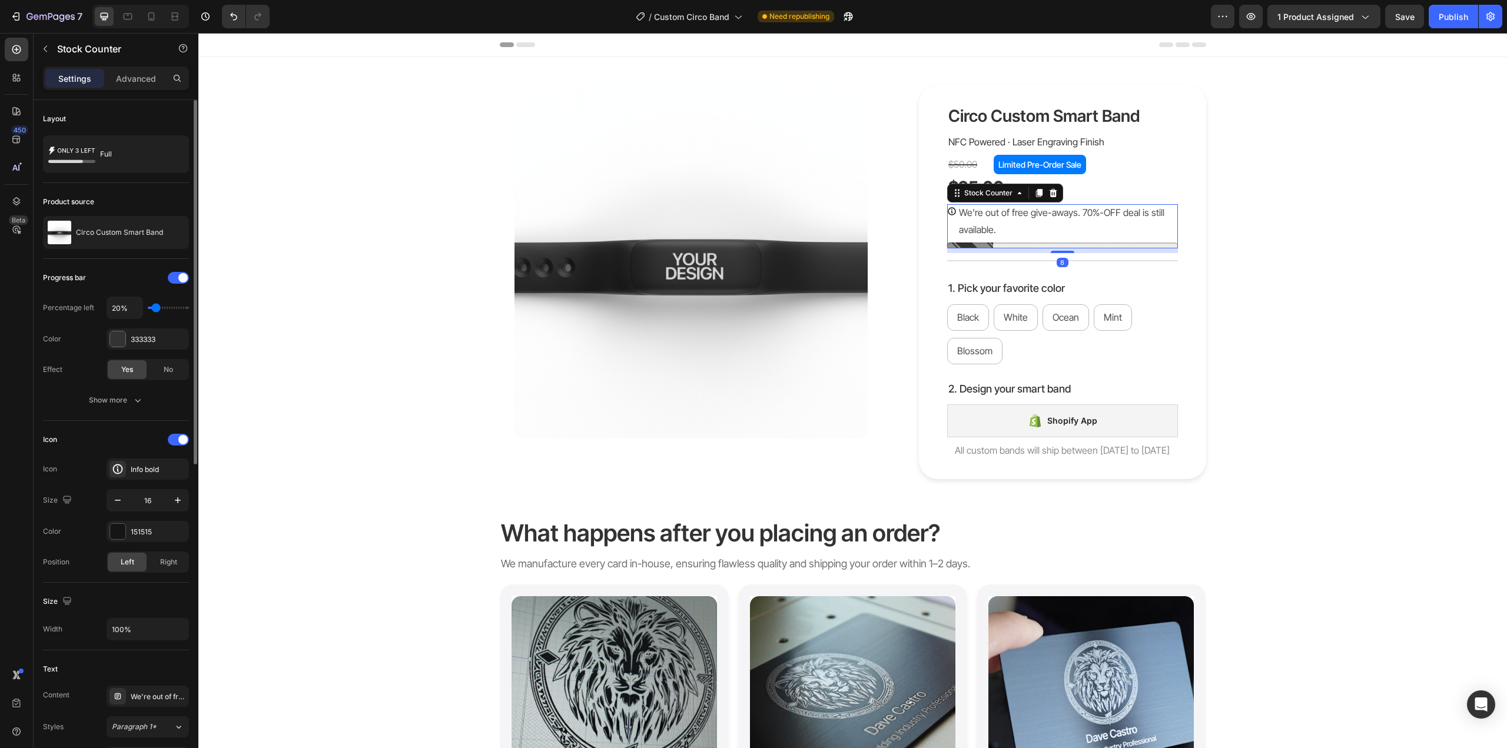
type input "10%"
drag, startPoint x: 156, startPoint y: 309, endPoint x: 132, endPoint y: 306, distance: 23.7
type input "10"
click at [148, 307] on input "range" at bounding box center [168, 308] width 41 height 2
click at [1187, 254] on div "Circo Custom Smart Band Product Title NFC Powered · Laser Engraving Finish Text…" at bounding box center [1062, 282] width 287 height 394
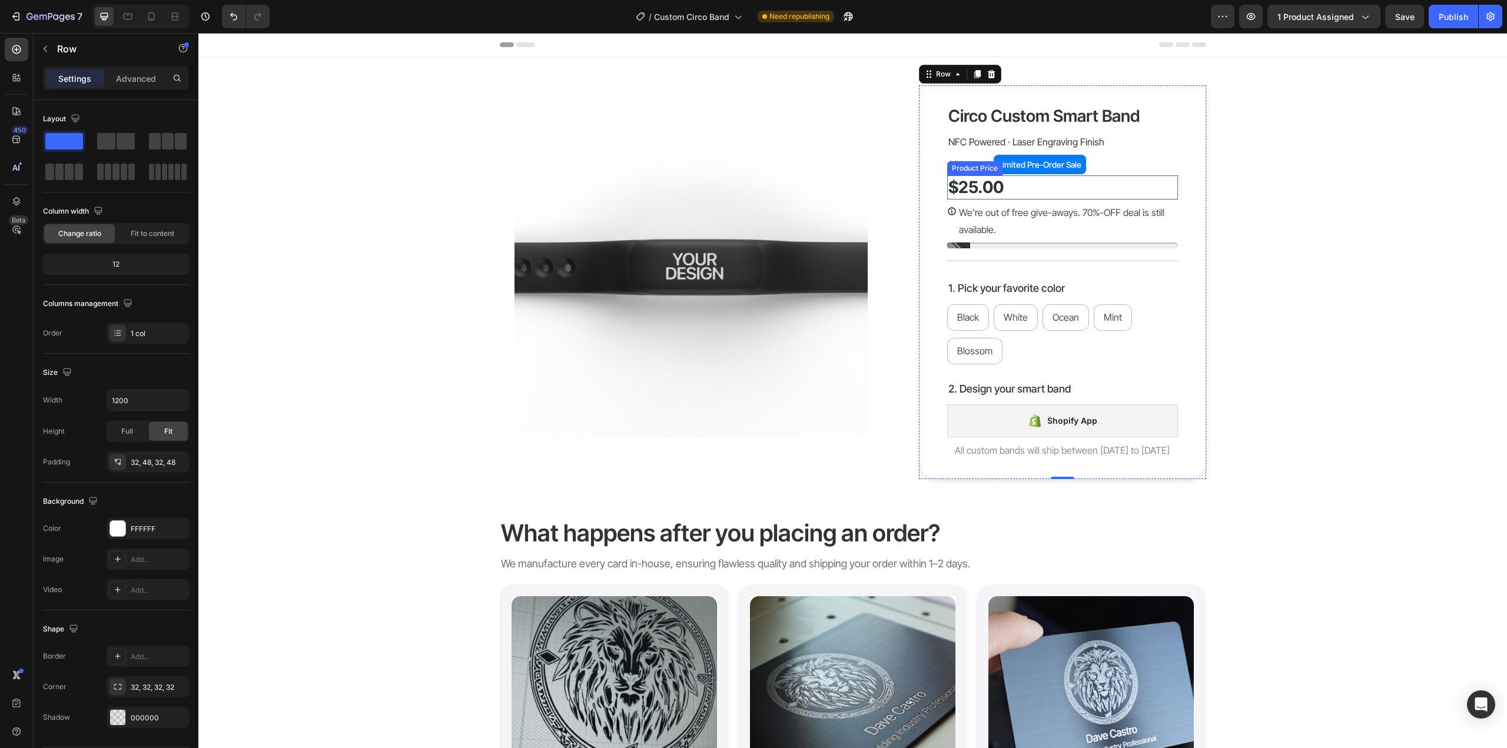
click at [1068, 192] on div "$25.00" at bounding box center [1062, 187] width 231 height 24
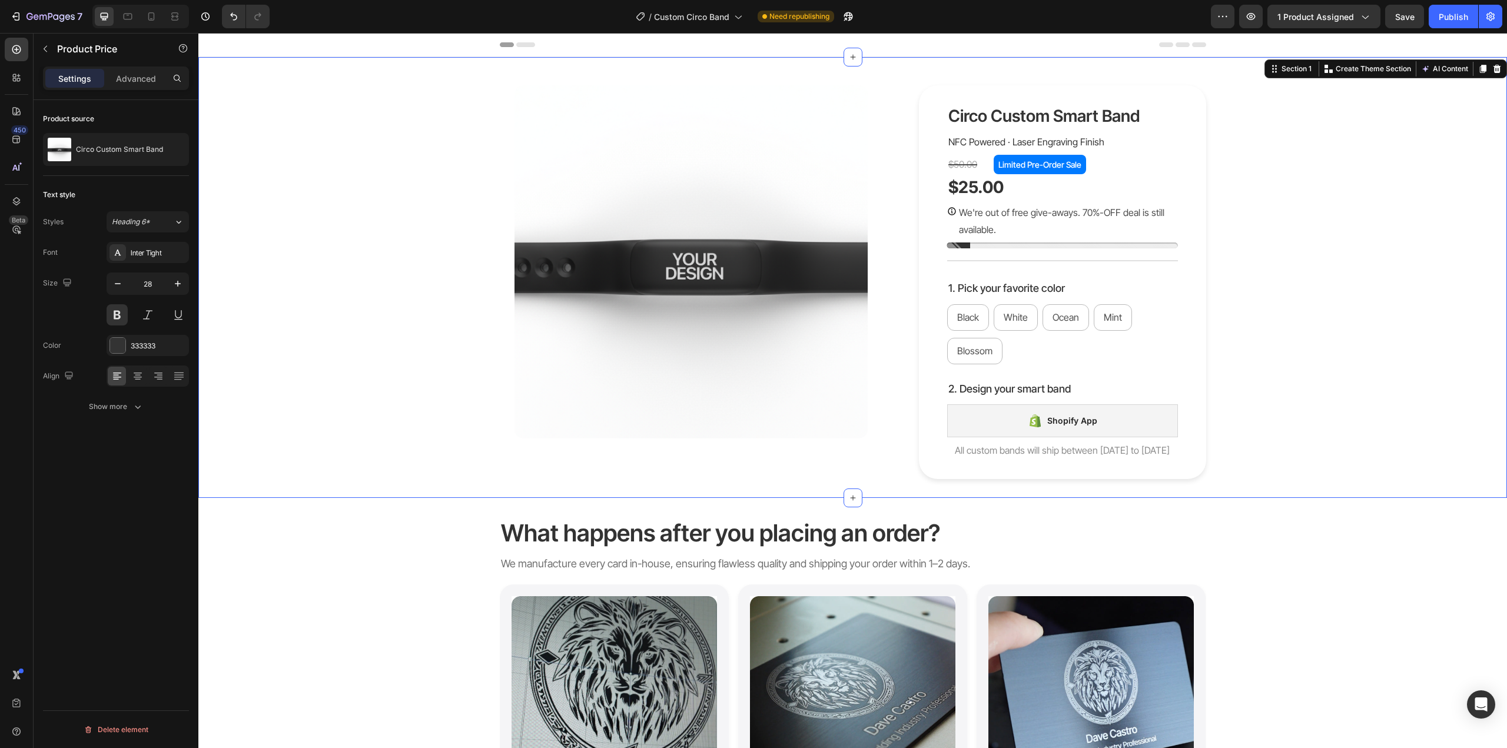
click at [1251, 214] on div "Product Images Circo Custom Smart Band Product Title NFC Powered · Laser Engrav…" at bounding box center [852, 282] width 1291 height 394
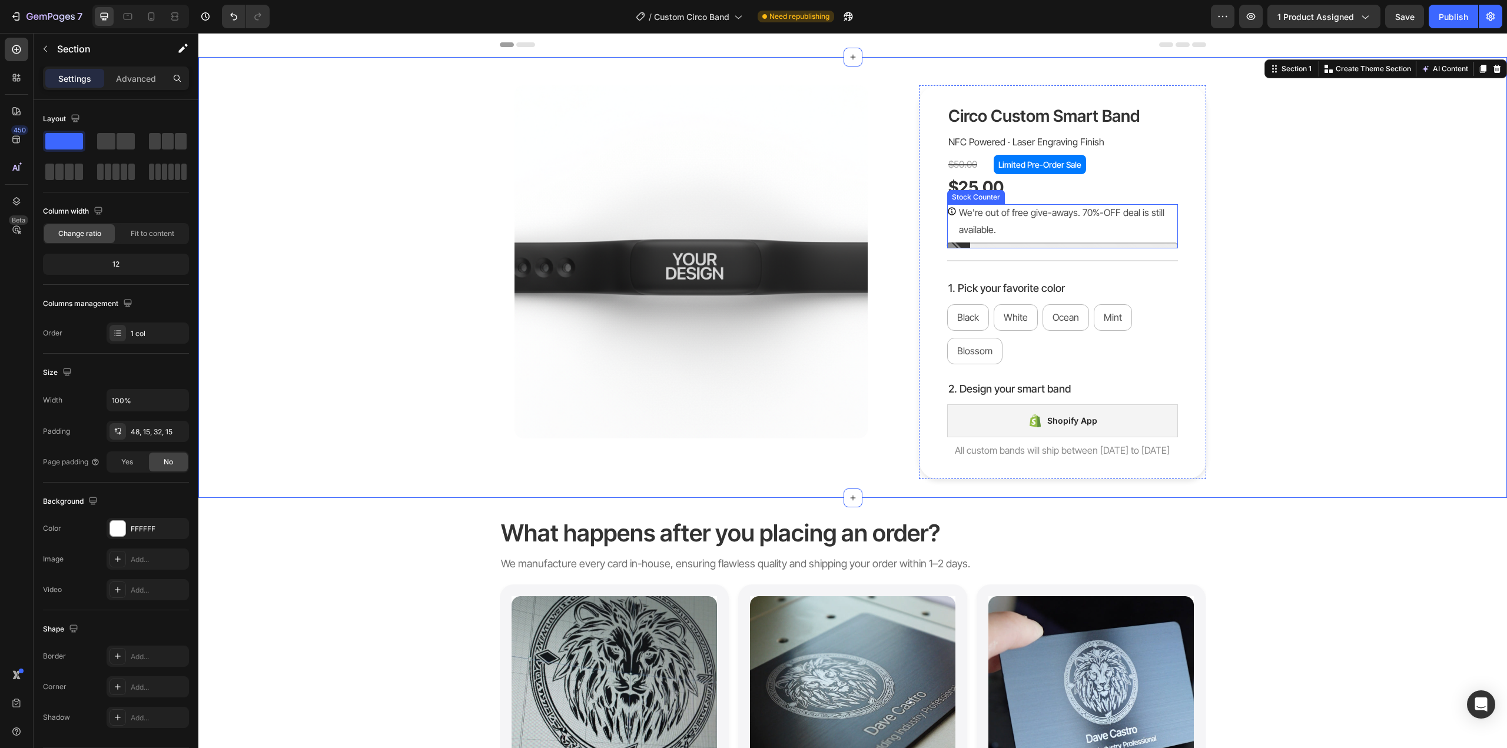
click at [1002, 220] on p "We're out of free give-aways. 70%-OFF deal is still available." at bounding box center [1068, 221] width 219 height 34
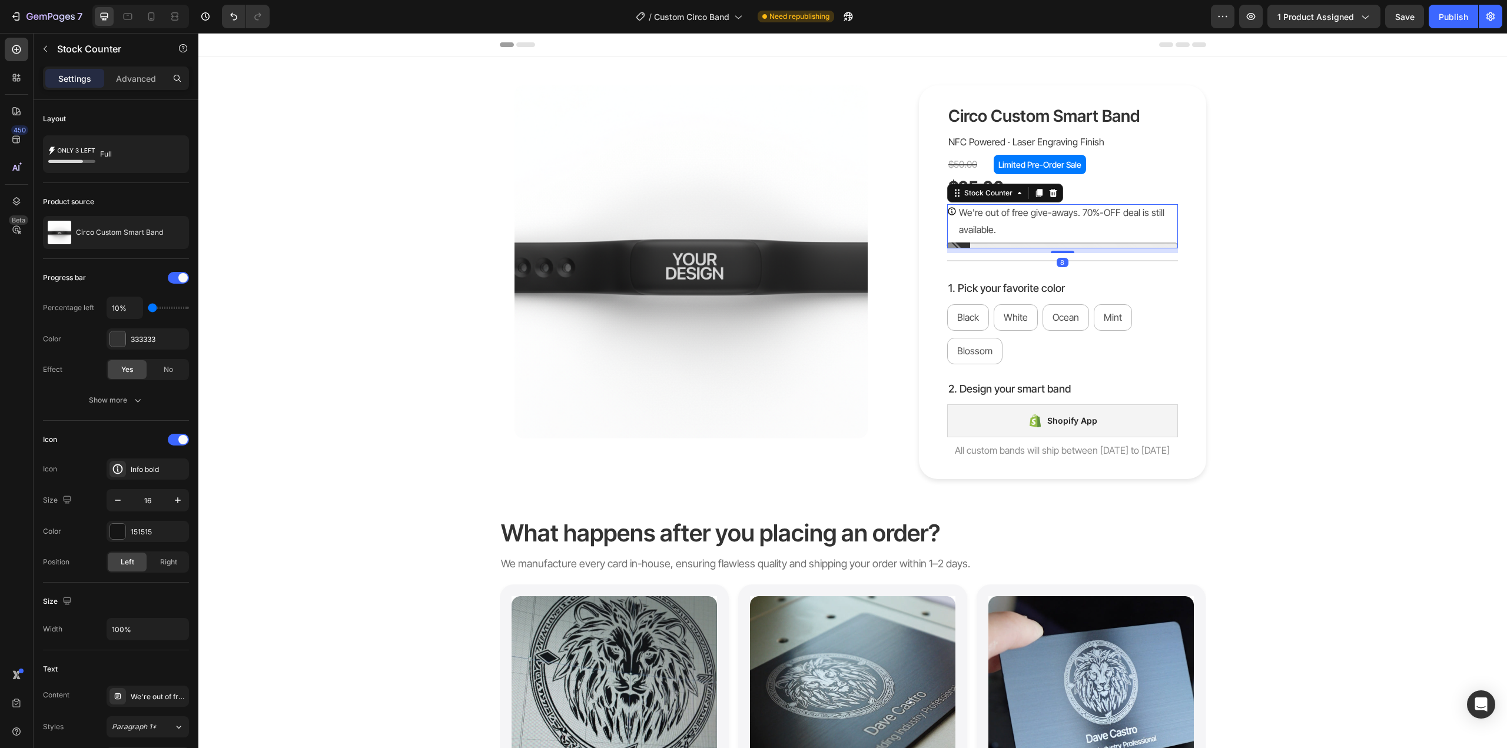
click at [1002, 220] on p "We're out of free give-aways. 70%-OFF deal is still available." at bounding box center [1068, 221] width 219 height 34
click at [984, 220] on p "We're out of free give-aways. 70%-OFF deal is still available." at bounding box center [1068, 221] width 219 height 34
click at [973, 214] on p "We're out of free give-aways. 70%-OFF deal is still available." at bounding box center [1068, 221] width 219 height 34
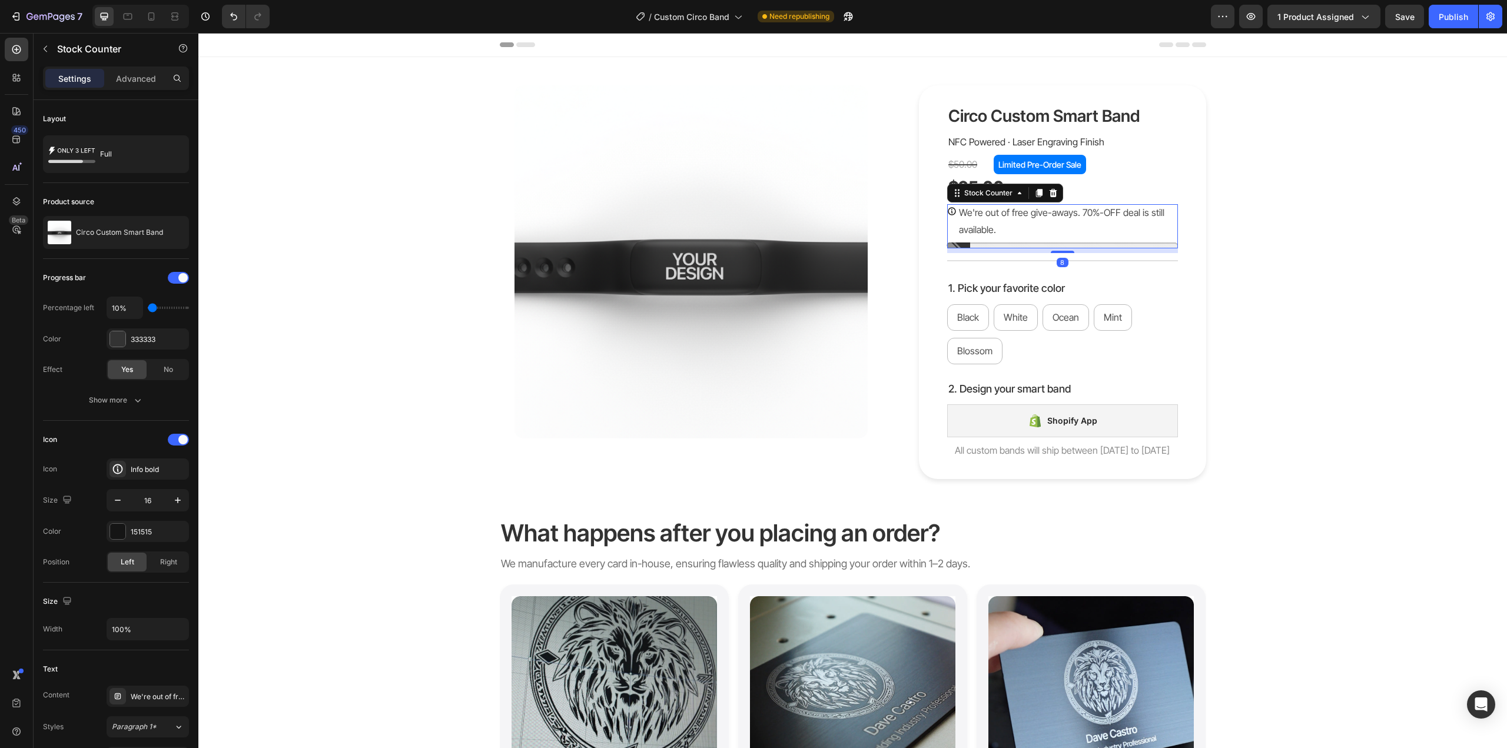
click at [973, 214] on p "We're out of free give-aways. 70%-OFF deal is still available." at bounding box center [1068, 221] width 219 height 34
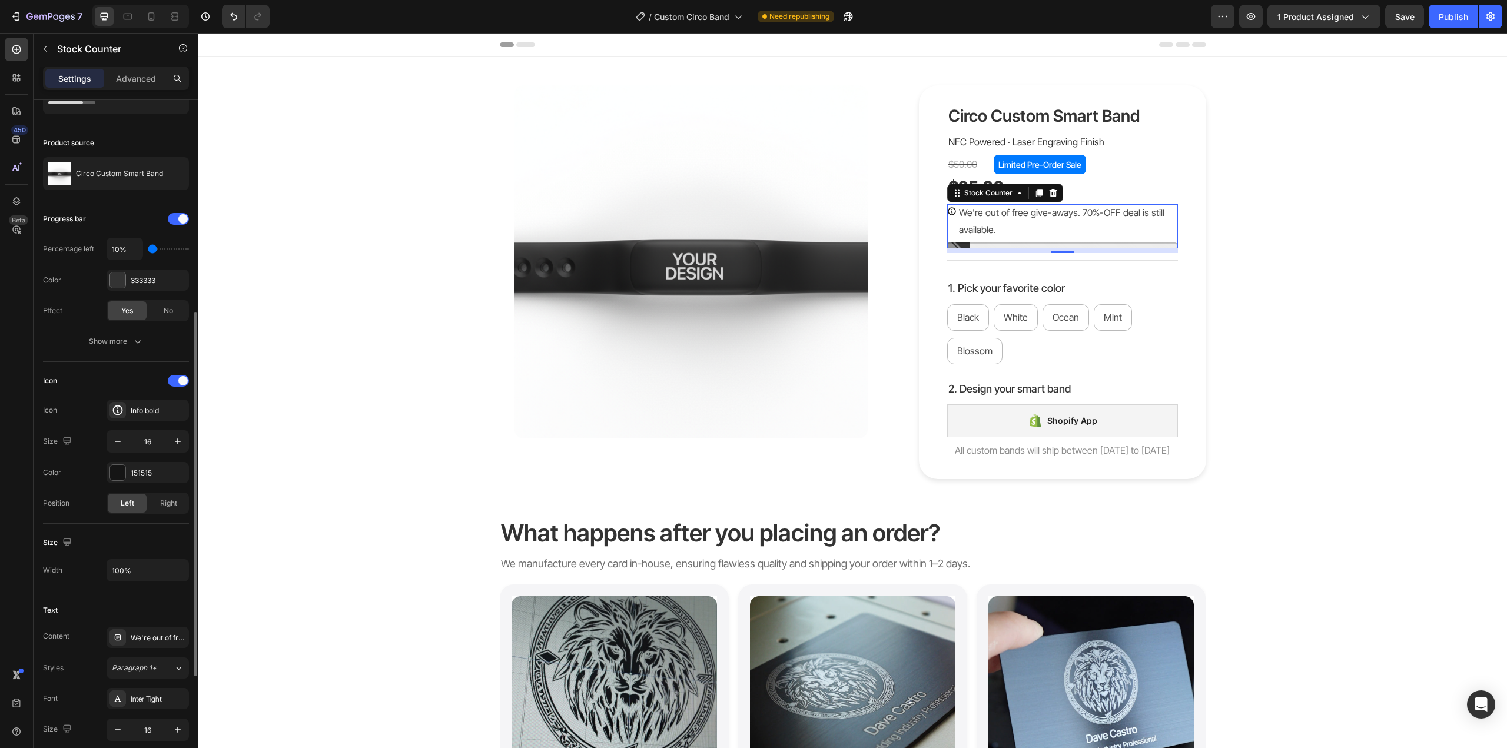
scroll to position [177, 0]
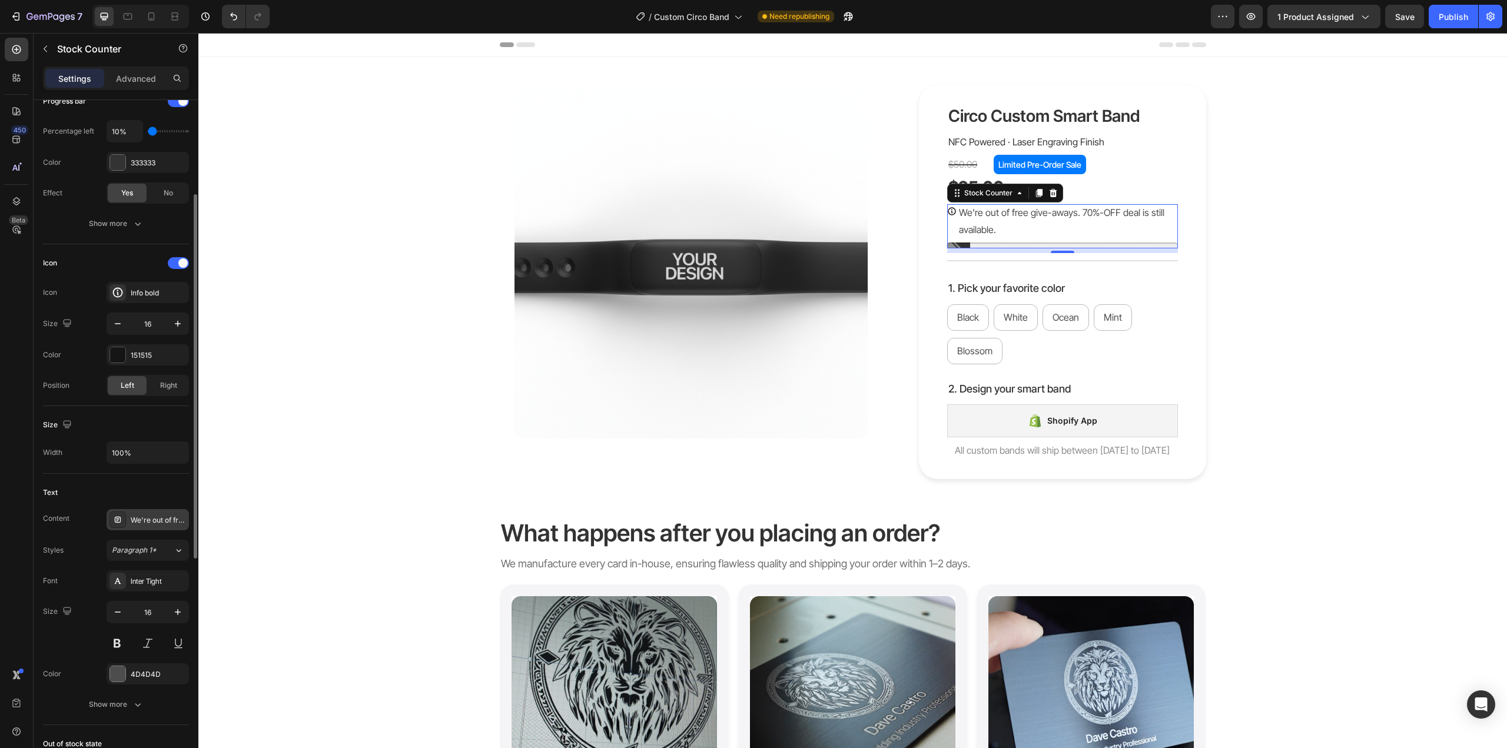
click at [138, 521] on div "We're out of free give-aways. 70%-OFF deal is still available." at bounding box center [158, 520] width 55 height 11
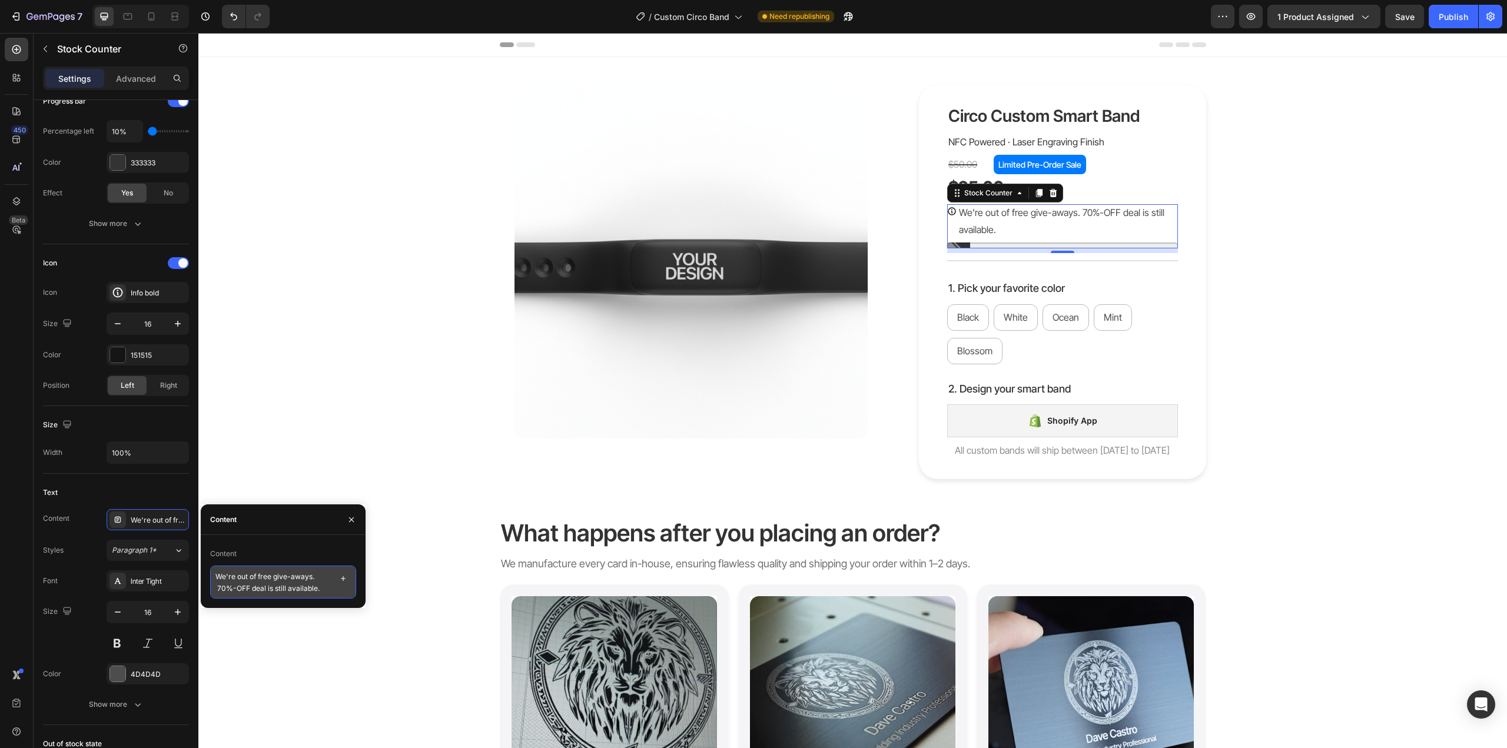
click at [261, 579] on textarea "We're out of free give-aways. 70%-OFF deal is still available." at bounding box center [283, 582] width 146 height 33
paste textarea "Free giveaways are sold out — grab yours now at 70% OFF!"
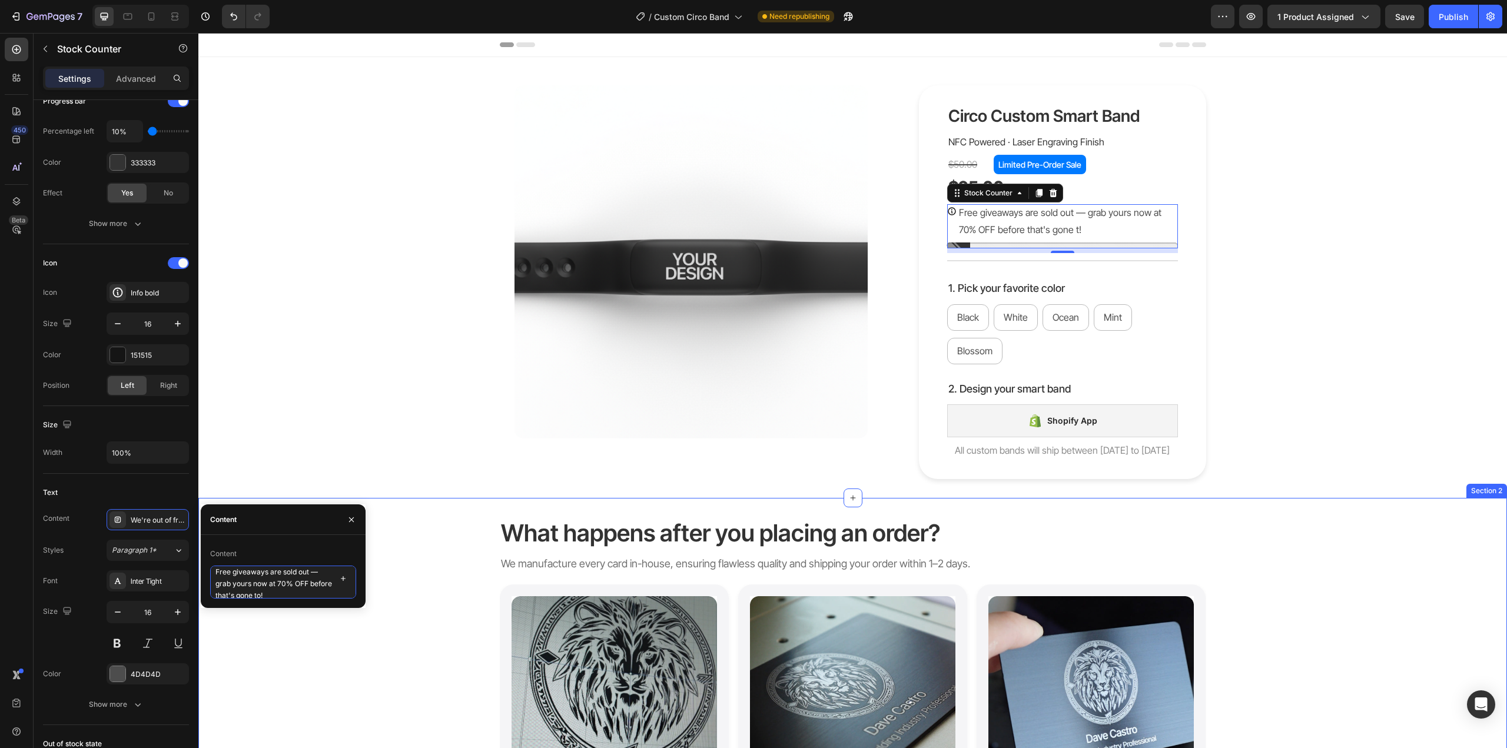
type textarea "Free giveaways are sold out — grab yours now at 70% OFF before that's gone too!"
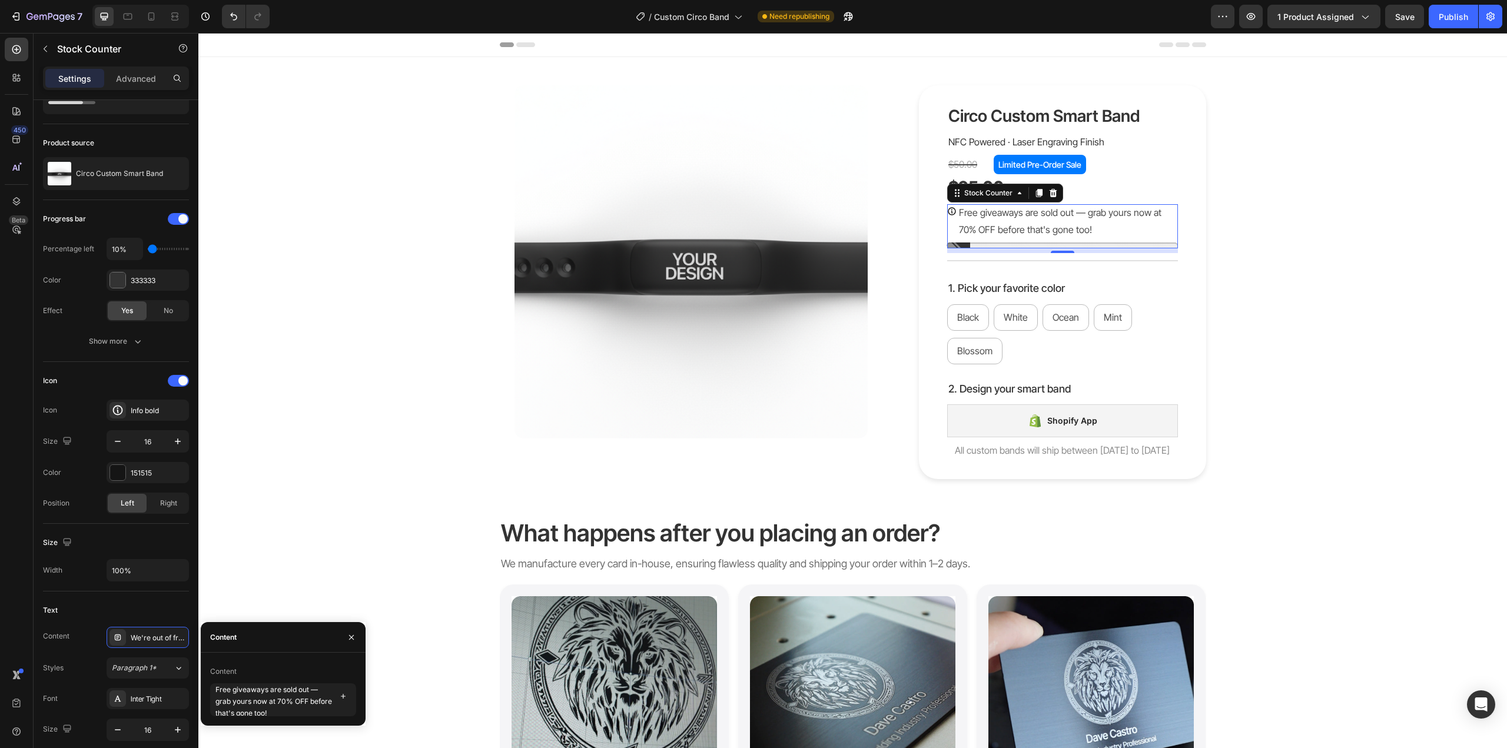
click at [141, 17] on div at bounding box center [140, 17] width 97 height 24
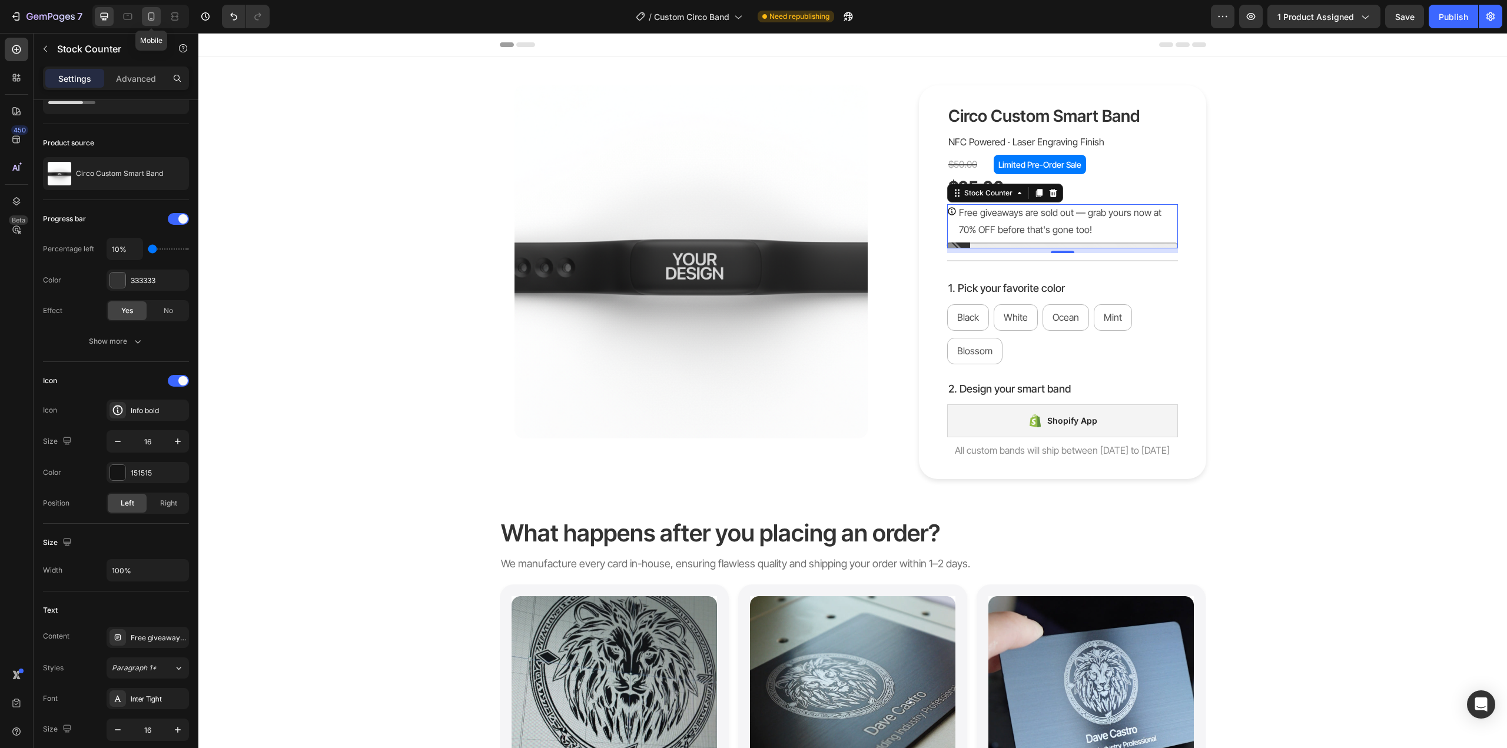
click at [149, 17] on icon at bounding box center [151, 16] width 6 height 8
type input "14"
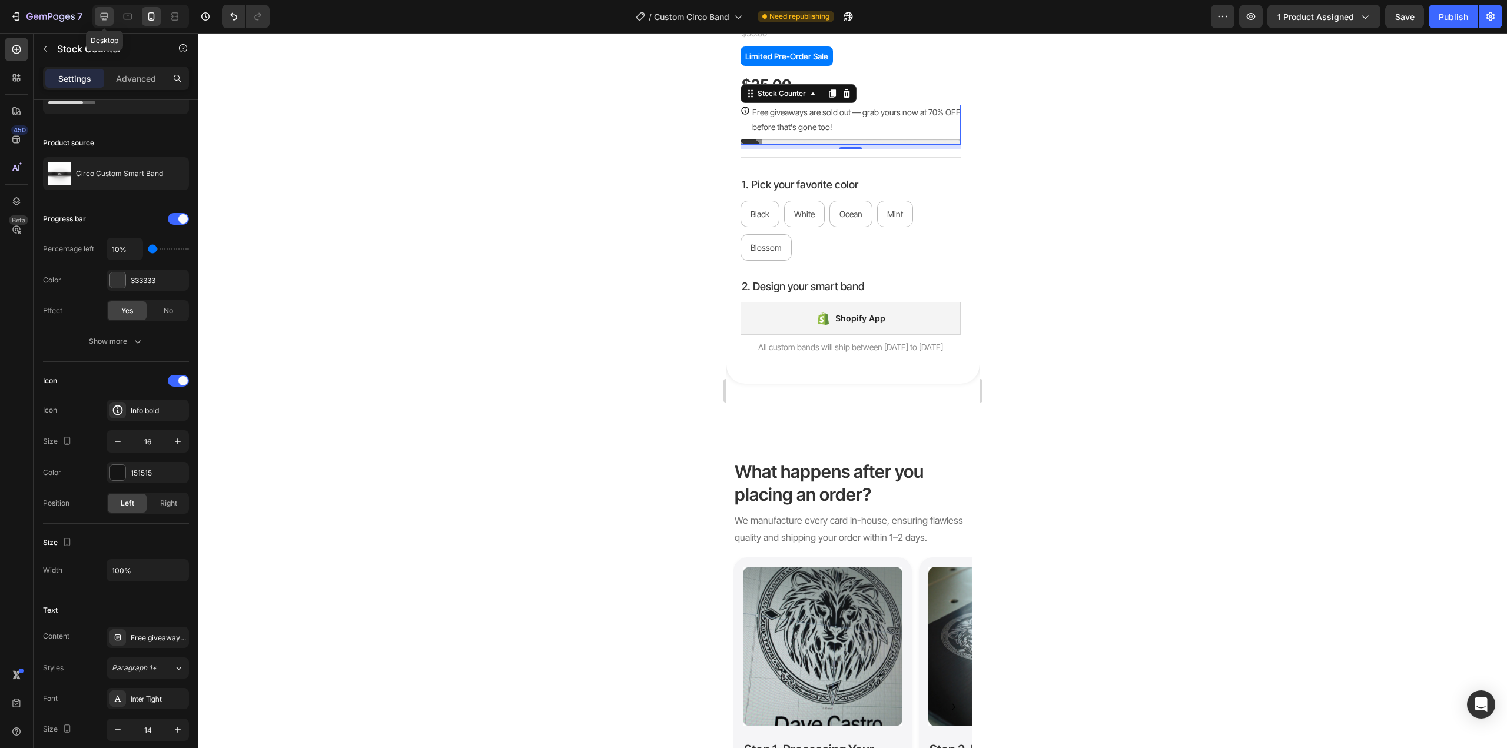
scroll to position [374, 0]
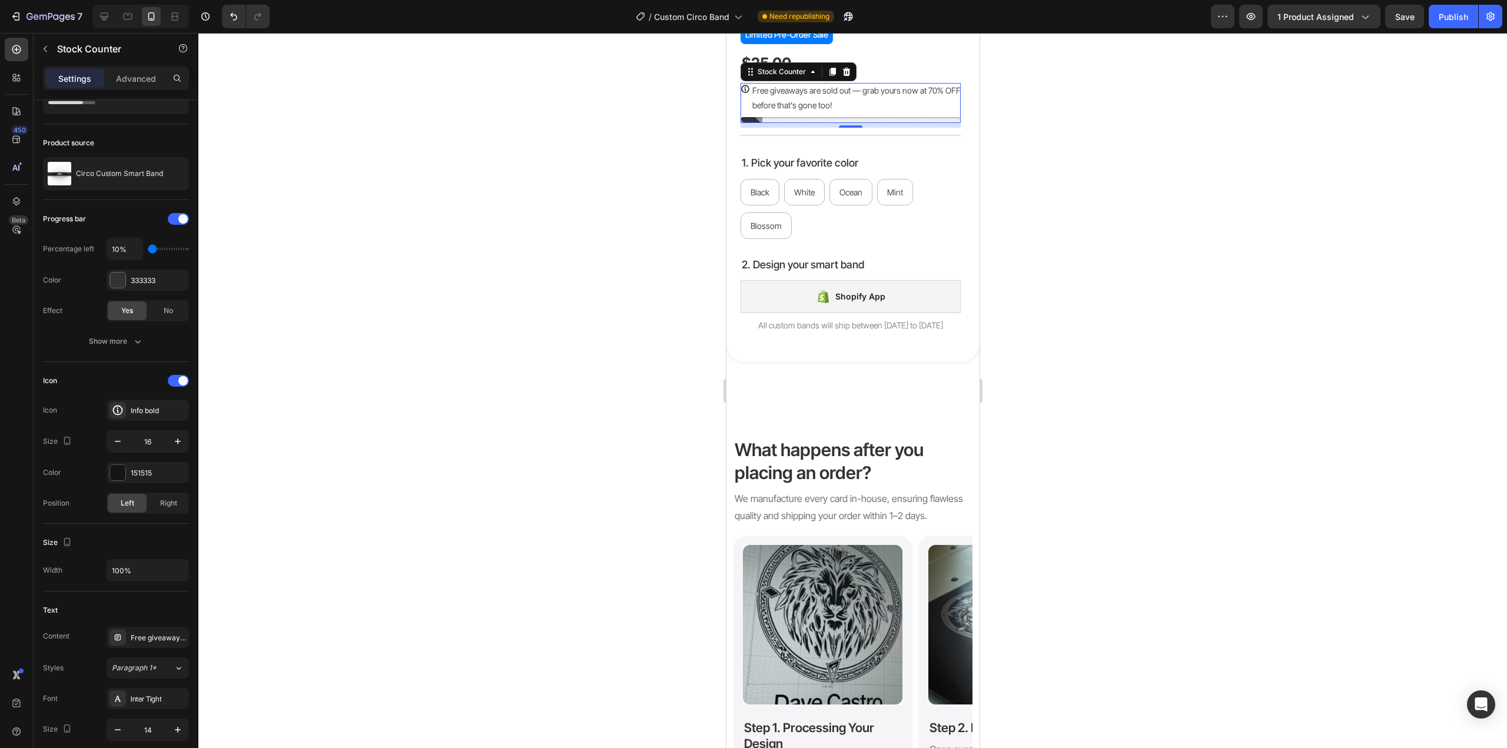
click at [632, 148] on div at bounding box center [852, 390] width 1308 height 715
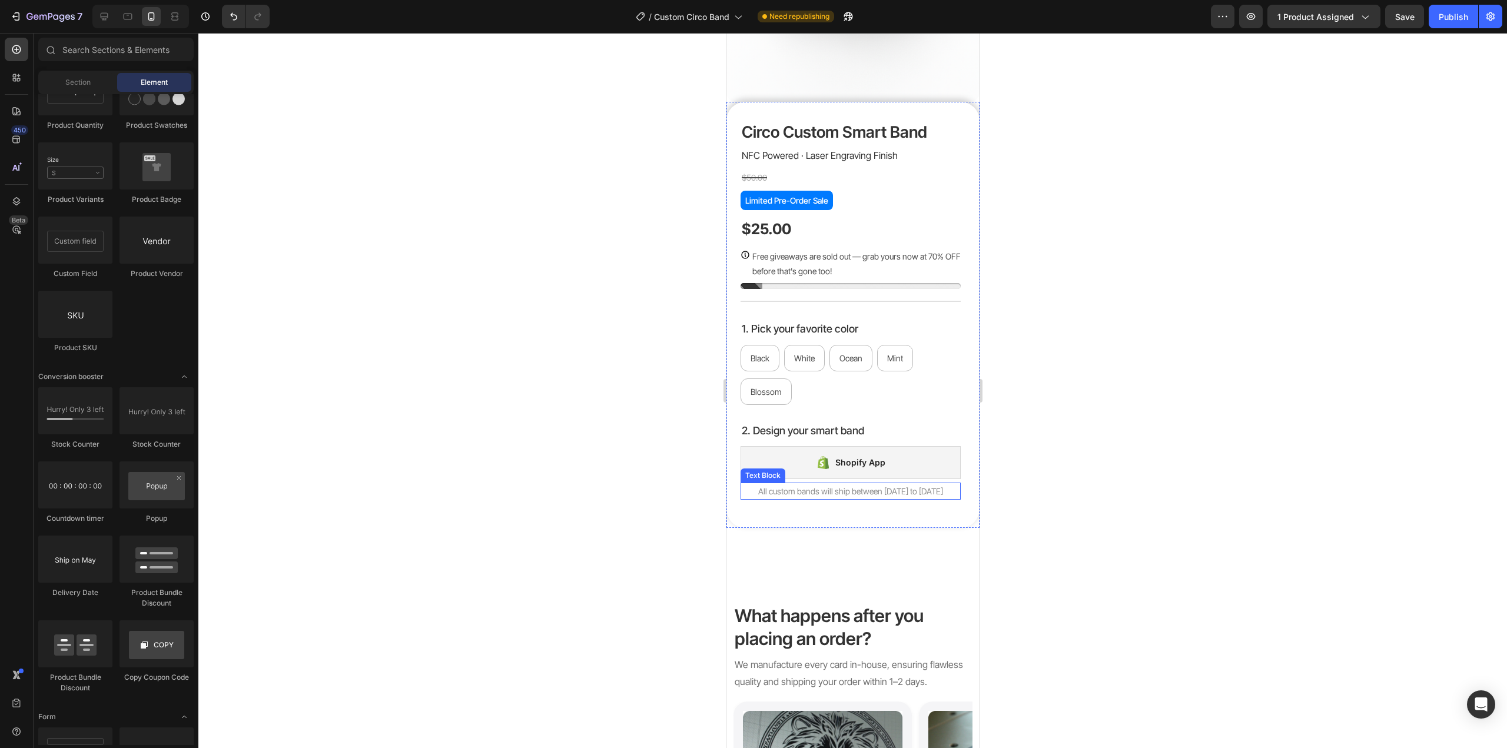
scroll to position [198, 0]
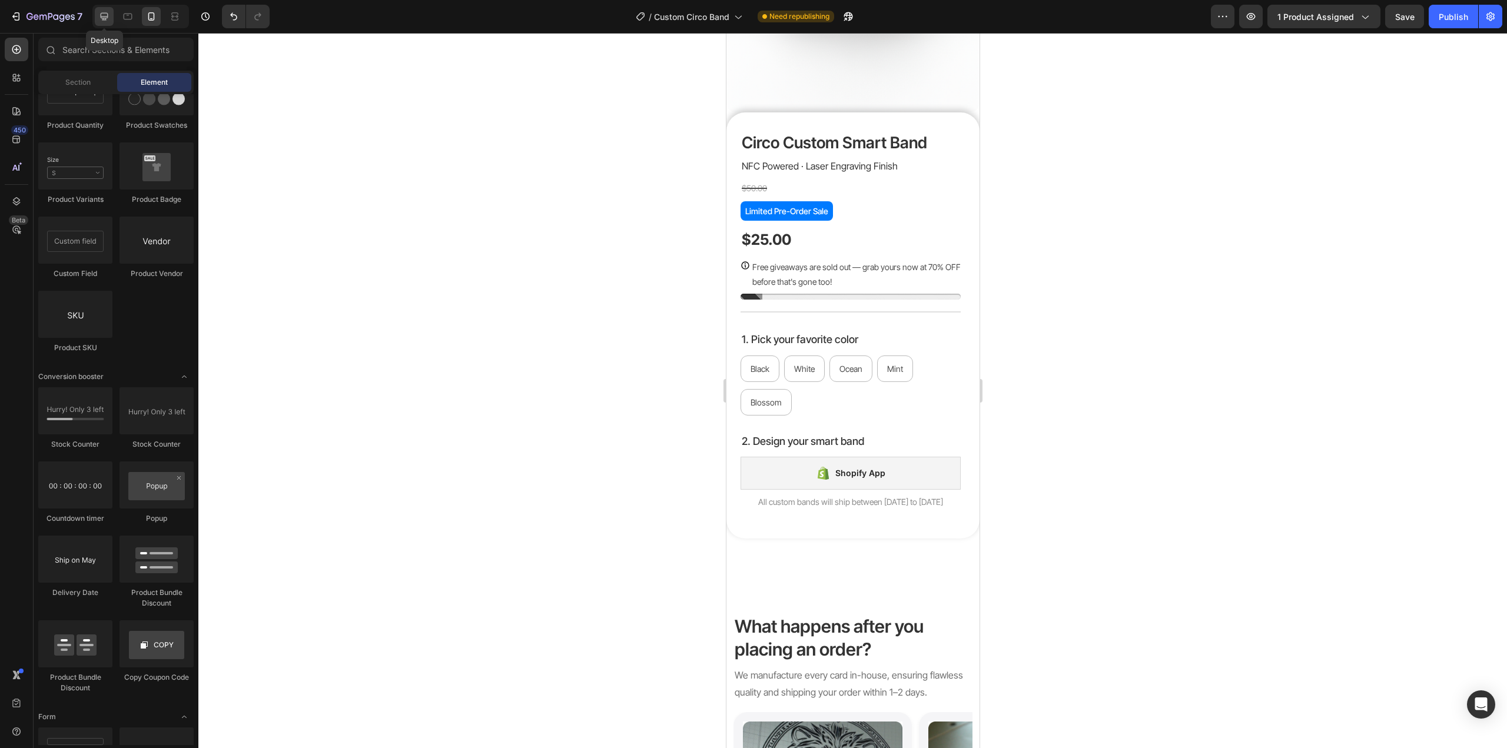
click at [104, 21] on icon at bounding box center [104, 17] width 12 height 12
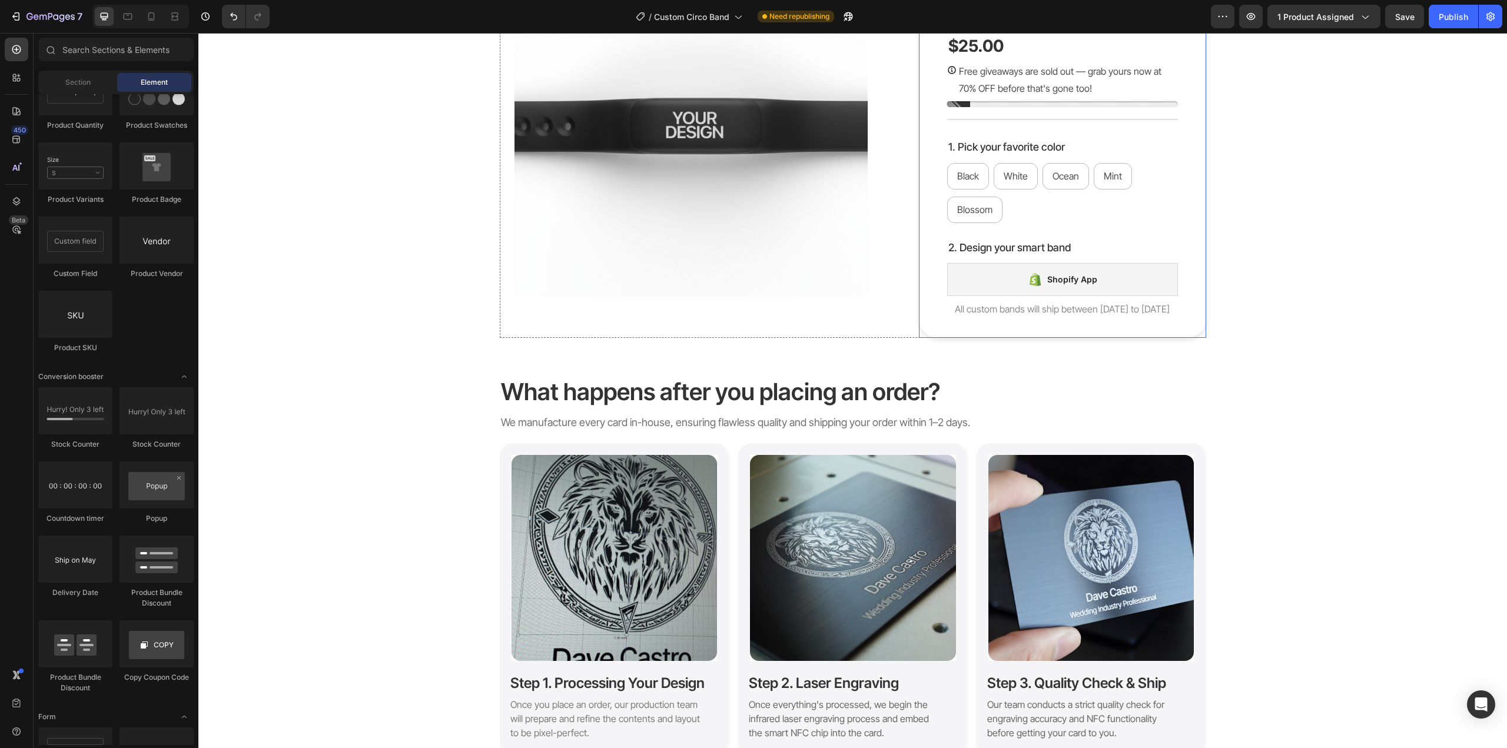
scroll to position [139, 0]
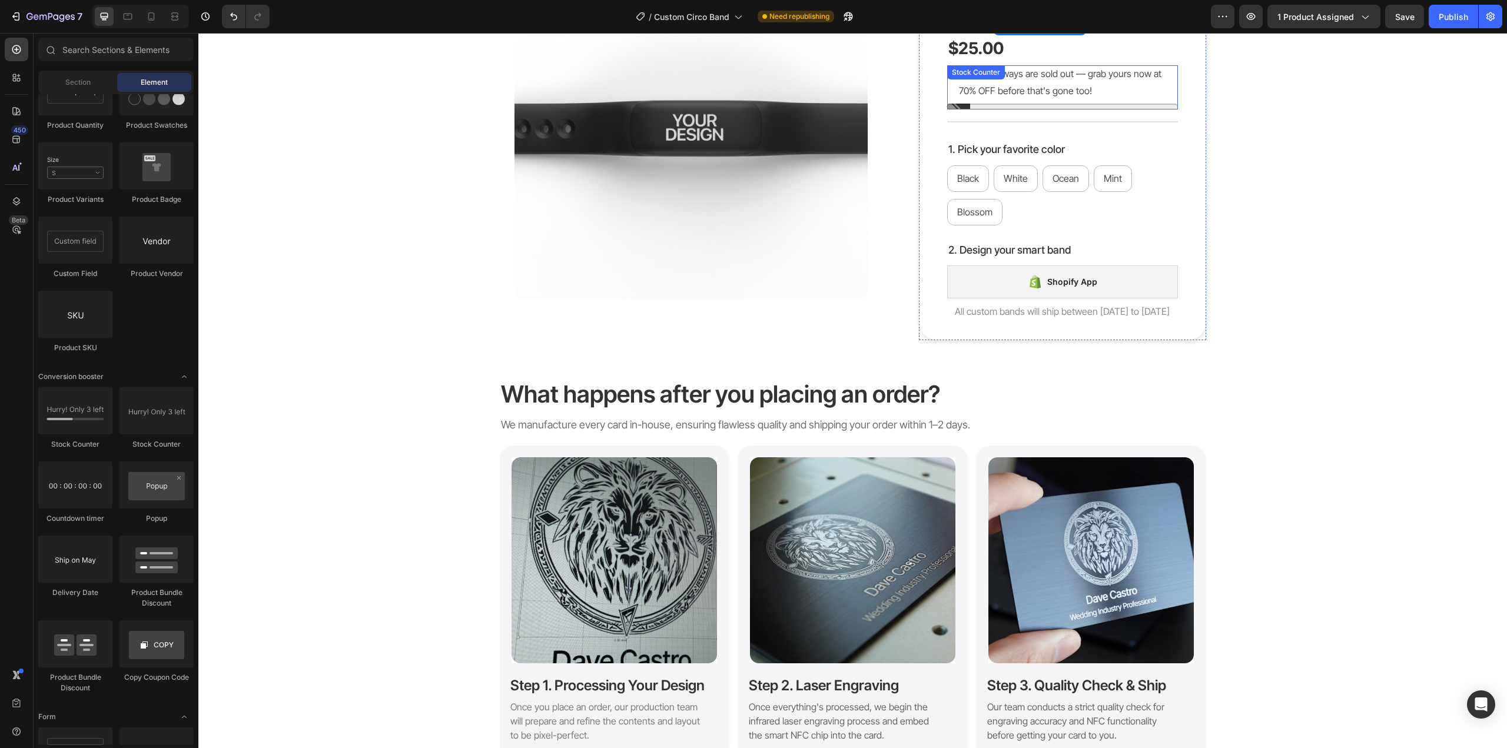
click at [1059, 78] on p "Free giveaways are sold out — grab yours now at 70% OFF before that's gone too!" at bounding box center [1068, 82] width 219 height 34
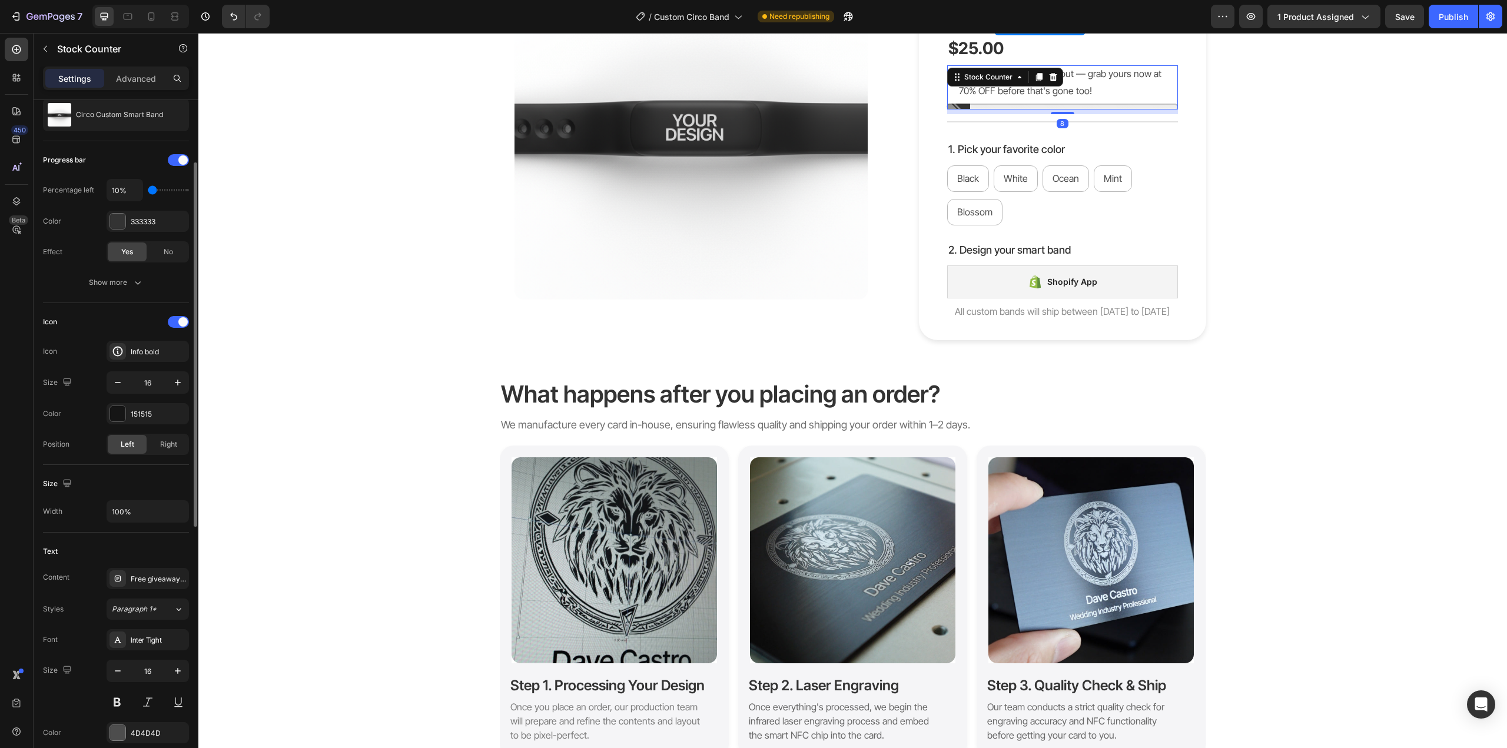
scroll to position [177, 0]
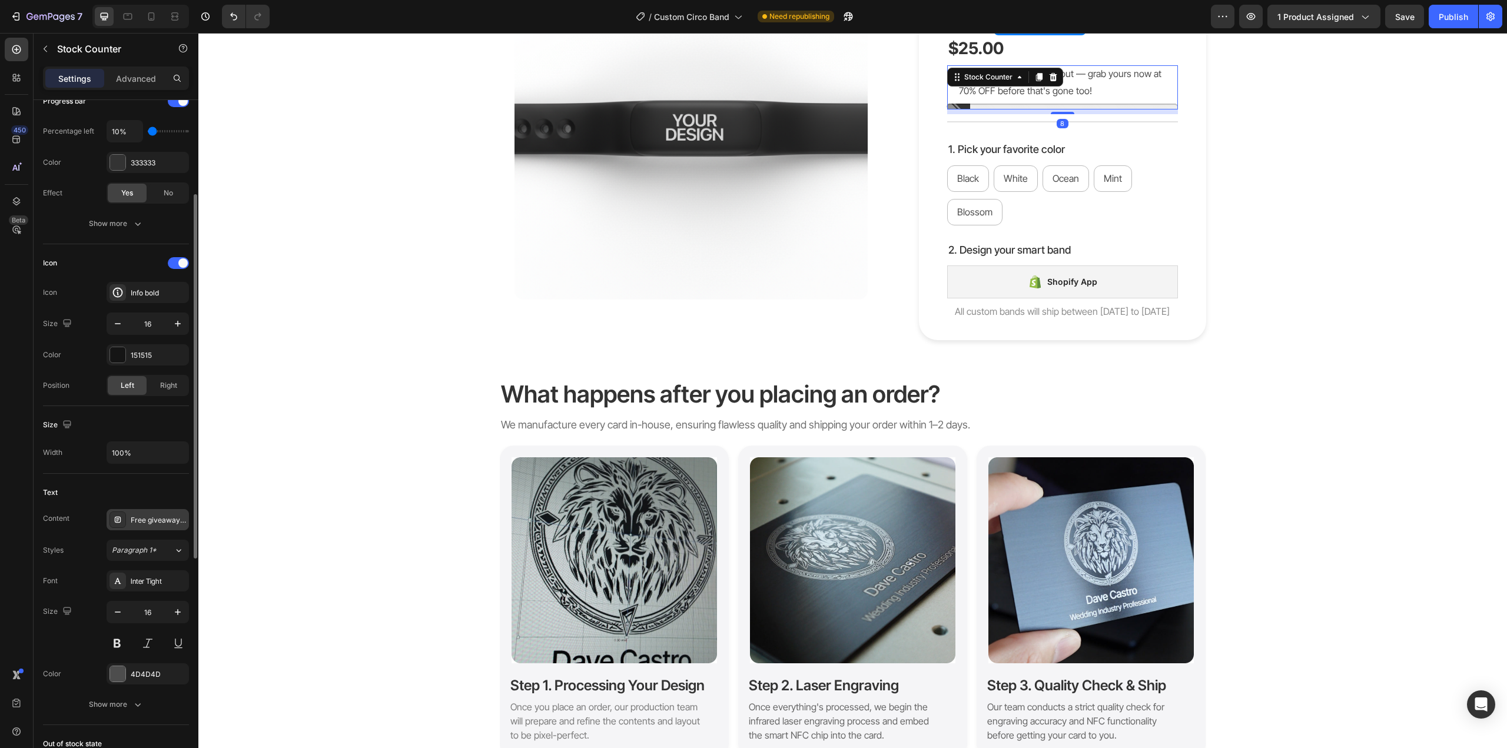
click at [149, 520] on div "Free giveaways are sold out — grab yours now at 70% OFF before that's gone too!" at bounding box center [158, 520] width 55 height 11
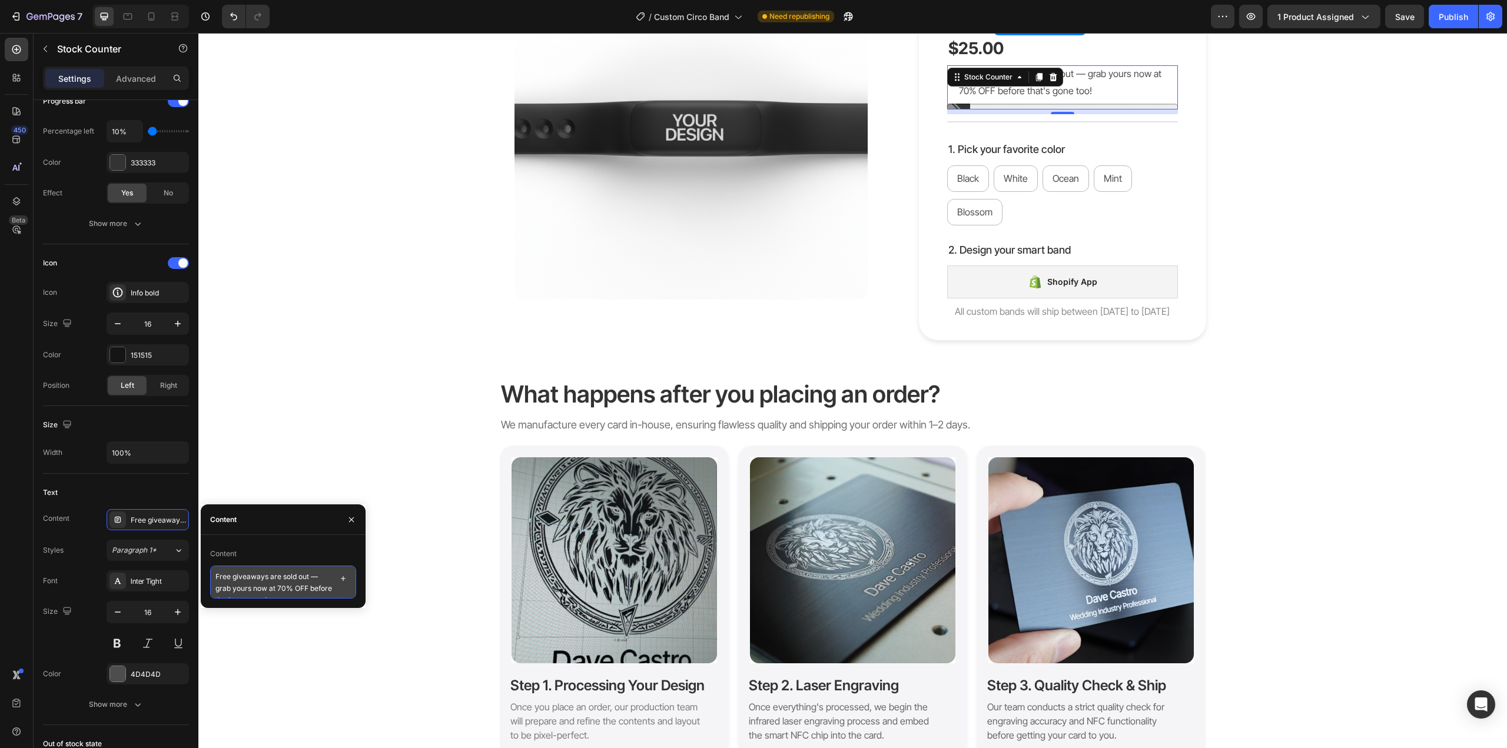
click at [290, 575] on textarea "Free giveaways are sold out — grab yours now at 70% OFF before that's gone too!" at bounding box center [283, 582] width 146 height 33
click at [290, 574] on textarea "Free giveaways are sold out — grab yours now at 70% OFF before that's gone too!" at bounding box center [283, 582] width 146 height 33
click at [304, 580] on textarea "Free giveaways are out — grab yours now at 70% OFF before that's gone too!" at bounding box center [283, 582] width 146 height 33
type textarea "Free giveaways are out — but grab yours now at 70% OFF before that's gone too!"
click at [1356, 297] on div "Product Images Circo Custom Smart Band Product Title NFC Powered · Laser Engrav…" at bounding box center [852, 143] width 1291 height 394
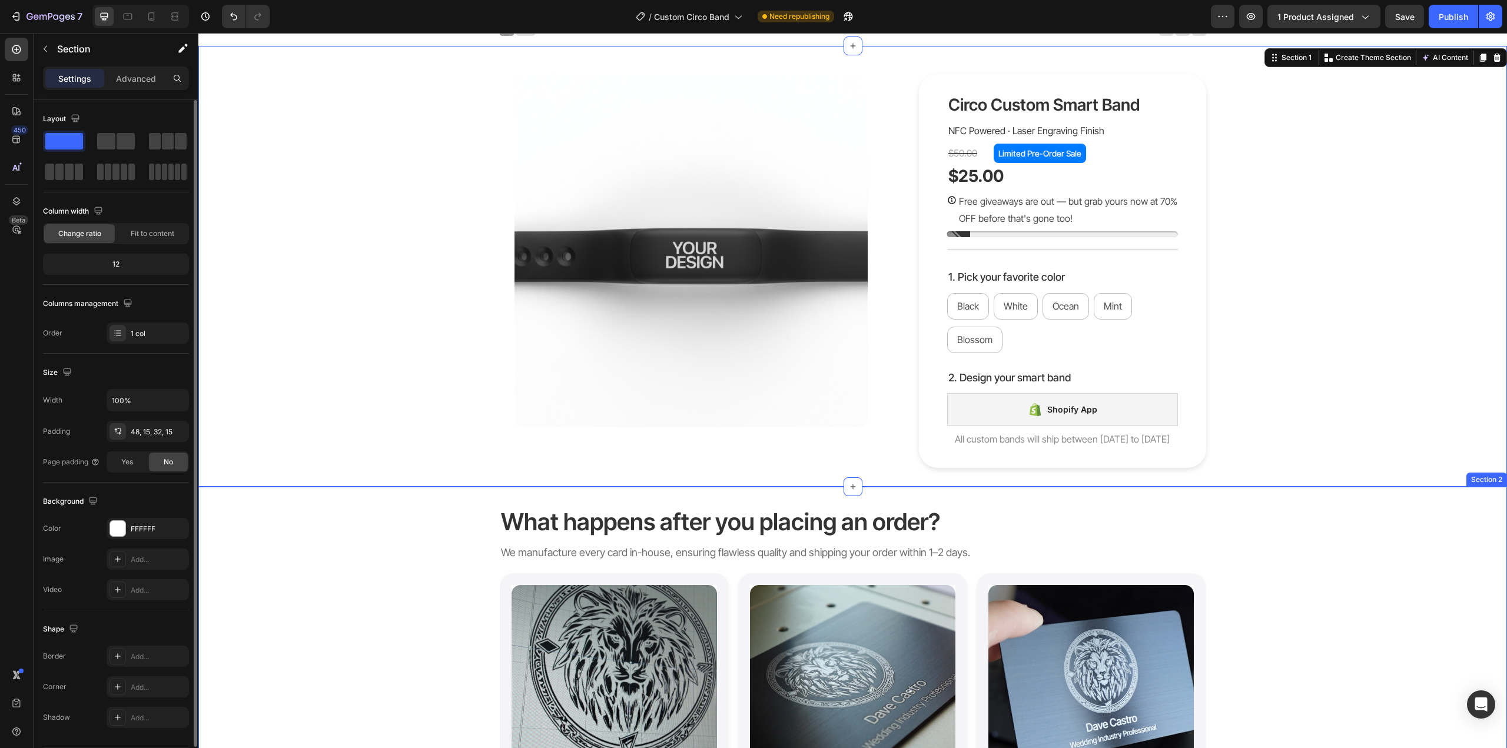
scroll to position [0, 0]
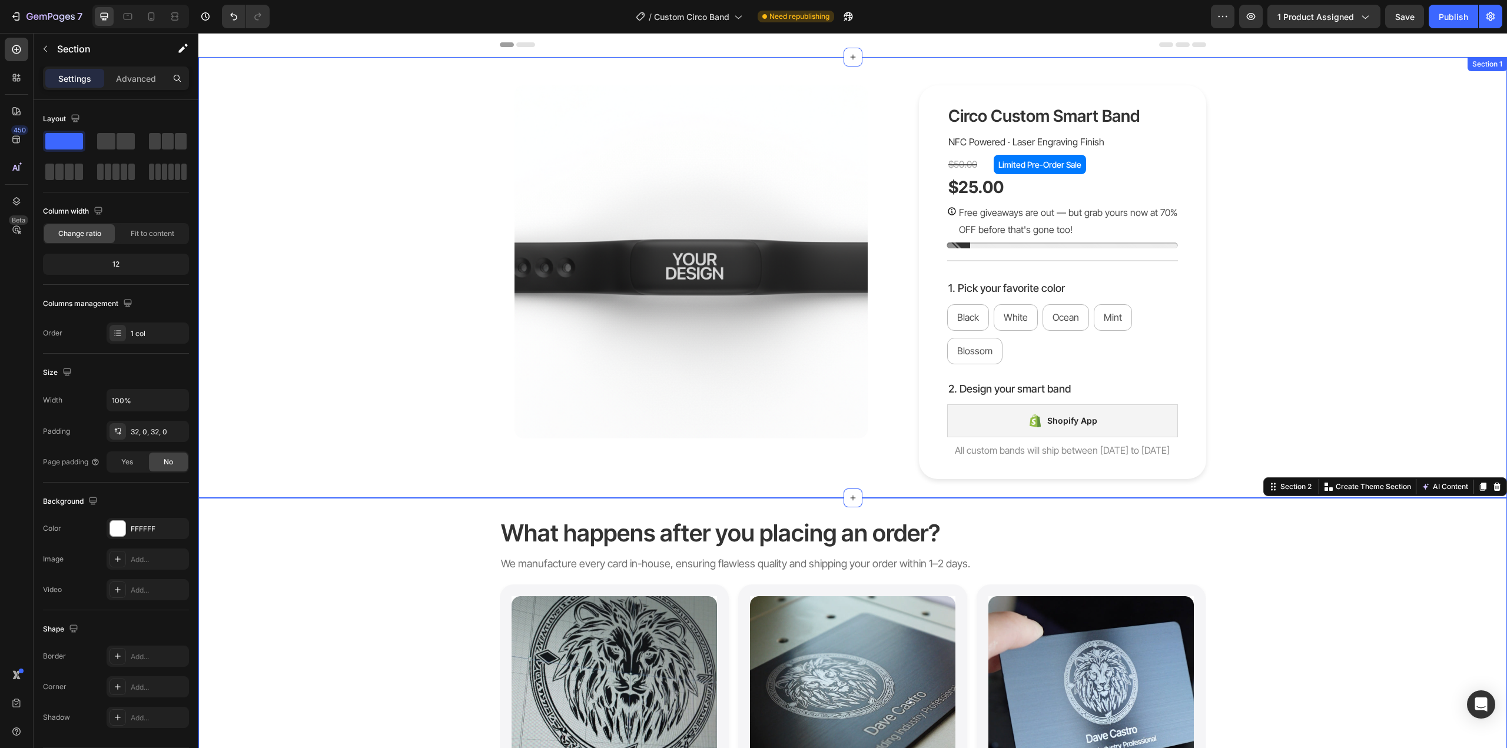
drag, startPoint x: 1317, startPoint y: 328, endPoint x: 1280, endPoint y: 317, distance: 38.9
click at [1317, 328] on div "Product Images Circo Custom Smart Band Product Title NFC Powered · Laser Engrav…" at bounding box center [852, 282] width 1291 height 394
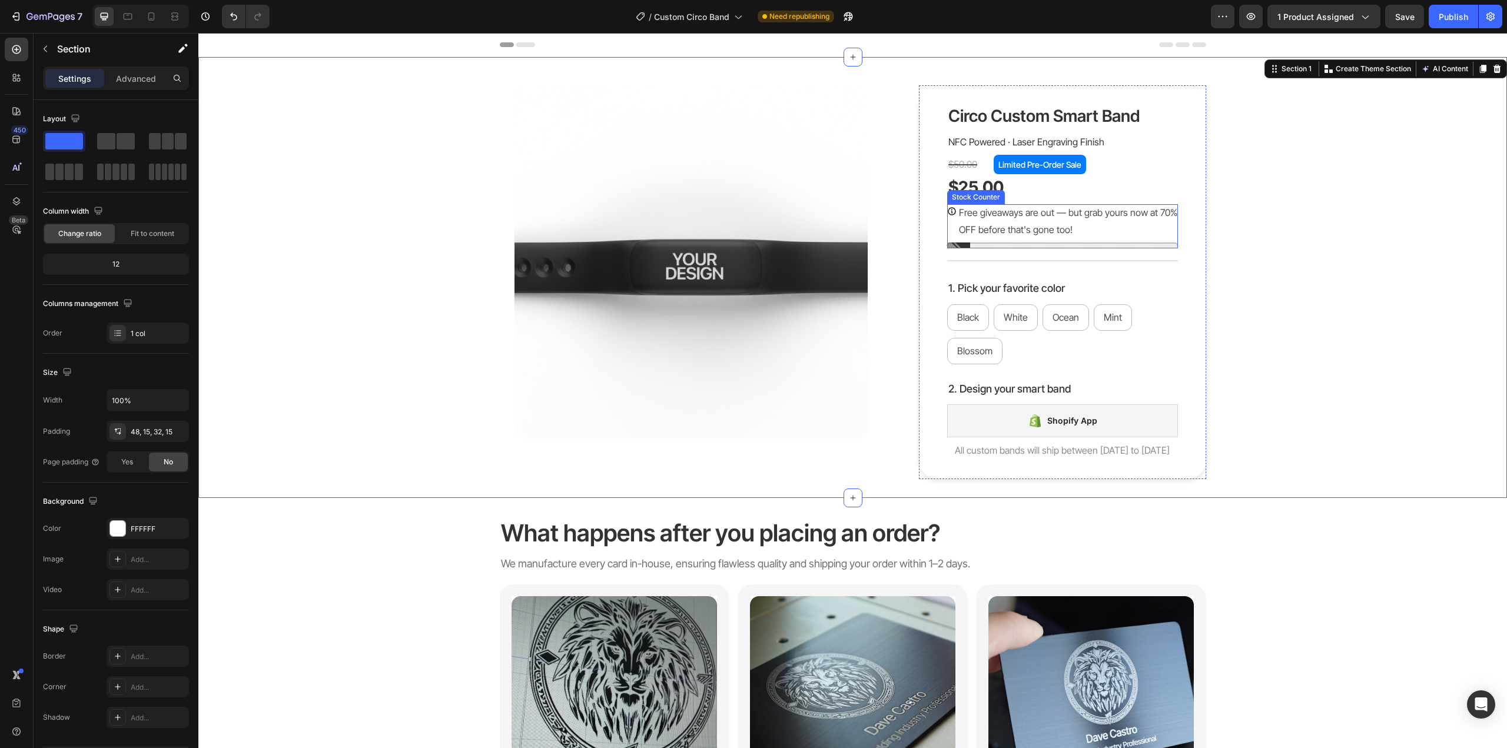
click at [1142, 228] on p "Free giveaways are out — but grab yours now at 70% OFF before that's gone too!" at bounding box center [1068, 221] width 219 height 34
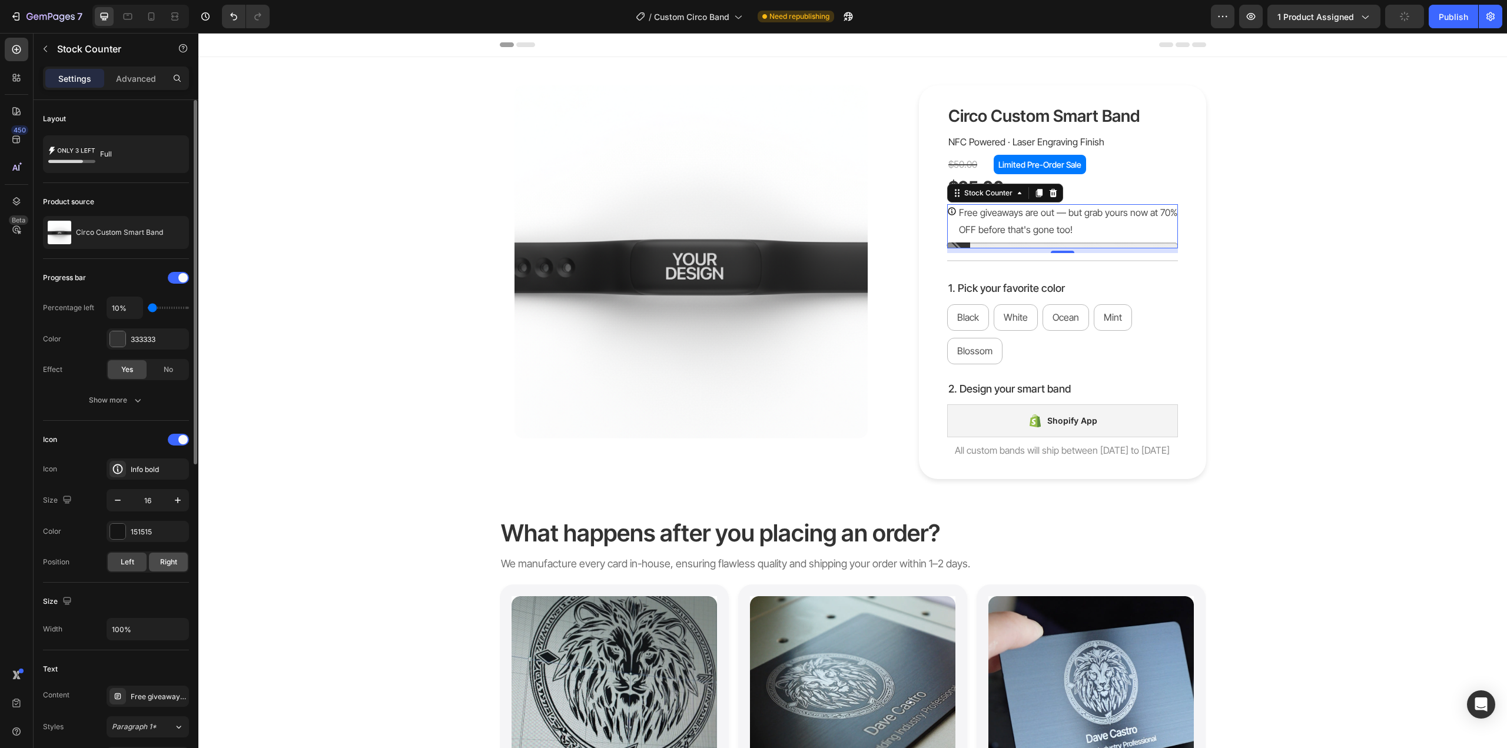
click at [174, 556] on div "Right" at bounding box center [168, 562] width 39 height 19
click at [107, 567] on div "Left Right" at bounding box center [148, 562] width 82 height 21
click at [117, 563] on div "Left" at bounding box center [127, 562] width 39 height 19
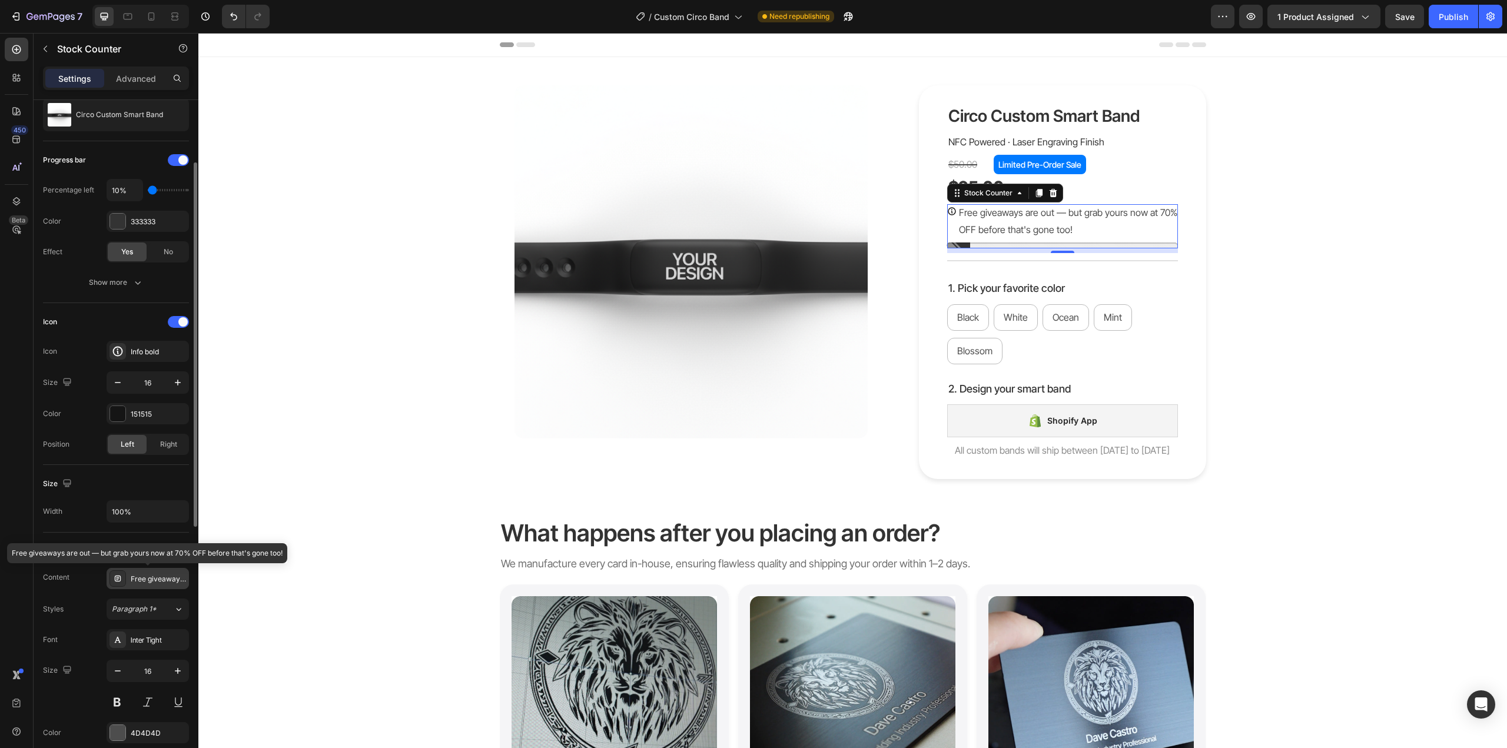
scroll to position [177, 0]
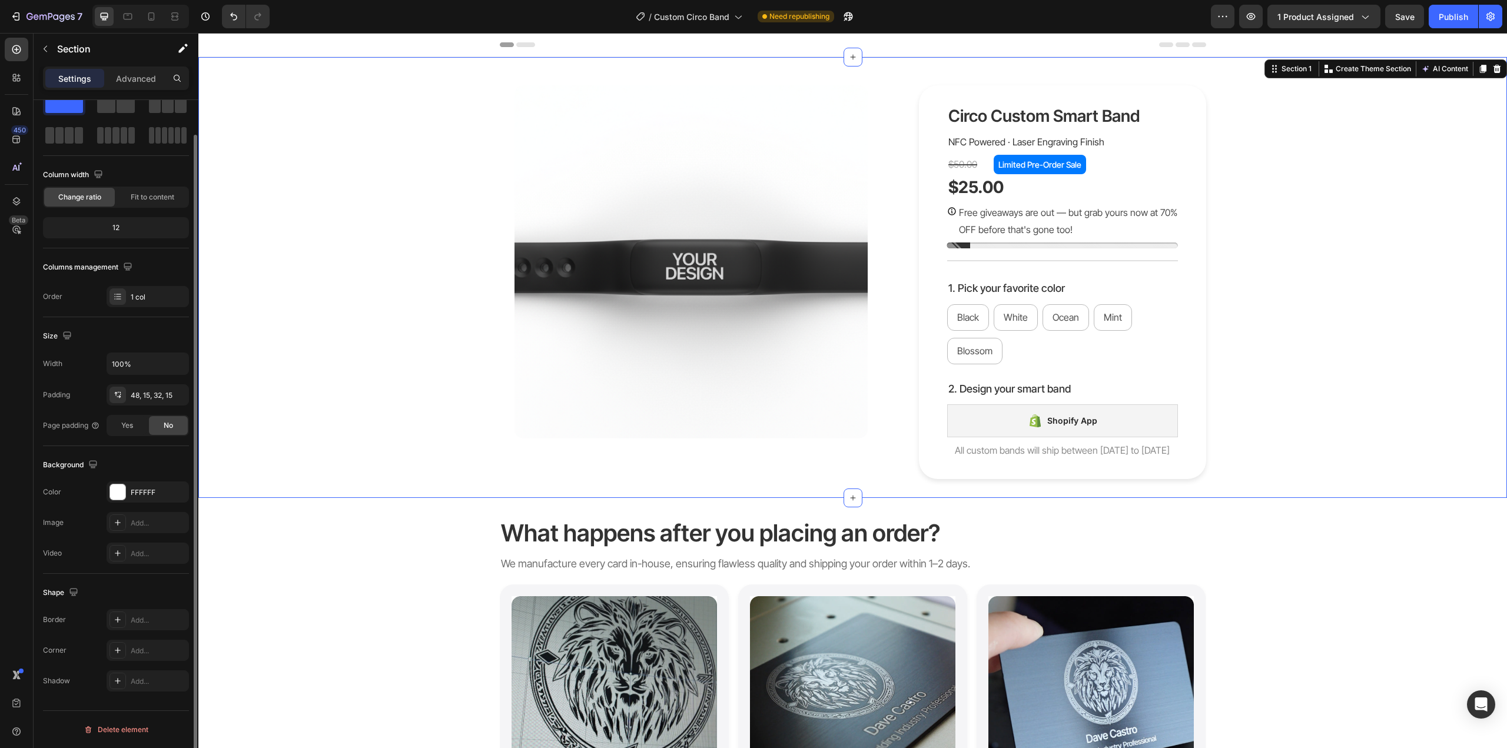
click at [1292, 283] on div "Product Images Circo Custom Smart Band Product Title NFC Powered · Laser Engrav…" at bounding box center [852, 282] width 1291 height 394
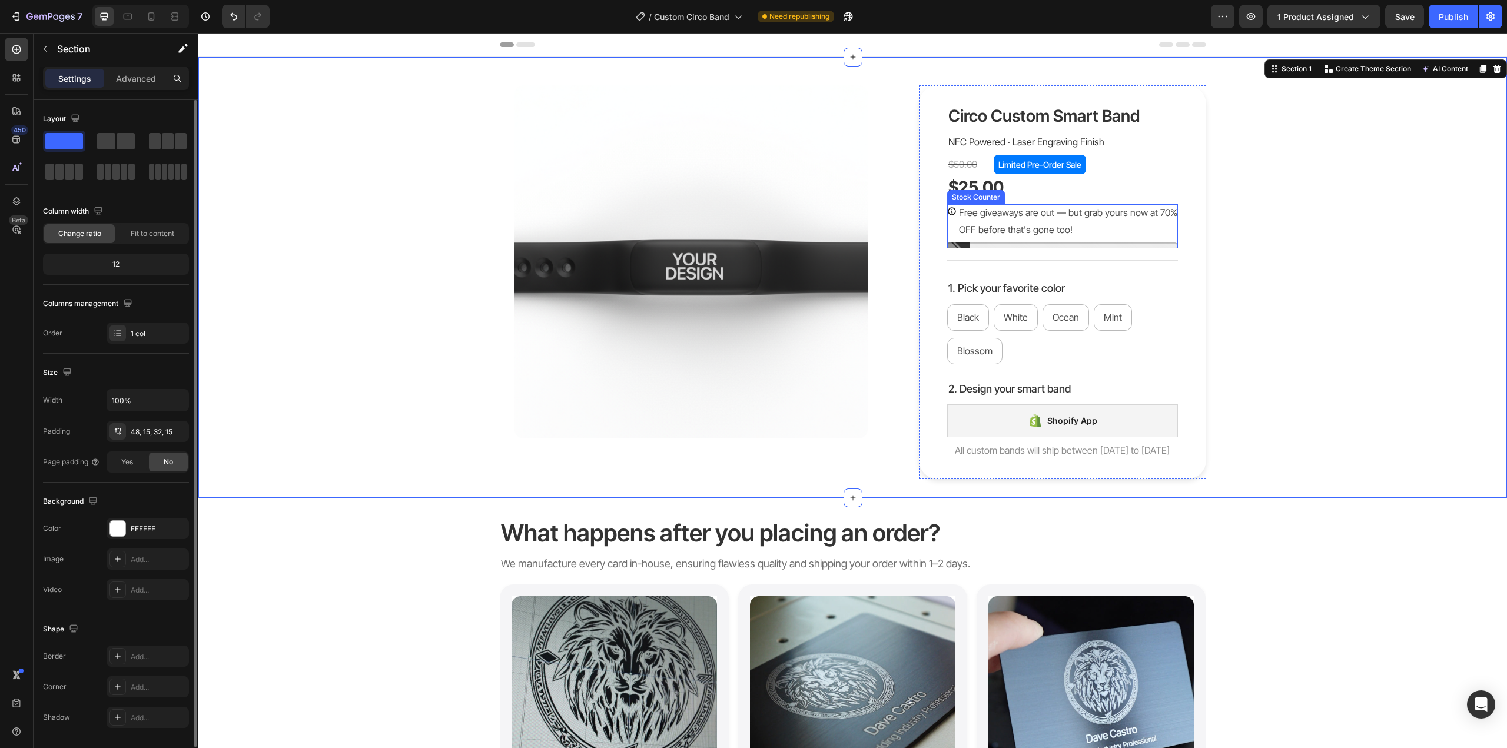
click at [1136, 220] on p "Free giveaways are out — but grab yours now at 70% OFF before that's gone too!" at bounding box center [1068, 221] width 219 height 34
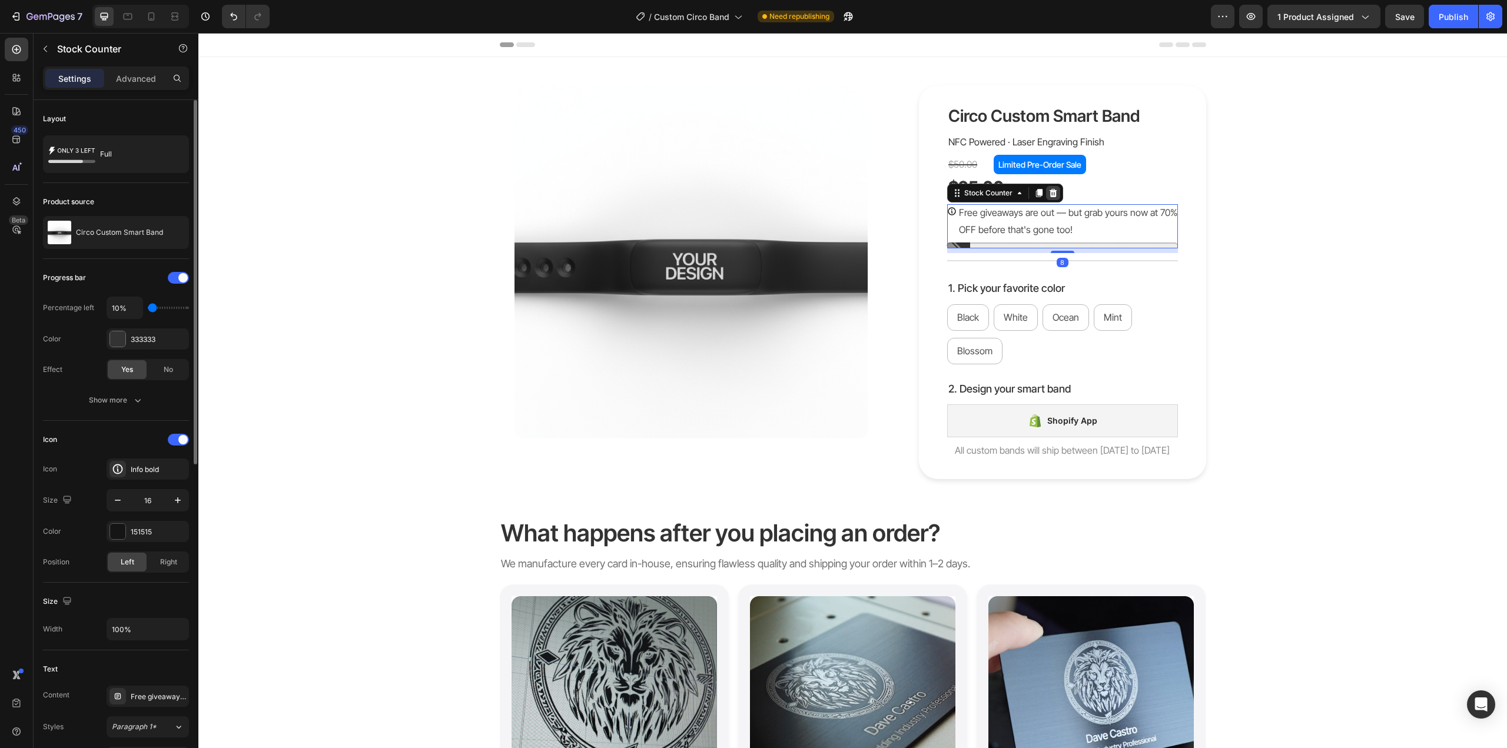
click at [1051, 190] on icon at bounding box center [1052, 192] width 9 height 9
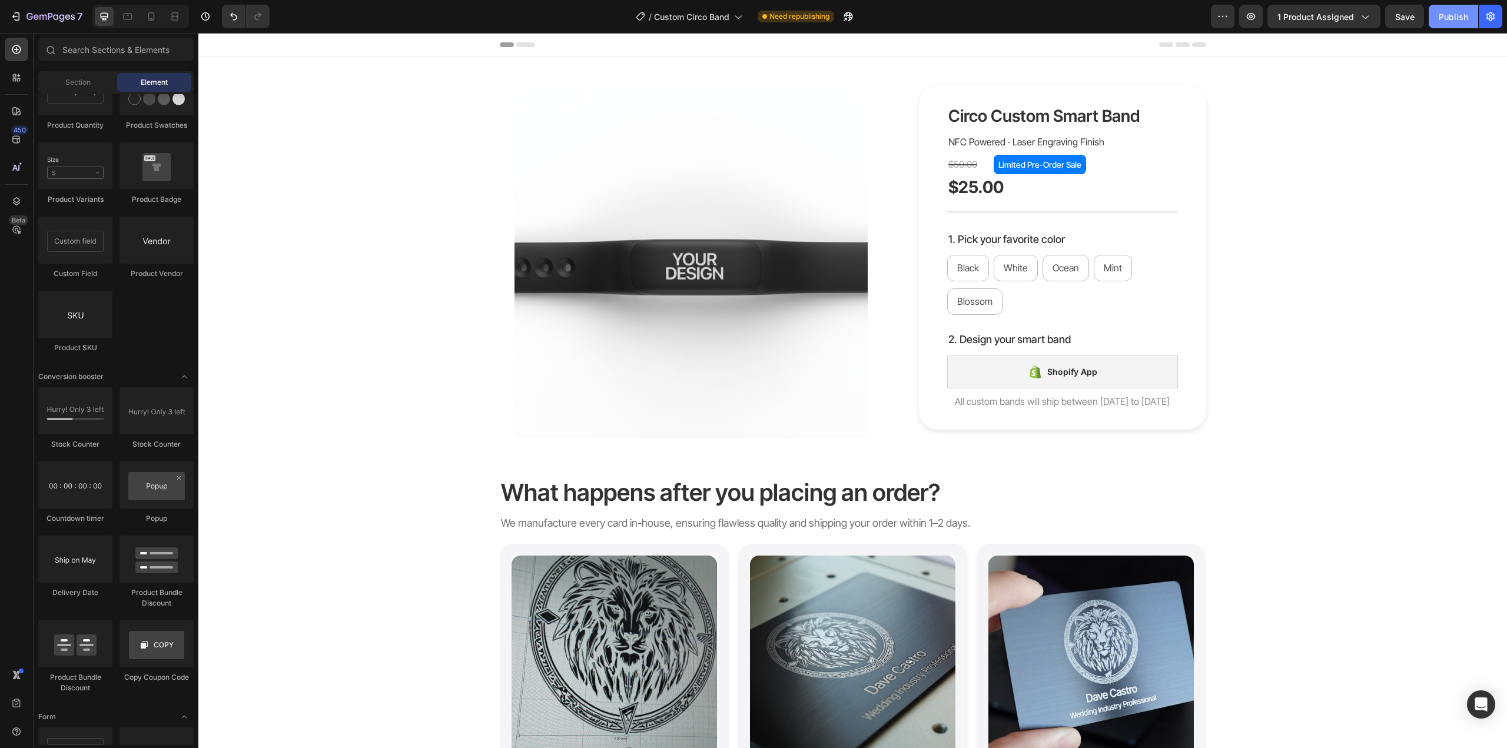
click at [1456, 18] on div "Publish" at bounding box center [1453, 17] width 29 height 12
